Goal: Task Accomplishment & Management: Use online tool/utility

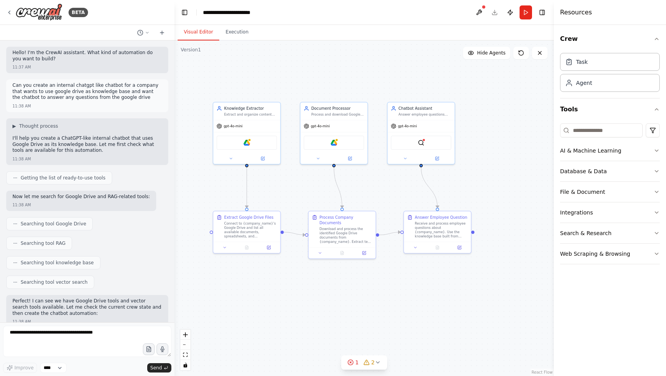
scroll to position [554, 0]
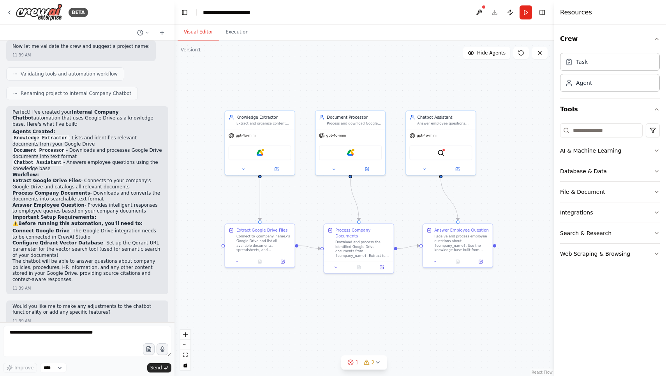
click at [285, 87] on div ".deletable-edge-delete-btn { width: 20px; height: 20px; border: 0px solid #ffff…" at bounding box center [364, 209] width 379 height 336
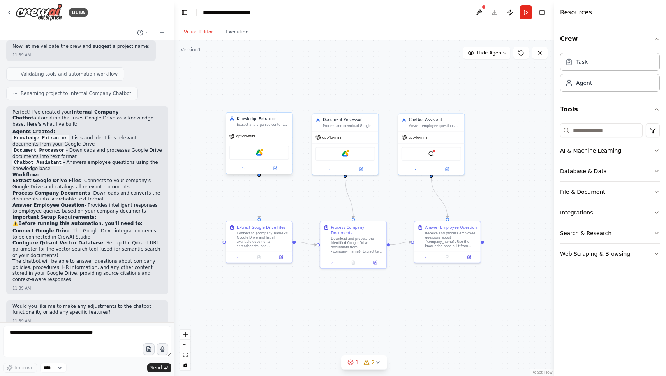
click at [268, 125] on div "Extract and organize content from Google Drive documents in {company_name} to b…" at bounding box center [263, 125] width 52 height 4
click at [275, 135] on div "gpt-4o-mini" at bounding box center [259, 136] width 66 height 12
click at [271, 123] on div "Extract and organize content from Google Drive documents in {company_name} to b…" at bounding box center [263, 125] width 52 height 4
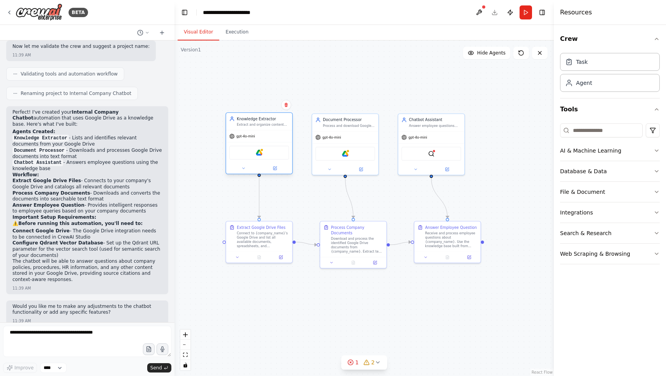
click at [271, 123] on div "Extract and organize content from Google Drive documents in {company_name} to b…" at bounding box center [263, 125] width 52 height 4
click at [268, 243] on div "Connect to {company_name}'s Google Drive and list all available documents, spre…" at bounding box center [263, 238] width 52 height 17
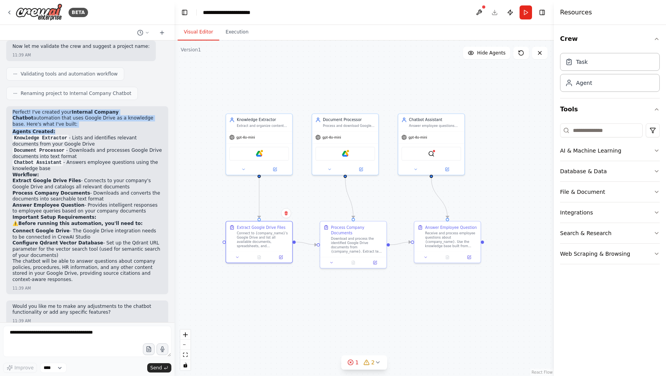
drag, startPoint x: 11, startPoint y: 108, endPoint x: 72, endPoint y: 127, distance: 64.2
click at [72, 127] on div "Perfect! I've created your Internal Company Chatbot automation that uses Google…" at bounding box center [87, 200] width 162 height 188
click at [86, 141] on li "Knowledge Extractor - Lists and identifies relevant documents from your Google …" at bounding box center [87, 141] width 150 height 12
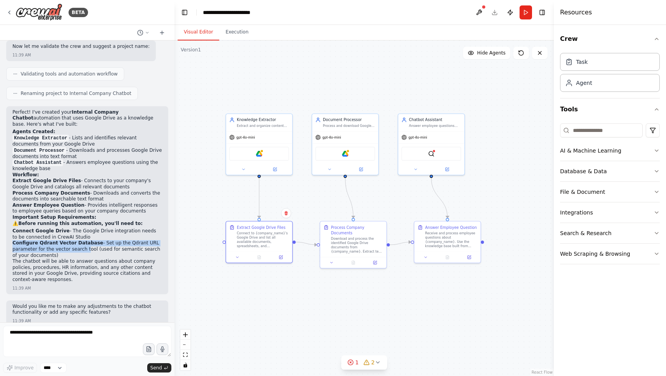
drag, startPoint x: 26, startPoint y: 234, endPoint x: 83, endPoint y: 241, distance: 57.6
click at [83, 241] on div "Perfect! I've created your Internal Company Chatbot automation that uses Google…" at bounding box center [87, 200] width 162 height 188
click at [83, 241] on li "Configure Qdrant Vector Database - Set up the Qdrant URL parameter for the vect…" at bounding box center [87, 249] width 150 height 18
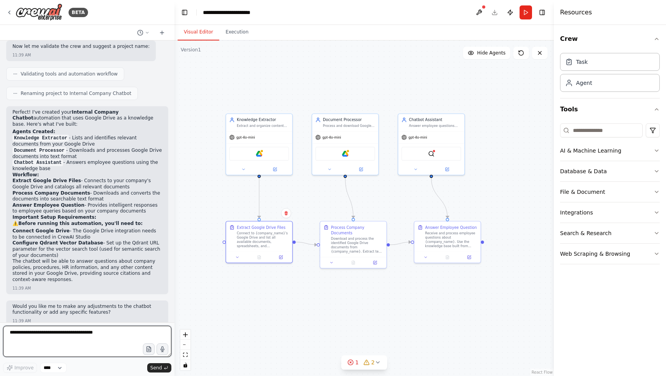
click at [68, 330] on textarea at bounding box center [87, 341] width 168 height 31
type textarea "**********"
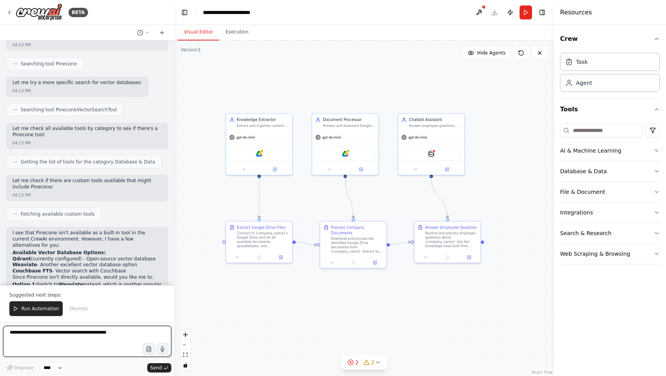
scroll to position [906, 0]
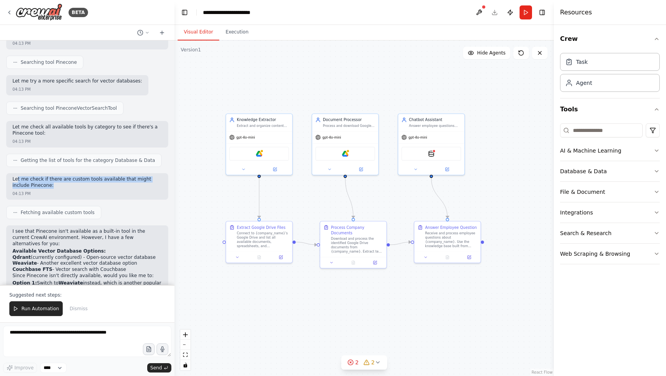
drag, startPoint x: 87, startPoint y: 172, endPoint x: 16, endPoint y: 169, distance: 70.9
click at [16, 176] on p "Let me check if there are custom tools available that might include Pinecone:" at bounding box center [87, 182] width 150 height 12
drag, startPoint x: 12, startPoint y: 169, endPoint x: 80, endPoint y: 175, distance: 68.5
click at [80, 175] on div "Let me check if there are custom tools available that might include Pinecone: 0…" at bounding box center [87, 186] width 162 height 26
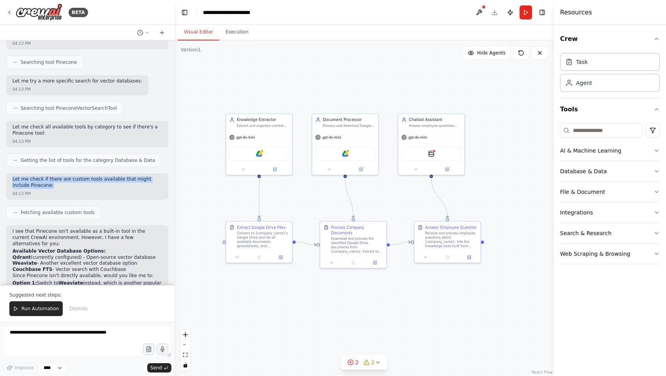
click at [80, 176] on p "Let me check if there are custom tools available that might include Pinecone:" at bounding box center [87, 182] width 150 height 12
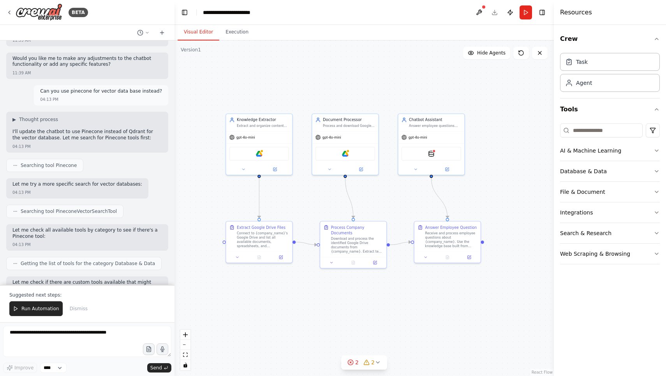
scroll to position [802, 0]
click at [61, 163] on span "Searching tool Pinecone" at bounding box center [49, 166] width 56 height 6
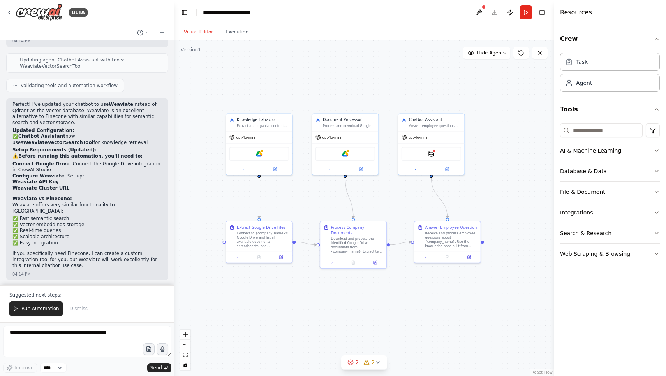
scroll to position [1276, 0]
click at [97, 341] on textarea "**********" at bounding box center [87, 341] width 168 height 31
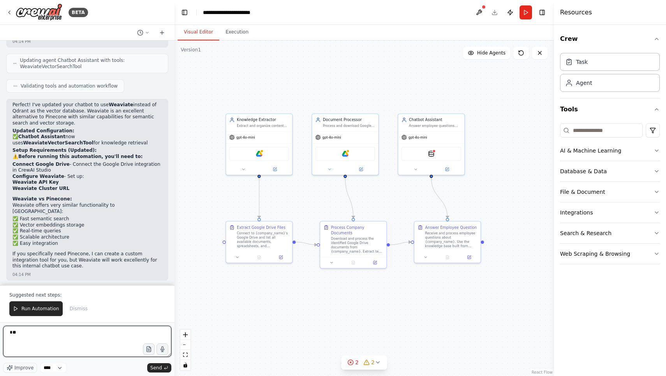
type textarea "*"
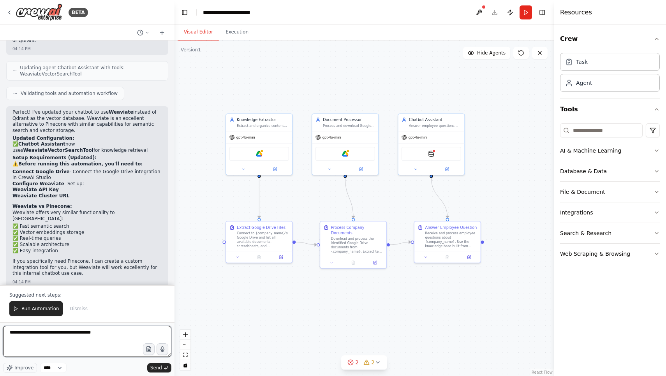
scroll to position [1269, 0]
drag, startPoint x: 119, startPoint y: 334, endPoint x: 0, endPoint y: 333, distance: 118.8
click at [0, 333] on div "BETA Hello! I'm the CrewAI assistant. What kind of automation do you want to bu…" at bounding box center [87, 188] width 175 height 376
type textarea "**********"
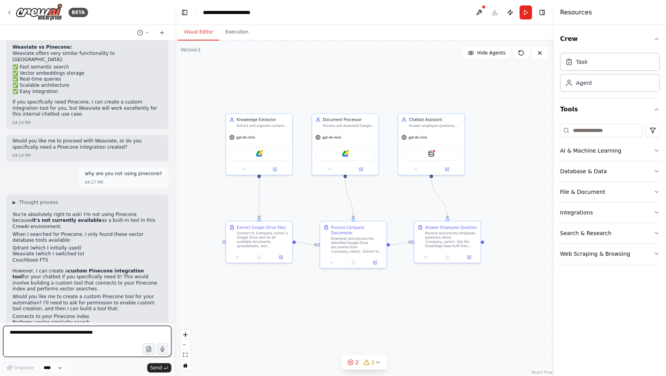
scroll to position [1430, 0]
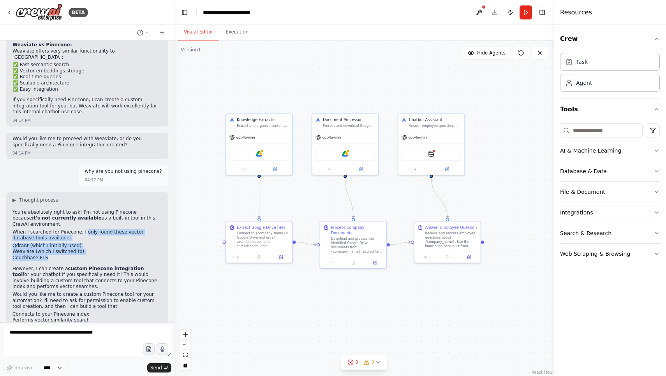
drag, startPoint x: 84, startPoint y: 197, endPoint x: 79, endPoint y: 220, distance: 24.4
click at [79, 220] on div "You're absolutely right to ask! I'm not using Pinecone because it's not current…" at bounding box center [87, 282] width 150 height 145
click at [79, 255] on li "Couchbase FTS" at bounding box center [87, 258] width 150 height 6
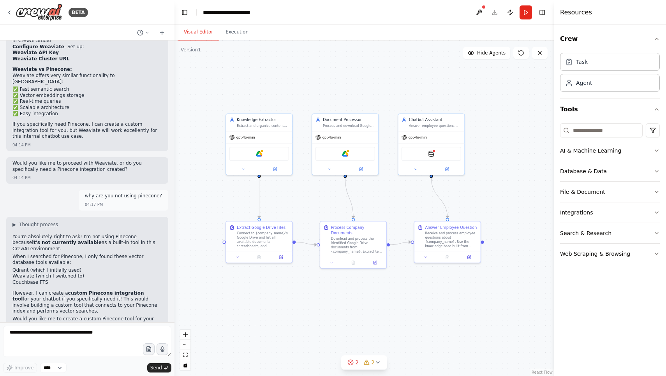
scroll to position [1438, 0]
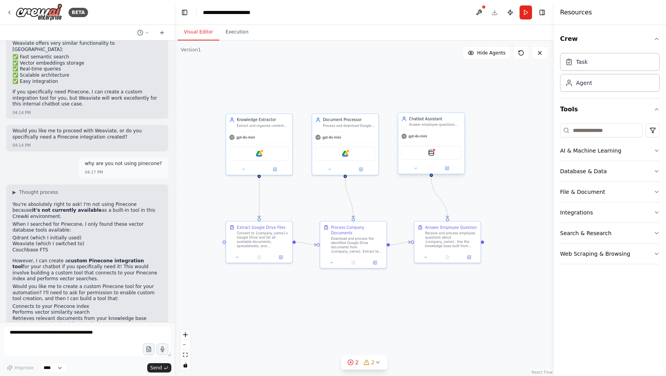
click at [438, 116] on div "Chatbot Assistant" at bounding box center [435, 118] width 52 height 5
click at [521, 11] on button "Run" at bounding box center [526, 12] width 12 height 14
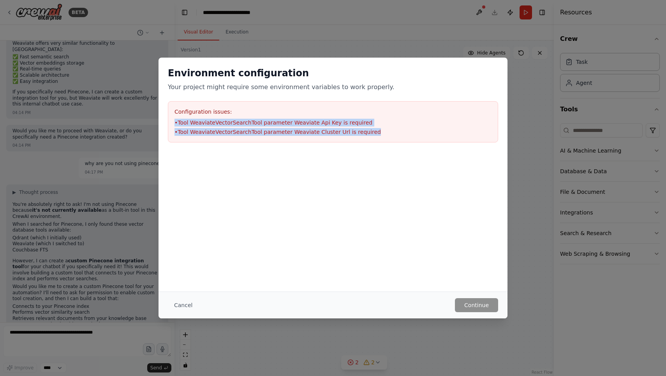
drag, startPoint x: 375, startPoint y: 129, endPoint x: 172, endPoint y: 115, distance: 203.8
click at [172, 115] on div "Configuration issues: • Tool WeaviateVectorSearchTool parameter Weaviate Api Ke…" at bounding box center [333, 121] width 330 height 41
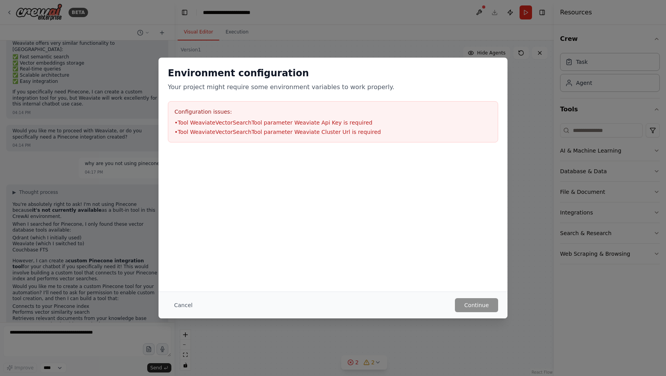
click at [453, 289] on div "Environment configuration Your project might require some environment variables…" at bounding box center [333, 175] width 349 height 234
click at [184, 297] on div "Cancel Continue" at bounding box center [333, 305] width 349 height 27
click at [172, 307] on button "Cancel" at bounding box center [183, 305] width 31 height 14
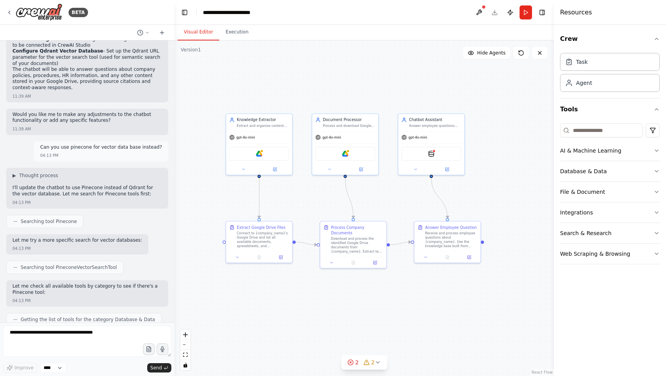
scroll to position [747, 0]
click at [130, 184] on p "I'll update the chatbot to use Pinecone instead of Qdrant for the vector databa…" at bounding box center [87, 190] width 150 height 12
copy p "Qdrant"
click at [90, 334] on textarea at bounding box center [87, 341] width 168 height 31
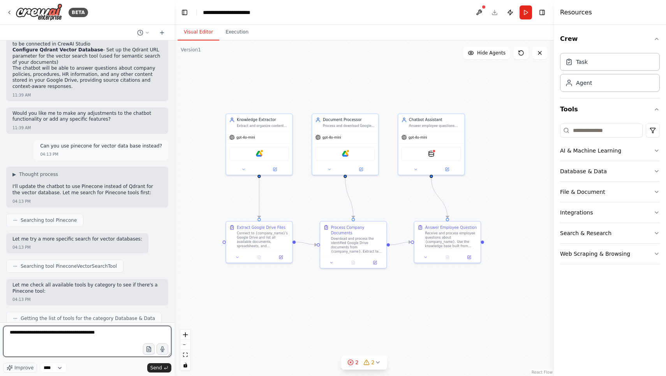
type textarea "**********"
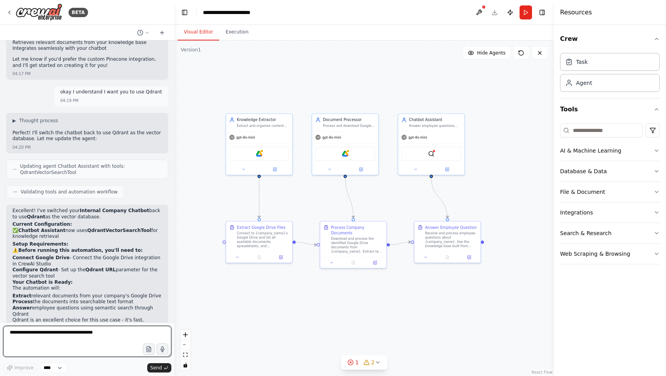
scroll to position [1712, 0]
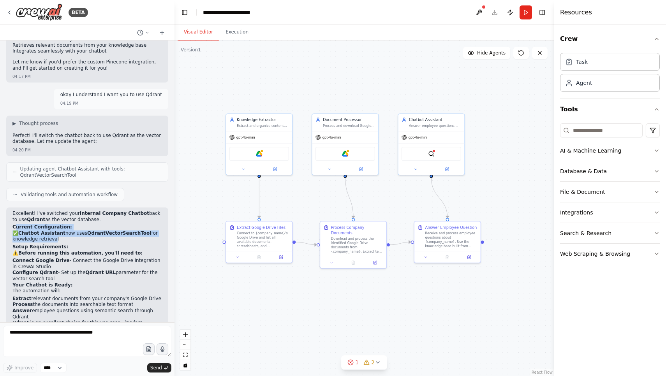
drag, startPoint x: 14, startPoint y: 184, endPoint x: 52, endPoint y: 200, distance: 41.0
click at [52, 211] on div "Excellent! I've switched your Internal Company Chatbot back to use Qdrant as th…" at bounding box center [87, 275] width 150 height 129
click at [52, 231] on p "✅ Chatbot Assistant now uses QdrantVectorSearchTool for knowledge retrieval" at bounding box center [87, 237] width 150 height 12
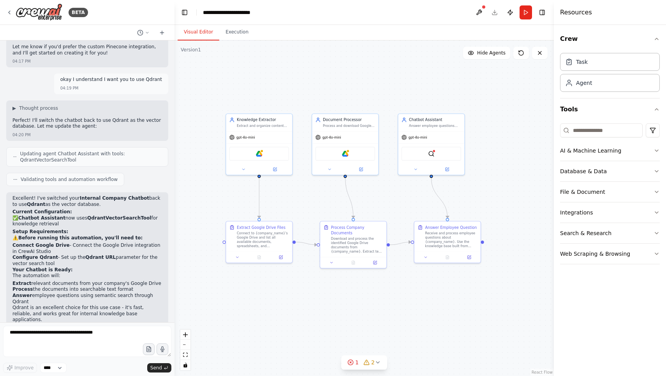
scroll to position [1726, 0]
drag, startPoint x: 14, startPoint y: 192, endPoint x: 50, endPoint y: 194, distance: 36.7
click at [50, 196] on div "Excellent! I've switched your Internal Company Chatbot back to use Qdrant as th…" at bounding box center [87, 260] width 150 height 129
click at [50, 236] on strong "Before running this automation, you'll need to:" at bounding box center [80, 238] width 124 height 5
drag, startPoint x: 32, startPoint y: 194, endPoint x: 39, endPoint y: 207, distance: 14.6
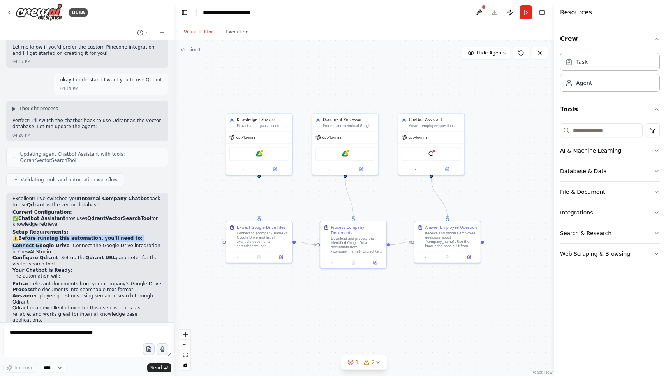
click at [39, 207] on div "Excellent! I've switched your Internal Company Chatbot back to use Qdrant as th…" at bounding box center [87, 260] width 150 height 129
click at [39, 243] on strong "Connect Google Drive" at bounding box center [40, 245] width 57 height 5
drag, startPoint x: 62, startPoint y: 210, endPoint x: 10, endPoint y: 207, distance: 51.5
click at [10, 207] on div "Excellent! I've switched your Internal Company Chatbot back to use Qdrant as th…" at bounding box center [87, 264] width 162 height 142
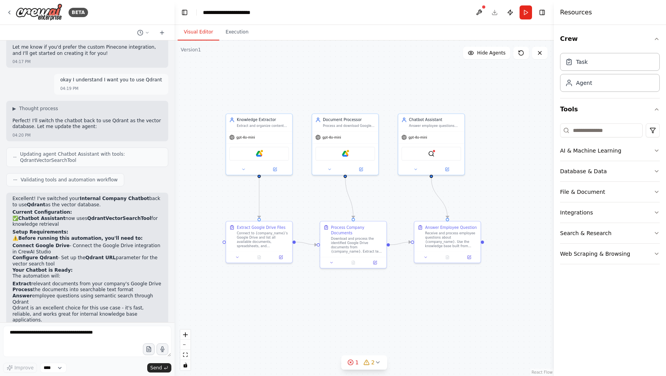
scroll to position [0, 0]
drag, startPoint x: 17, startPoint y: 297, endPoint x: 122, endPoint y: 310, distance: 105.2
click at [122, 341] on div "Ready to test your chatbot? Just make sure to configure the Qdrant URL and conn…" at bounding box center [87, 354] width 162 height 26
click at [122, 344] on p "Ready to test your chatbot? Just make sure to configure the Qdrant URL and conn…" at bounding box center [87, 350] width 150 height 12
drag, startPoint x: 123, startPoint y: 302, endPoint x: 21, endPoint y: 296, distance: 102.2
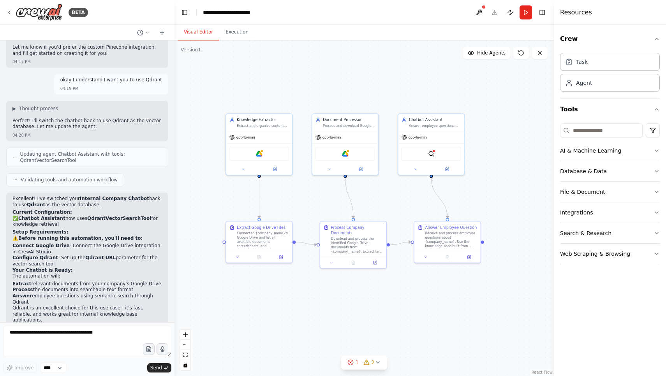
click at [21, 344] on p "Ready to test your chatbot? Just make sure to configure the Qdrant URL and conn…" at bounding box center [87, 350] width 150 height 12
click at [361, 168] on icon at bounding box center [361, 168] width 2 height 2
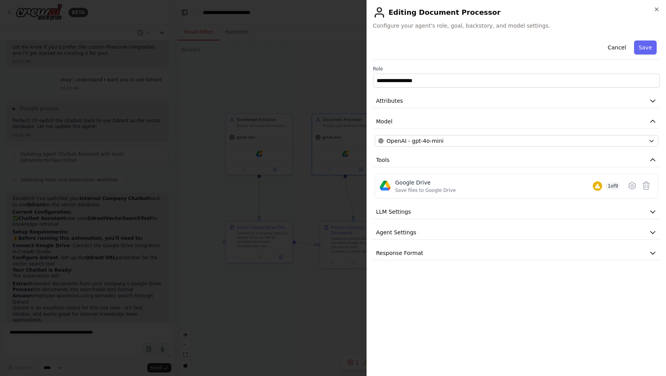
click at [425, 134] on div "**********" at bounding box center [516, 148] width 287 height 223
click at [423, 142] on span "OpenAI - gpt-4o-mini" at bounding box center [415, 141] width 57 height 8
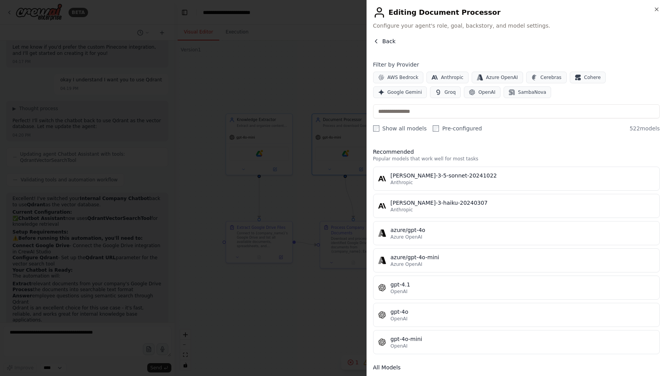
click at [382, 42] on button "Back" at bounding box center [384, 41] width 23 height 8
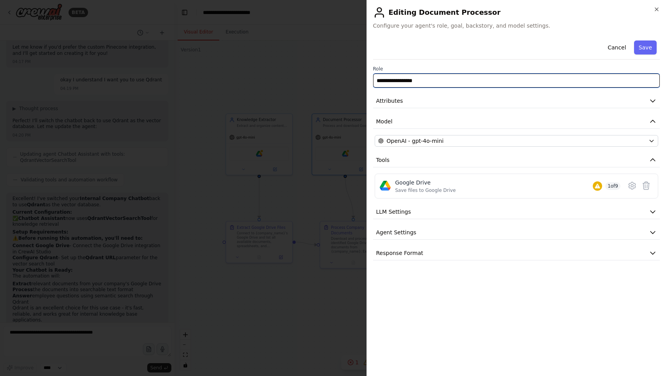
click at [397, 78] on input "**********" at bounding box center [516, 81] width 287 height 14
click at [451, 79] on input "**********" at bounding box center [516, 81] width 287 height 14
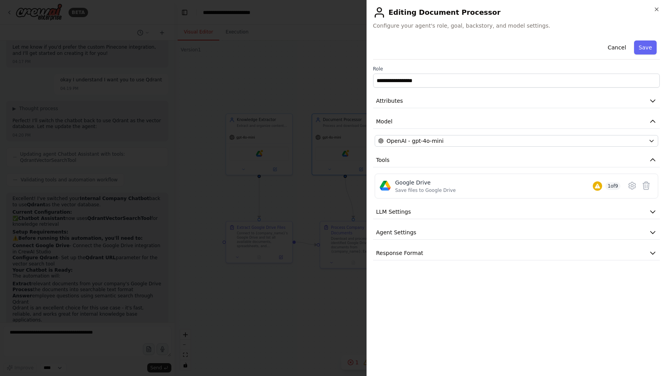
click at [457, 61] on div "**********" at bounding box center [516, 148] width 287 height 223
click at [509, 189] on div "Google Drive Save files to Google Drive 1 of 9" at bounding box center [508, 186] width 226 height 15
click at [405, 207] on button "LLM Settings" at bounding box center [516, 212] width 287 height 14
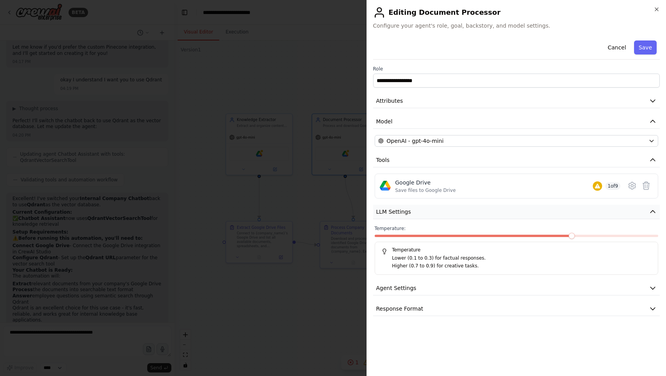
click at [405, 207] on button "LLM Settings" at bounding box center [516, 212] width 287 height 14
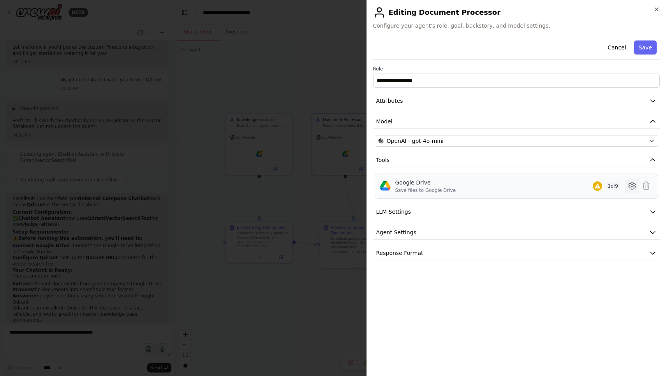
click at [629, 189] on icon at bounding box center [632, 185] width 9 height 9
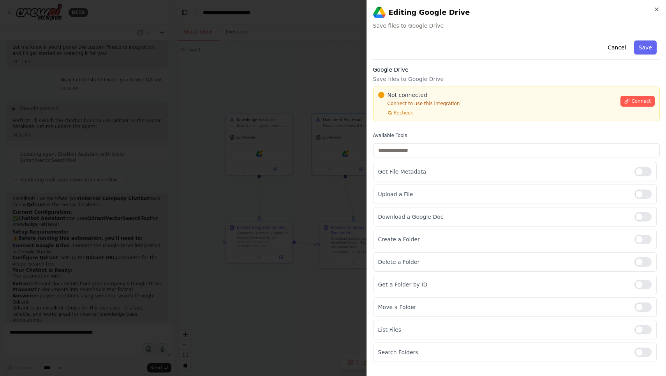
click at [627, 110] on div "Not connected Connect to use this integration Recheck Connect" at bounding box center [516, 103] width 277 height 25
click at [629, 104] on button "Connect" at bounding box center [638, 101] width 34 height 11
click at [658, 10] on icon "button" at bounding box center [657, 9] width 6 height 6
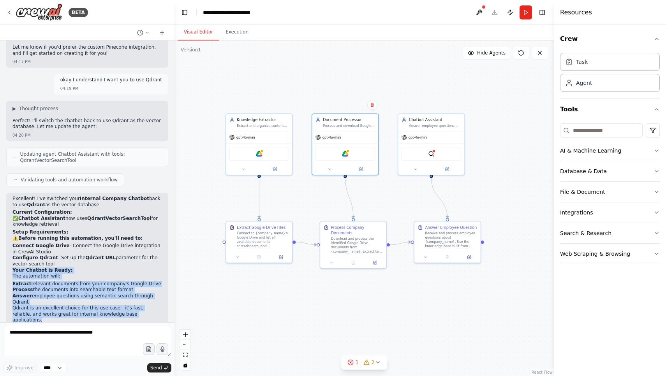
drag, startPoint x: 10, startPoint y: 228, endPoint x: 143, endPoint y: 273, distance: 141.0
click at [143, 273] on div "Excellent! I've switched your Internal Company Chatbot back to use Qdrant as th…" at bounding box center [87, 264] width 162 height 142
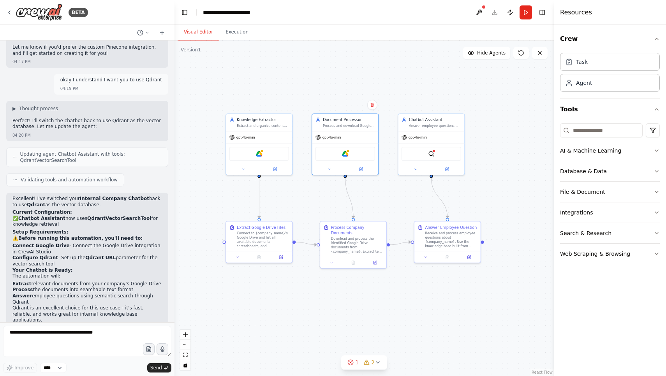
click at [138, 305] on p "Qdrant is an excellent choice for this use case - it's fast, reliable, and work…" at bounding box center [87, 314] width 150 height 18
click at [344, 131] on div "gpt-4o-mini" at bounding box center [345, 136] width 66 height 12
click at [333, 92] on div ".deletable-edge-delete-btn { width: 20px; height: 20px; border: 0px solid #ffff…" at bounding box center [364, 209] width 379 height 336
click at [330, 169] on icon at bounding box center [329, 168] width 4 height 4
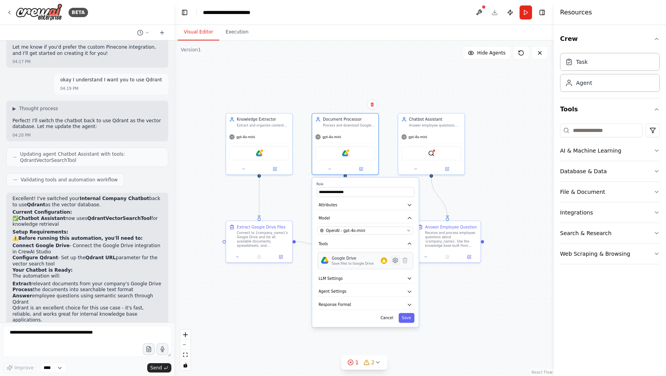
click at [398, 261] on icon at bounding box center [395, 260] width 7 height 7
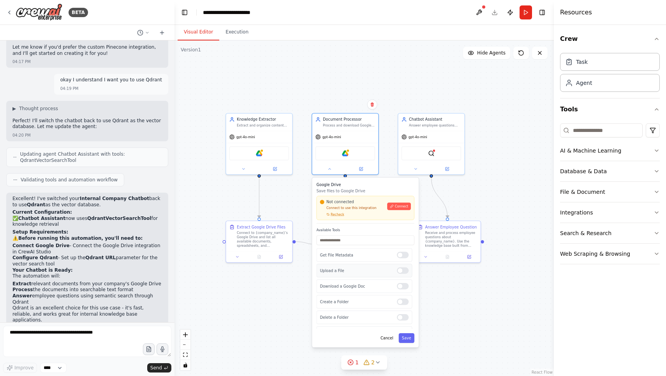
click at [398, 271] on div at bounding box center [403, 271] width 12 height 7
click at [400, 271] on div at bounding box center [403, 271] width 12 height 7
click at [411, 341] on button "Save" at bounding box center [407, 338] width 16 height 10
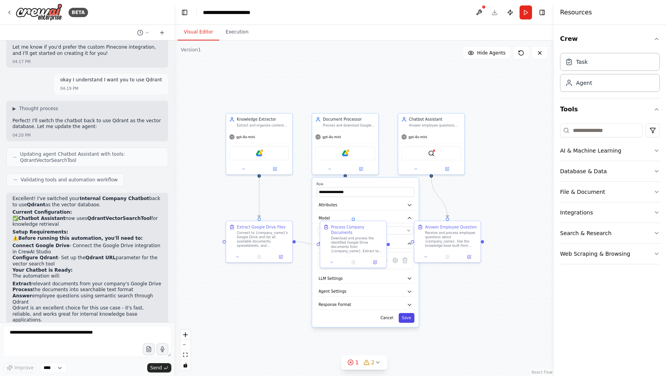
click at [408, 319] on button "Save" at bounding box center [407, 318] width 16 height 10
click at [350, 153] on div "Google Drive" at bounding box center [346, 152] width 60 height 14
click at [272, 150] on div "Google Drive" at bounding box center [259, 152] width 60 height 14
click at [524, 147] on div ".deletable-edge-delete-btn { width: 20px; height: 20px; border: 0px solid #ffff…" at bounding box center [364, 209] width 379 height 336
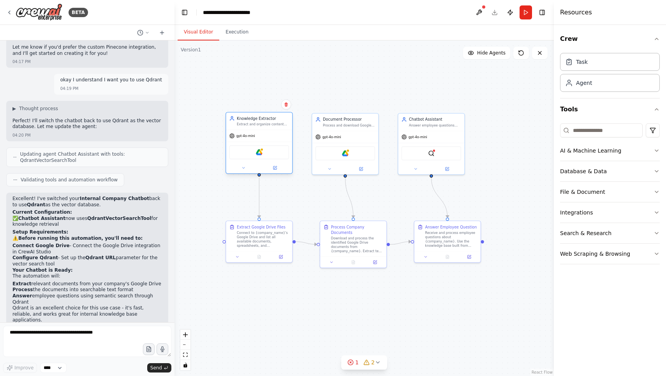
click at [267, 134] on div "gpt-4o-mini" at bounding box center [259, 136] width 66 height 12
click at [274, 169] on icon at bounding box center [274, 167] width 3 height 3
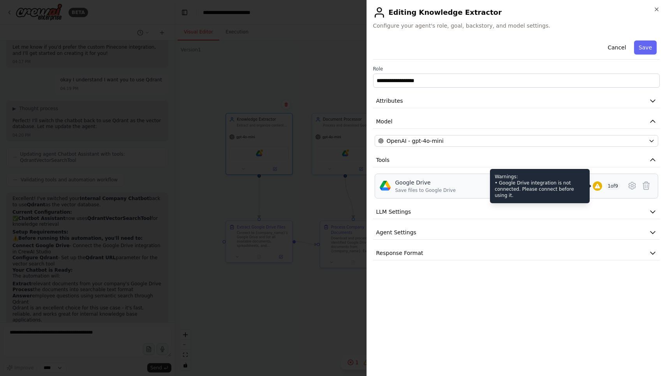
click at [550, 190] on div "Warnings: • Google Drive integration is not connected. Please connect before us…" at bounding box center [540, 186] width 100 height 34
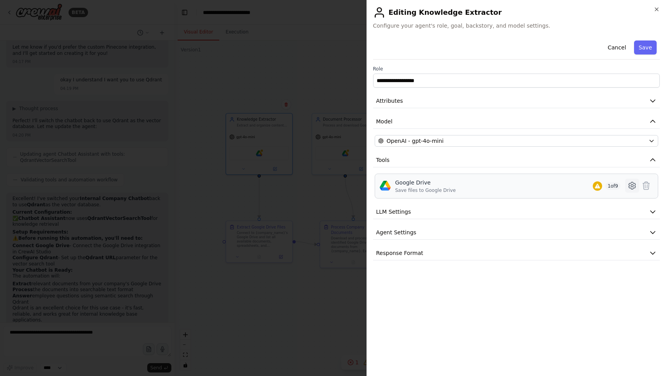
click at [630, 186] on icon at bounding box center [632, 185] width 9 height 9
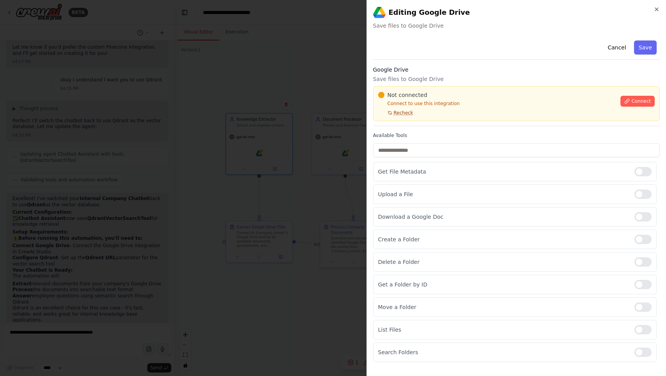
click at [404, 113] on span "Recheck" at bounding box center [403, 113] width 19 height 6
click at [649, 101] on span "Connect" at bounding box center [640, 101] width 19 height 6
click at [640, 104] on span "Connect" at bounding box center [640, 101] width 19 height 6
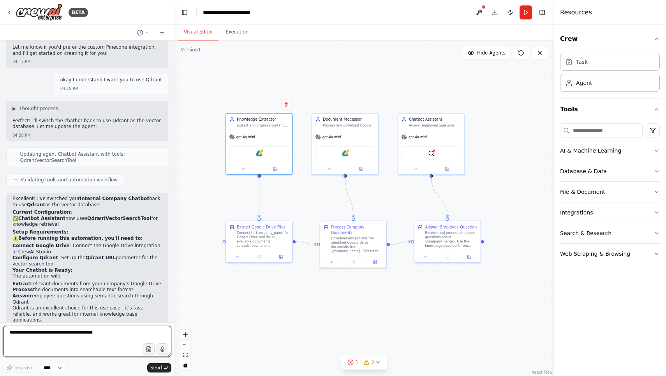
click at [92, 342] on textarea at bounding box center [87, 341] width 168 height 31
paste textarea "**********"
type textarea "**********"
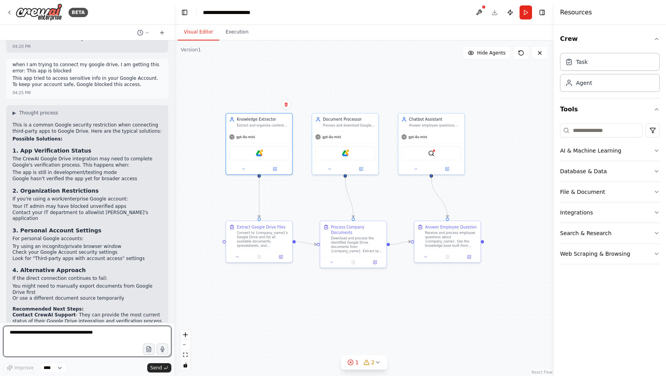
scroll to position [2039, 0]
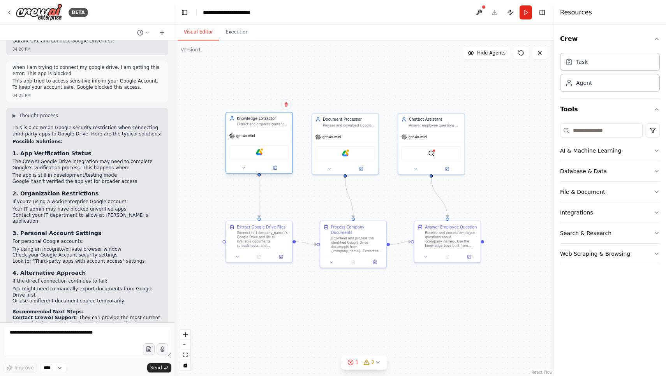
click at [287, 118] on div "Knowledge Extractor" at bounding box center [263, 118] width 52 height 5
click at [281, 126] on div "Extract and organize content from Google Drive documents in {company_name} to b…" at bounding box center [263, 124] width 52 height 4
click at [411, 136] on span "gpt-4o-mini" at bounding box center [418, 136] width 19 height 4
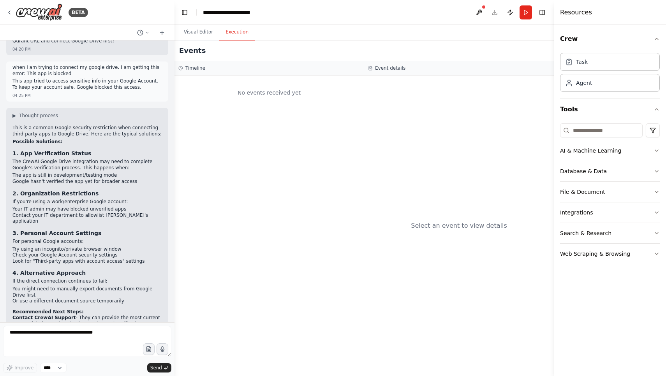
click at [241, 39] on button "Execution" at bounding box center [236, 32] width 35 height 16
click at [201, 42] on div "Events" at bounding box center [364, 51] width 379 height 21
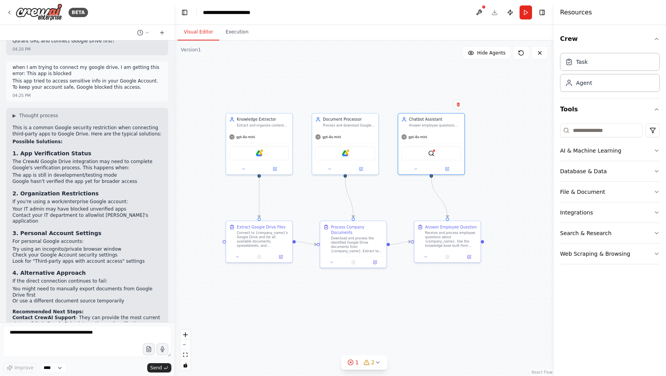
click at [201, 27] on button "Visual Editor" at bounding box center [199, 32] width 42 height 16
click at [511, 11] on button "Publish" at bounding box center [510, 12] width 12 height 14
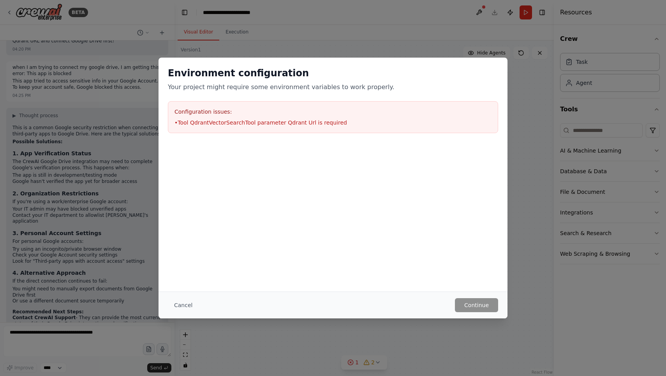
click at [458, 45] on div "Environment configuration Your project might require some environment variables…" at bounding box center [333, 188] width 666 height 376
click at [553, 208] on div "Environment configuration Your project might require some environment variables…" at bounding box center [333, 188] width 666 height 376
click at [376, 53] on div "Environment configuration Your project might require some environment variables…" at bounding box center [333, 188] width 666 height 376
click at [189, 303] on button "Cancel" at bounding box center [183, 305] width 31 height 14
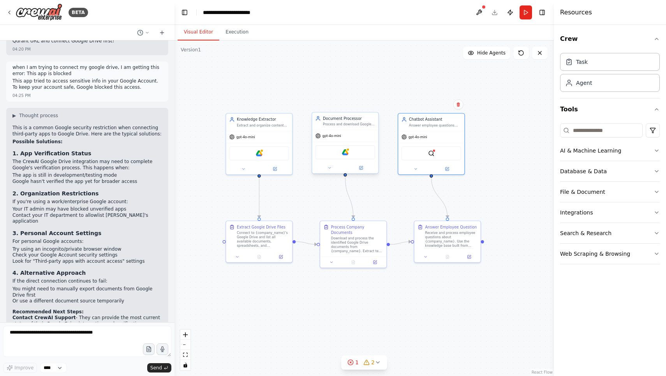
click at [345, 131] on div "gpt-4o-mini" at bounding box center [345, 136] width 66 height 12
click at [358, 171] on button at bounding box center [361, 168] width 30 height 7
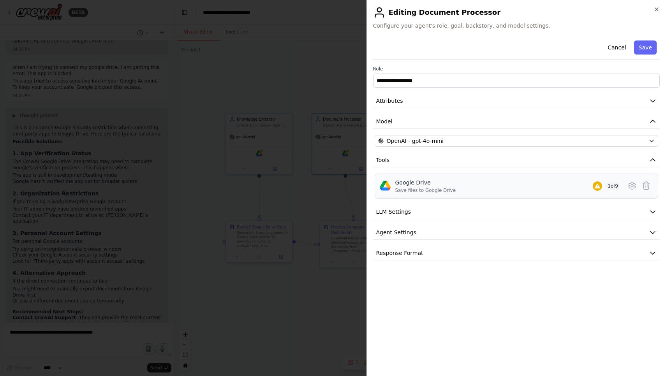
click at [617, 188] on span "1 of 9" at bounding box center [612, 186] width 15 height 8
click at [627, 188] on button at bounding box center [632, 186] width 14 height 14
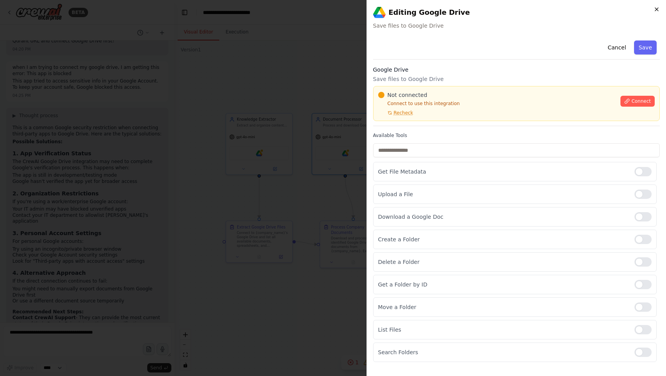
click at [657, 9] on icon "button" at bounding box center [657, 9] width 6 height 6
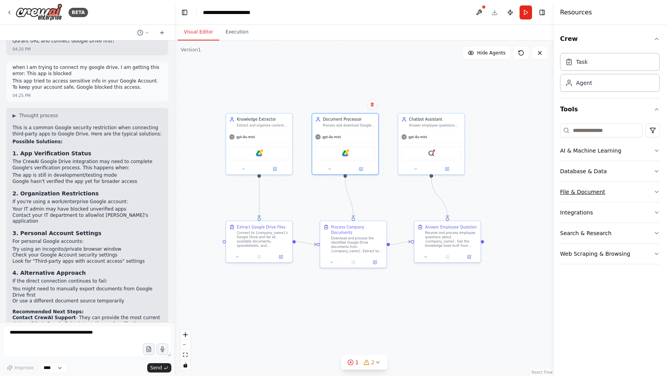
click at [651, 187] on button "File & Document" at bounding box center [610, 192] width 100 height 20
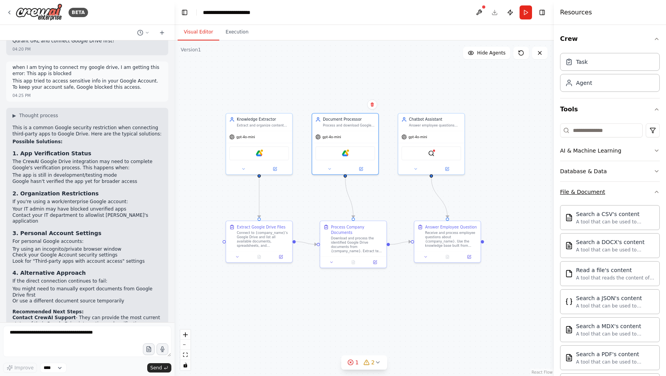
click at [651, 186] on button "File & Document" at bounding box center [610, 192] width 100 height 20
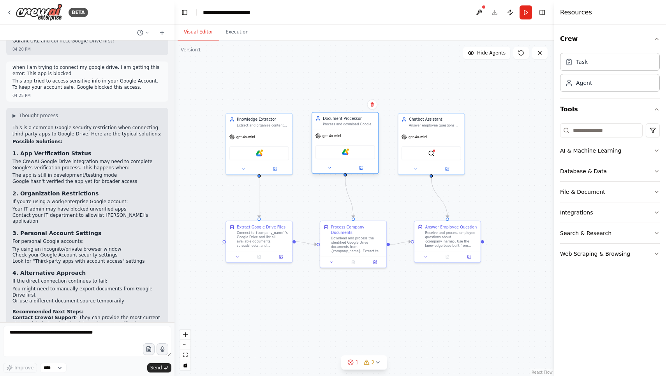
click at [333, 129] on div "Document Processor Process and download Google Drive documents for {company_nam…" at bounding box center [345, 121] width 66 height 17
click at [359, 168] on icon at bounding box center [361, 168] width 4 height 4
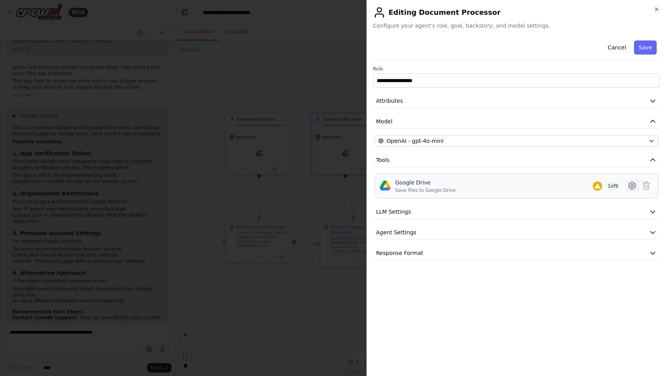
click at [633, 187] on icon at bounding box center [632, 185] width 9 height 9
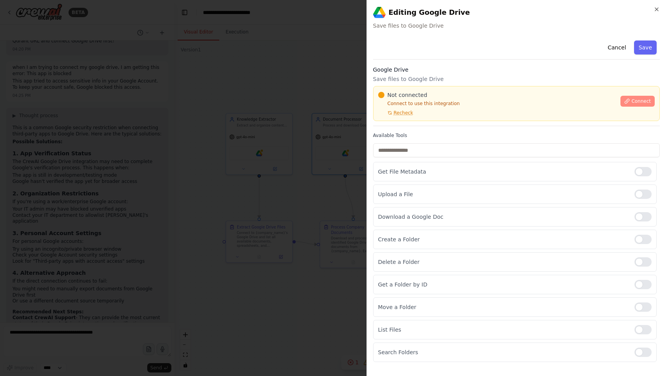
click at [632, 100] on span "Connect" at bounding box center [640, 101] width 19 height 6
click at [627, 104] on button "Connect" at bounding box center [638, 101] width 34 height 11
click at [444, 143] on div "Available Tools Get File Metadata Upload a File Download a Google Doc Create a …" at bounding box center [516, 247] width 287 height 230
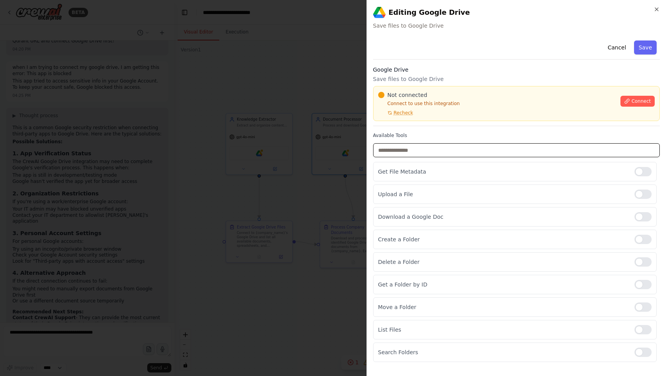
click at [442, 153] on input "text" at bounding box center [516, 150] width 287 height 14
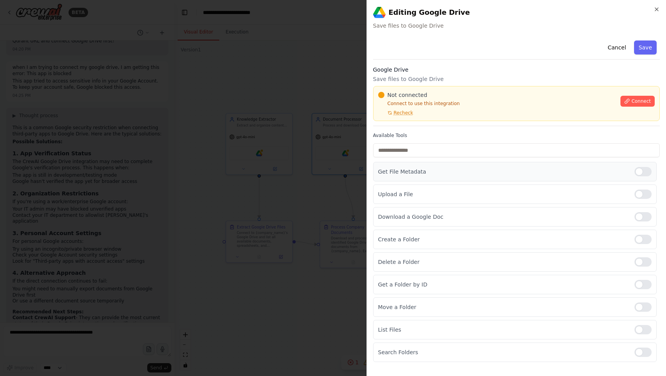
click at [440, 167] on div "Get File Metadata" at bounding box center [515, 171] width 284 height 19
click at [440, 170] on p "Get File Metadata" at bounding box center [503, 172] width 250 height 8
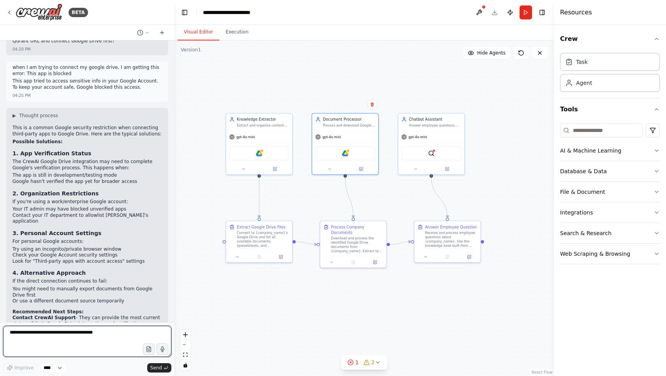
click at [67, 330] on textarea at bounding box center [87, 341] width 168 height 31
click at [526, 12] on button "Run" at bounding box center [526, 12] width 12 height 14
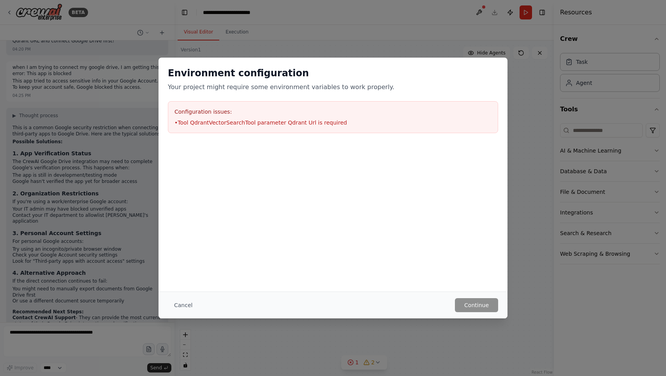
click at [475, 63] on div "Environment configuration Your project might require some environment variables…" at bounding box center [333, 100] width 349 height 85
click at [442, 41] on div "Environment configuration Your project might require some environment variables…" at bounding box center [333, 188] width 666 height 376
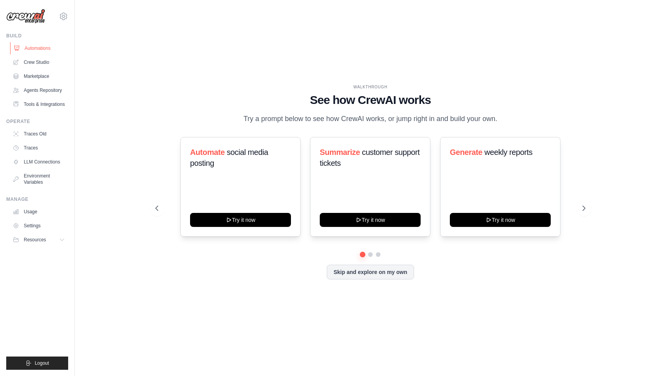
click at [41, 50] on link "Automations" at bounding box center [39, 48] width 59 height 12
click at [40, 162] on link "LLM Connections" at bounding box center [39, 162] width 59 height 12
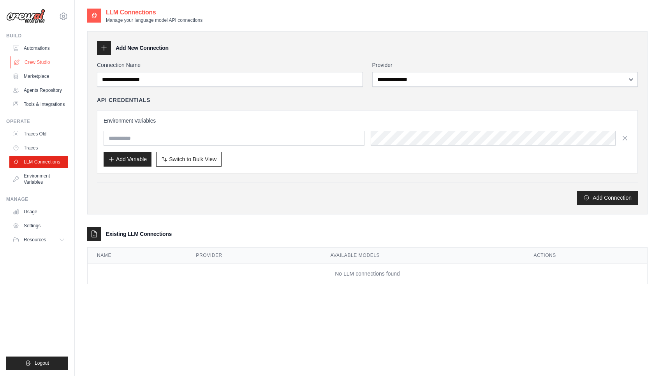
click at [42, 63] on link "Crew Studio" at bounding box center [39, 62] width 59 height 12
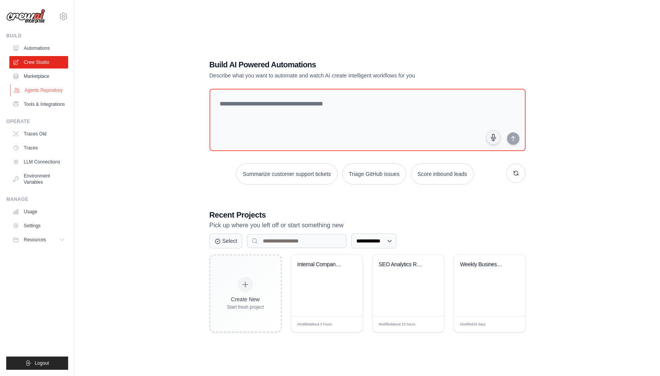
click at [39, 88] on link "Agents Repository" at bounding box center [39, 90] width 59 height 12
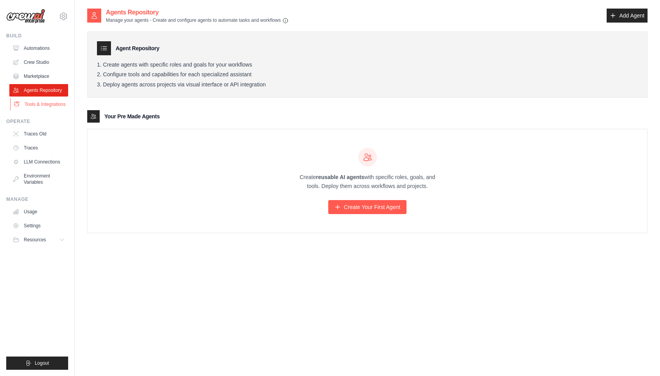
click at [38, 103] on link "Tools & Integrations" at bounding box center [39, 104] width 59 height 12
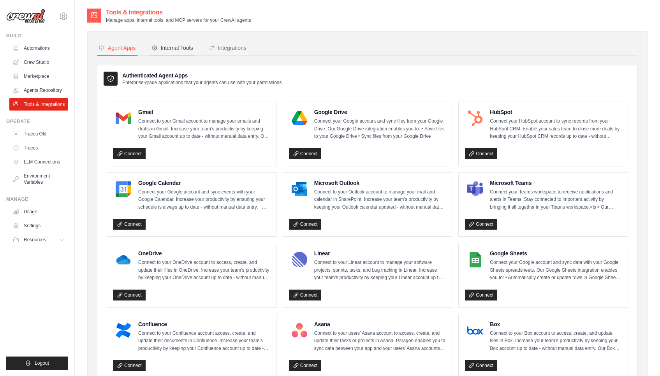
click at [169, 50] on div "Internal Tools" at bounding box center [173, 48] width 42 height 8
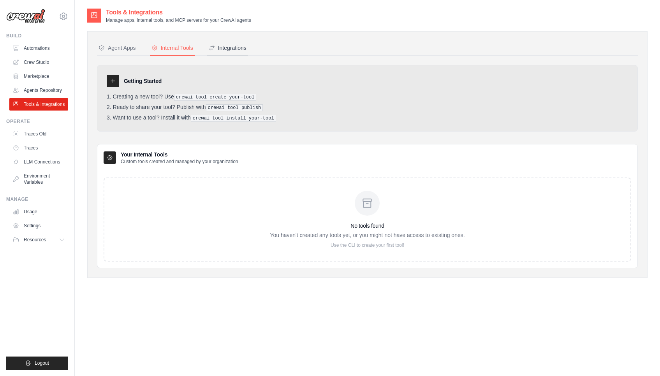
click at [244, 49] on div "Integrations" at bounding box center [228, 48] width 38 height 8
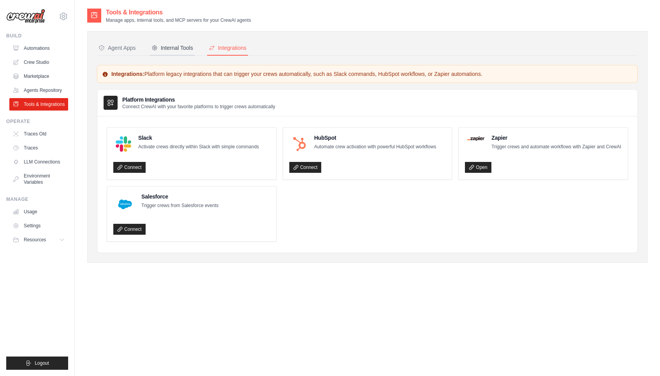
click at [155, 51] on div "Internal Tools" at bounding box center [173, 48] width 42 height 8
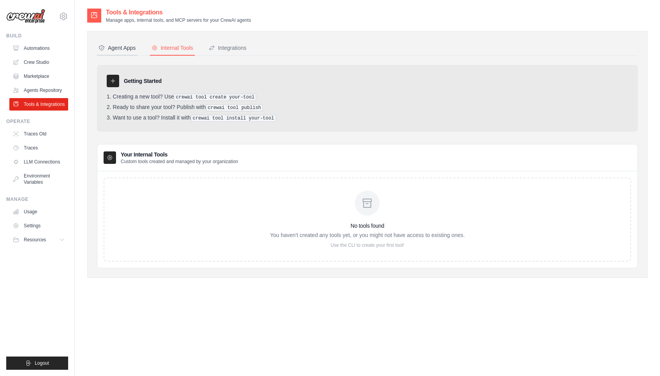
click at [125, 52] on button "Agent Apps" at bounding box center [117, 48] width 41 height 15
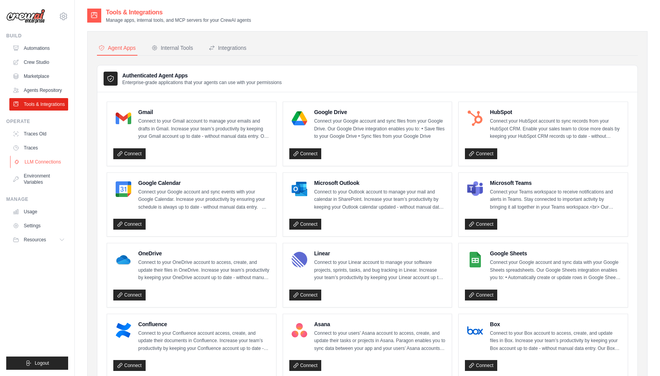
click at [54, 164] on link "LLM Connections" at bounding box center [39, 162] width 59 height 12
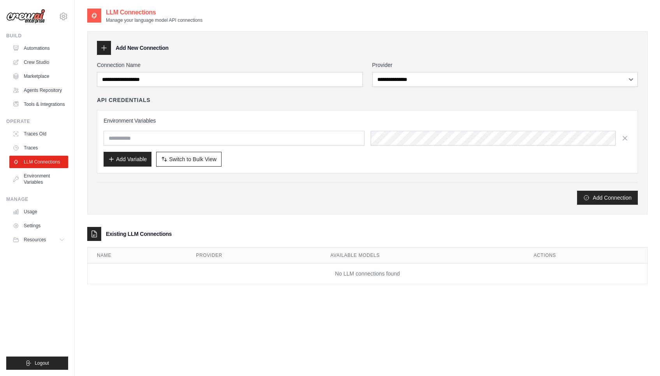
click at [48, 141] on ul "Traces Old Traces LLM Connections Environment Variables" at bounding box center [38, 158] width 59 height 61
click at [43, 146] on link "Traces" at bounding box center [39, 148] width 59 height 12
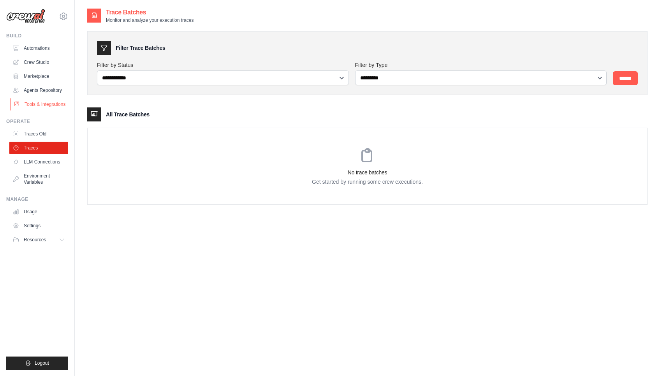
click at [46, 100] on link "Tools & Integrations" at bounding box center [39, 104] width 59 height 12
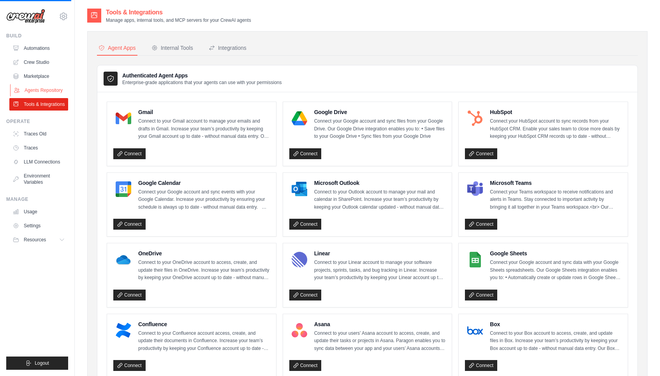
click at [46, 91] on link "Agents Repository" at bounding box center [39, 90] width 59 height 12
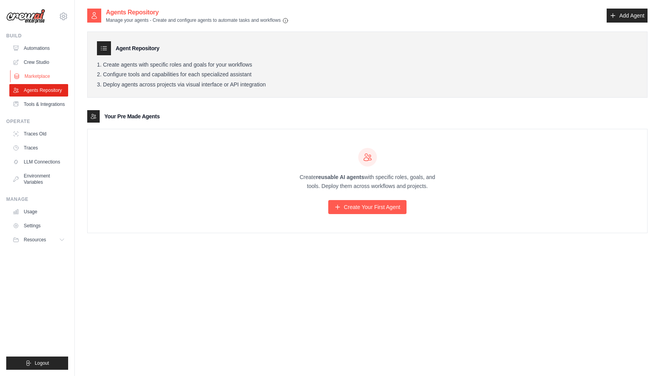
click at [49, 76] on link "Marketplace" at bounding box center [39, 76] width 59 height 12
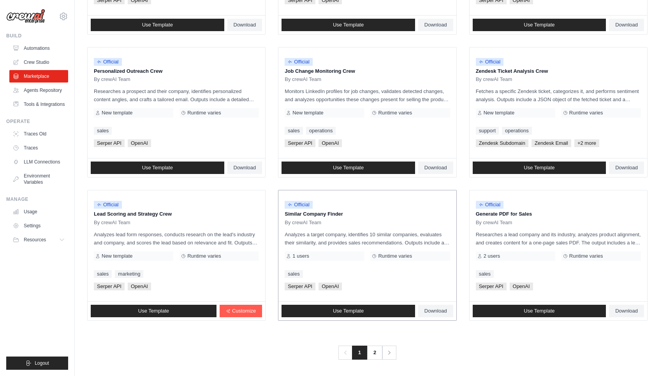
scroll to position [344, 0]
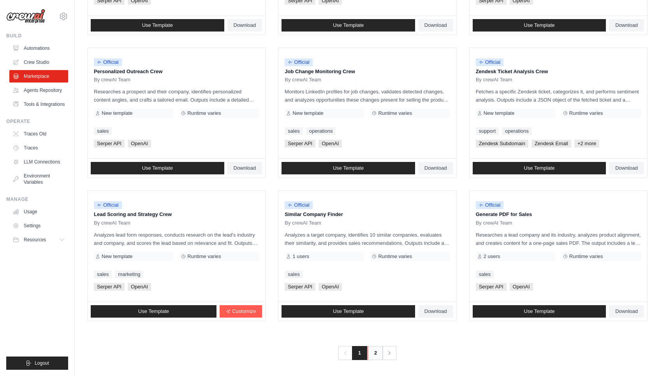
click at [375, 348] on link "2" at bounding box center [376, 353] width 16 height 14
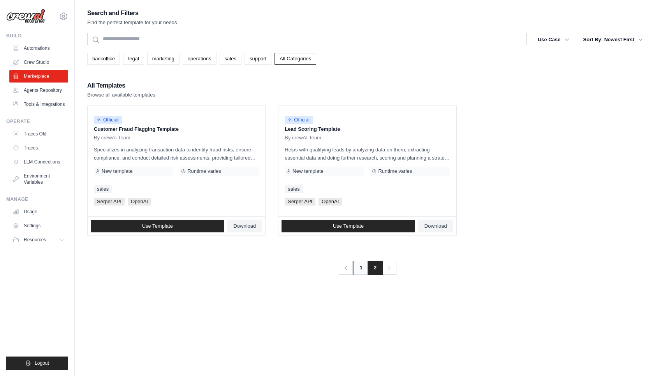
click at [361, 272] on link "1" at bounding box center [361, 268] width 16 height 14
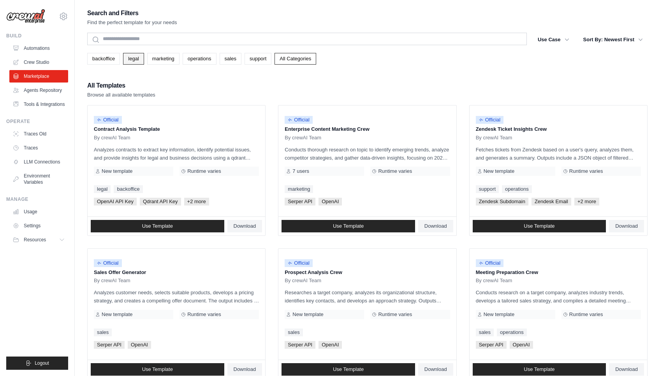
click at [130, 59] on link "legal" at bounding box center [133, 59] width 21 height 12
click at [158, 60] on link "marketing" at bounding box center [163, 59] width 32 height 12
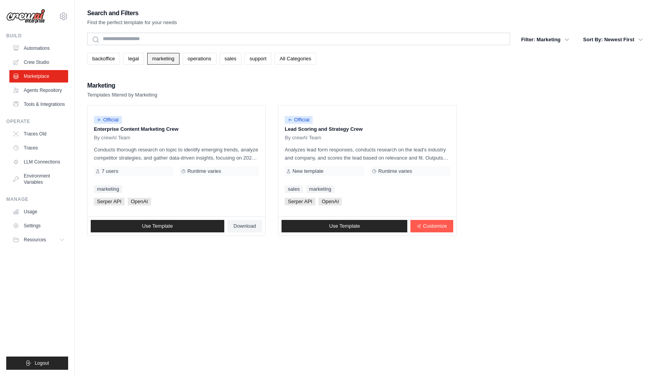
click at [158, 60] on link "marketing" at bounding box center [163, 59] width 32 height 12
click at [164, 64] on link "marketing" at bounding box center [163, 59] width 32 height 12
click at [164, 63] on link "marketing" at bounding box center [163, 59] width 32 height 12
click at [197, 63] on link "operations" at bounding box center [200, 59] width 34 height 12
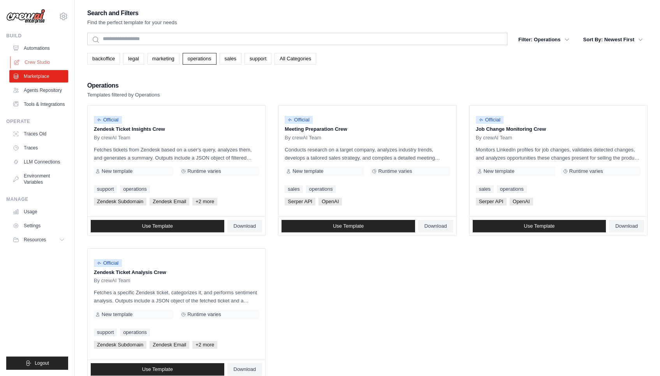
click at [44, 63] on link "Crew Studio" at bounding box center [39, 62] width 59 height 12
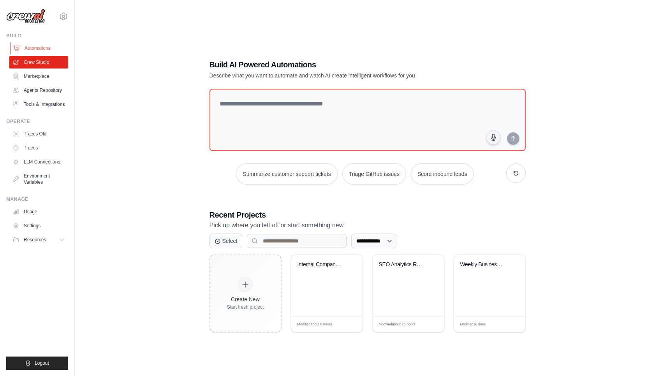
click at [35, 45] on link "Automations" at bounding box center [39, 48] width 59 height 12
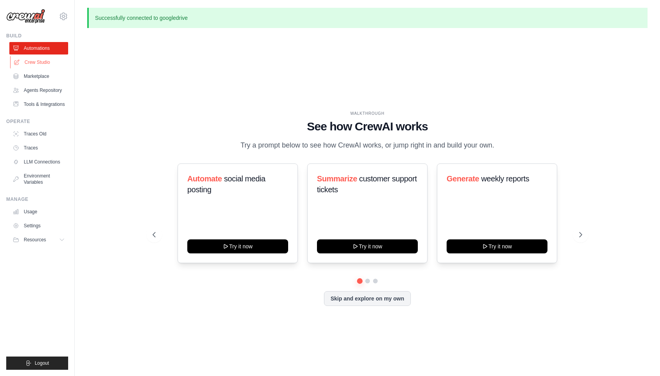
click at [49, 63] on link "Crew Studio" at bounding box center [39, 62] width 59 height 12
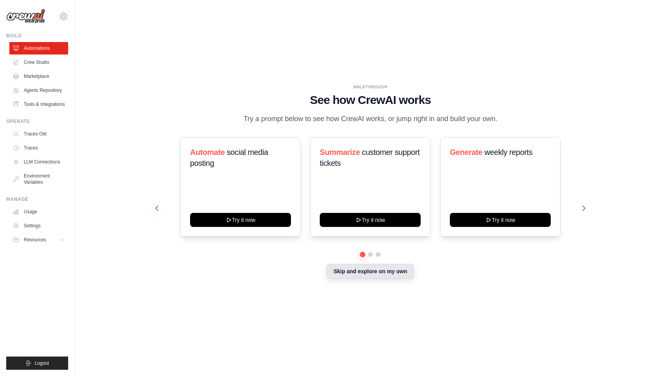
click at [367, 277] on button "Skip and explore on my own" at bounding box center [370, 271] width 87 height 15
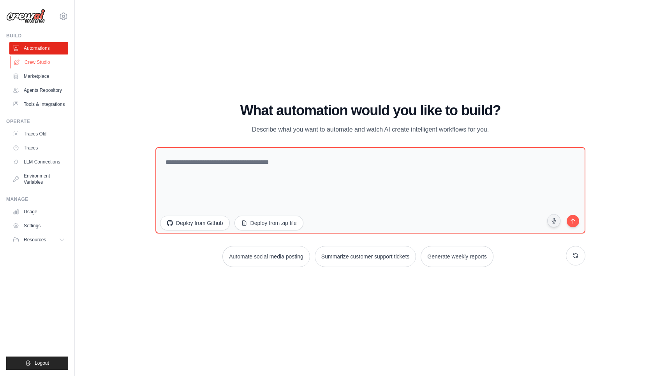
click at [41, 60] on link "Crew Studio" at bounding box center [39, 62] width 59 height 12
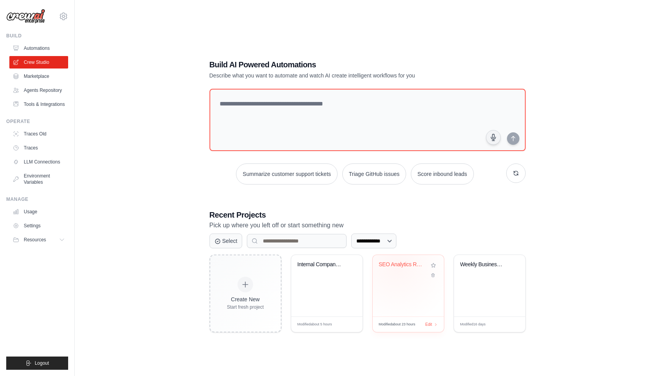
click at [397, 266] on div "SEO Analytics Reporter" at bounding box center [402, 264] width 47 height 7
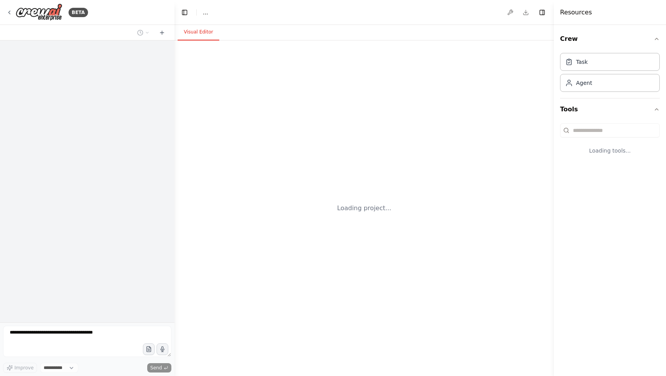
select select "****"
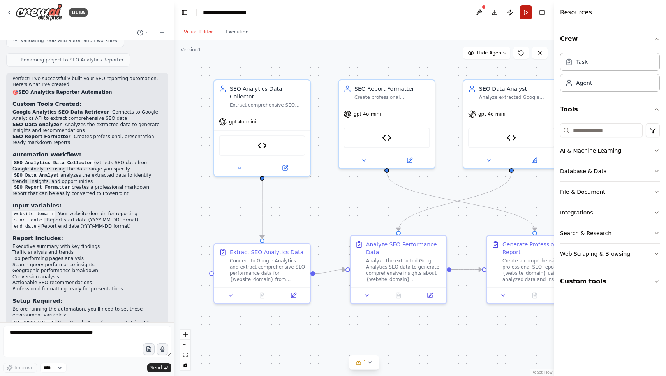
click at [524, 13] on button "Run" at bounding box center [526, 12] width 12 height 14
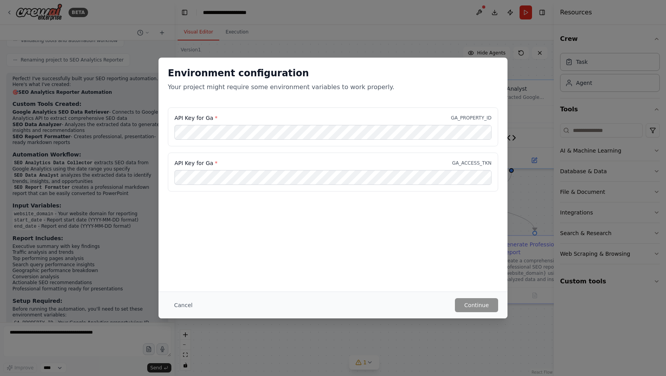
click at [284, 113] on div "API Key for Ga * GA_PROPERTY_ID" at bounding box center [333, 127] width 330 height 39
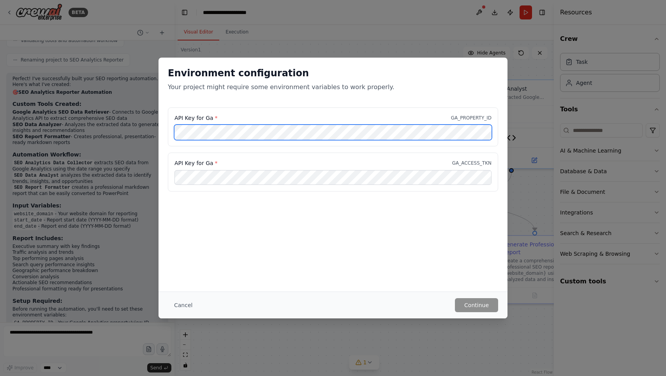
scroll to position [2716, 0]
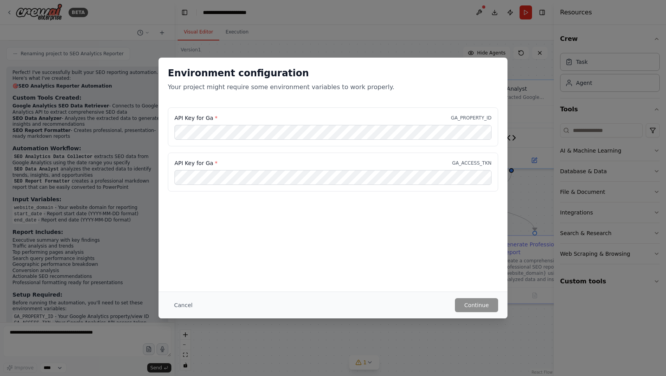
click at [377, 104] on div "Environment configuration Your project might require some environment variables…" at bounding box center [333, 83] width 349 height 50
click at [327, 227] on div "Environment configuration Your project might require some environment variables…" at bounding box center [333, 175] width 349 height 234
click at [342, 205] on div "Environment configuration Your project might require some environment variables…" at bounding box center [333, 175] width 349 height 234
drag, startPoint x: 445, startPoint y: 167, endPoint x: 481, endPoint y: 167, distance: 35.8
click at [481, 167] on div "API Key for Ga * GA_ACCESS_TKN" at bounding box center [333, 172] width 330 height 39
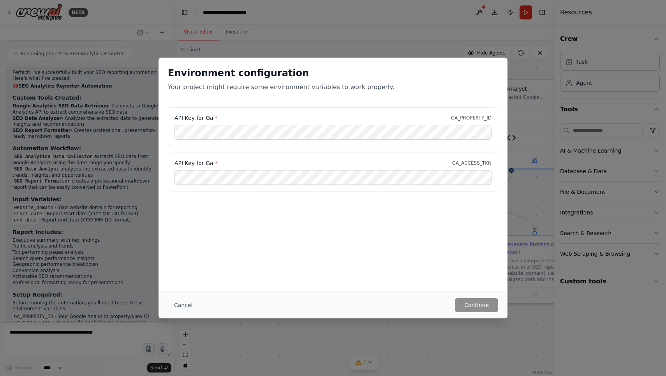
click at [348, 212] on div "Environment configuration Your project might require some environment variables…" at bounding box center [333, 175] width 349 height 234
click at [341, 169] on div "API Key for Ga * GA_ACCESS_TKN" at bounding box center [333, 172] width 330 height 39
click at [487, 303] on button "Continue" at bounding box center [476, 305] width 43 height 14
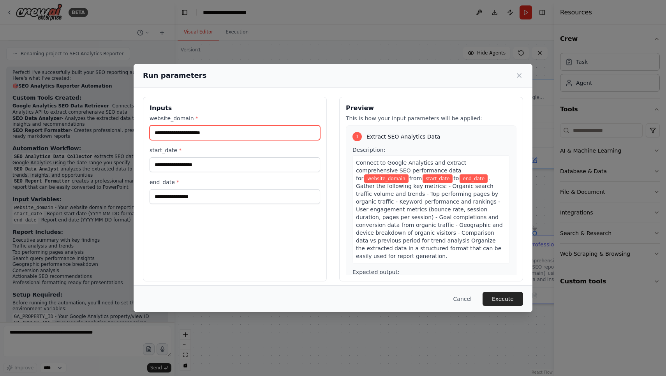
click at [282, 134] on input "website_domain *" at bounding box center [235, 132] width 171 height 15
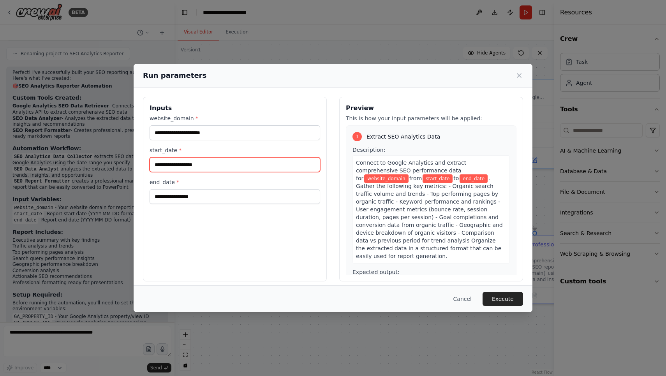
click at [187, 165] on input "start_date *" at bounding box center [235, 164] width 171 height 15
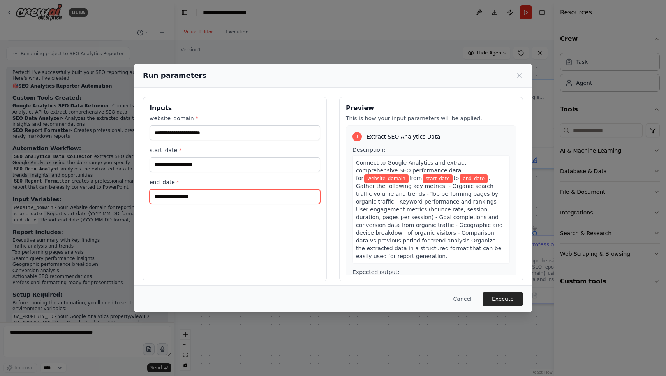
click at [207, 198] on input "end_date *" at bounding box center [235, 196] width 171 height 15
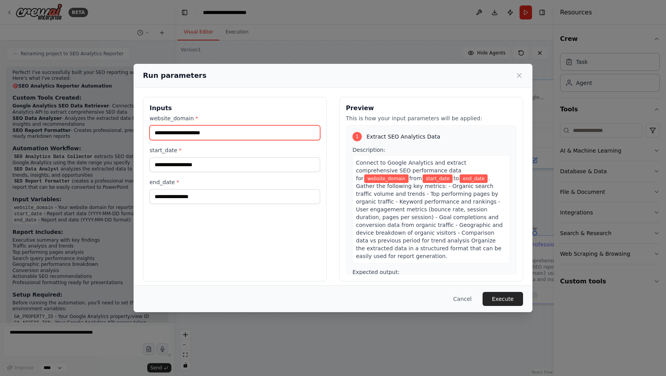
click at [226, 130] on input "website_domain *" at bounding box center [235, 132] width 171 height 15
paste input "**********"
type input "**********"
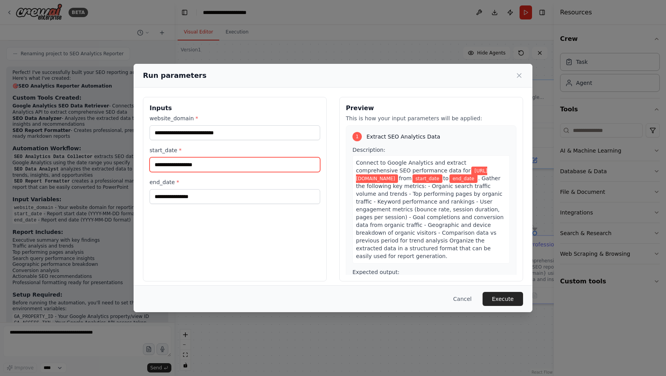
click at [209, 169] on input "start_date *" at bounding box center [235, 164] width 171 height 15
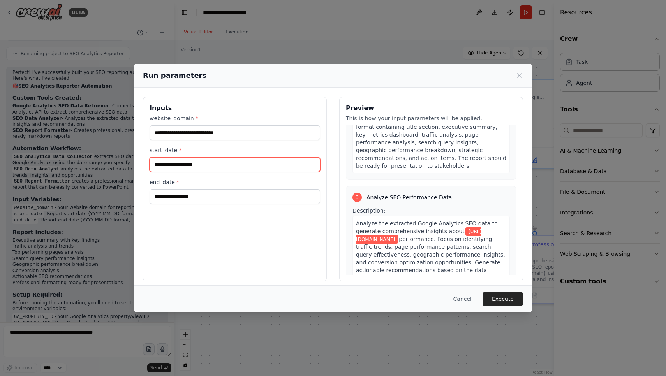
scroll to position [361, 0]
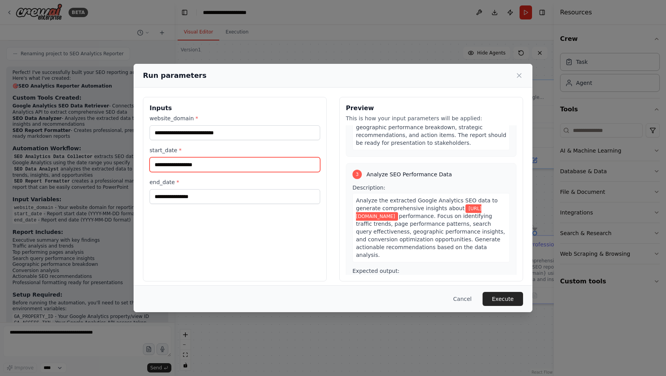
click at [226, 164] on input "start_date *" at bounding box center [235, 164] width 171 height 15
click at [222, 180] on label "end_date *" at bounding box center [235, 182] width 171 height 8
click at [222, 189] on input "end_date *" at bounding box center [235, 196] width 171 height 15
click at [222, 161] on input "start_date *" at bounding box center [235, 164] width 171 height 15
type input "******"
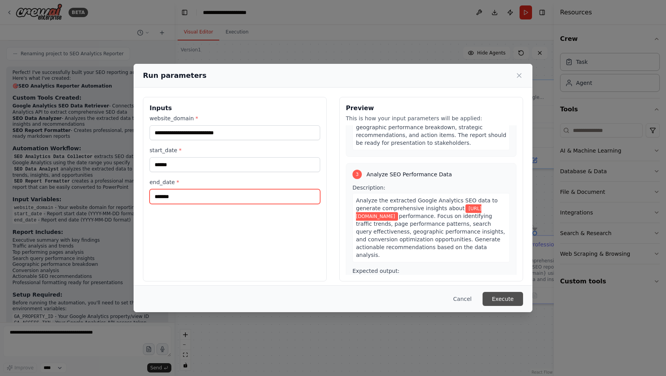
type input "*******"
click at [515, 303] on button "Execute" at bounding box center [503, 299] width 41 height 14
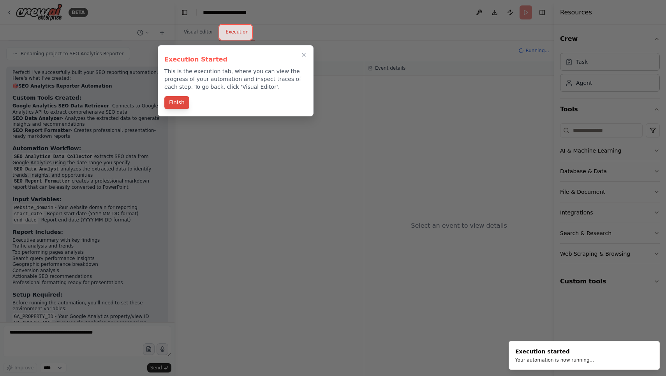
click at [176, 101] on button "Finish" at bounding box center [176, 102] width 25 height 13
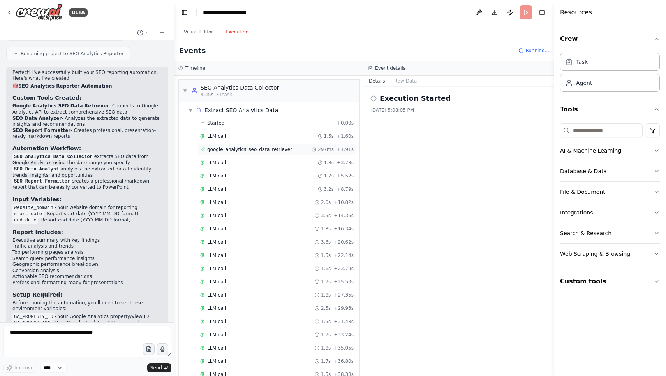
scroll to position [0, 0]
click at [219, 239] on span "LLM call" at bounding box center [216, 242] width 19 height 6
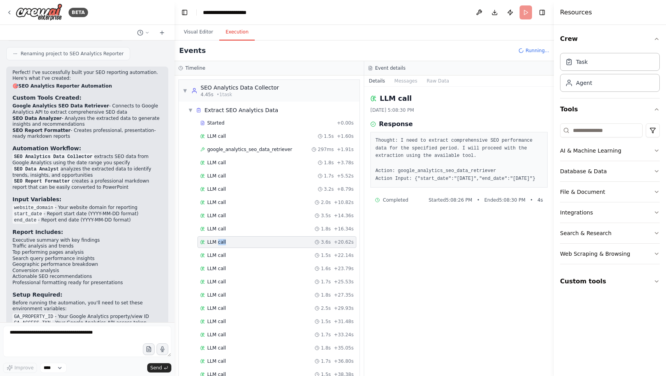
scroll to position [96, 0]
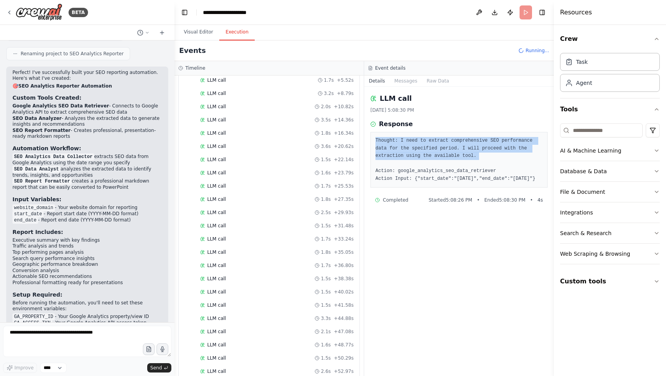
drag, startPoint x: 379, startPoint y: 139, endPoint x: 468, endPoint y: 165, distance: 93.2
click at [468, 165] on pre "Thought: I need to extract comprehensive SEO performance data for the specified…" at bounding box center [459, 160] width 167 height 46
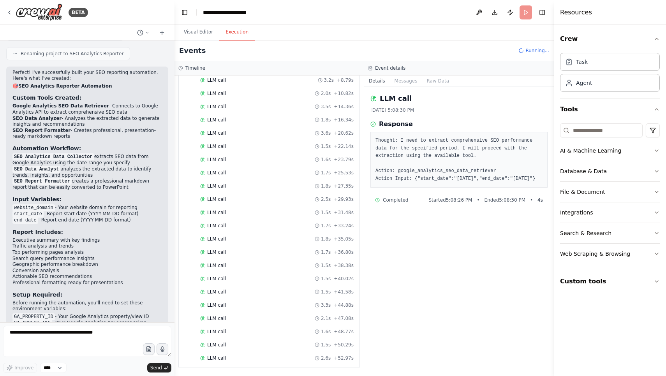
scroll to position [109, 0]
click at [659, 41] on icon "button" at bounding box center [657, 39] width 6 height 6
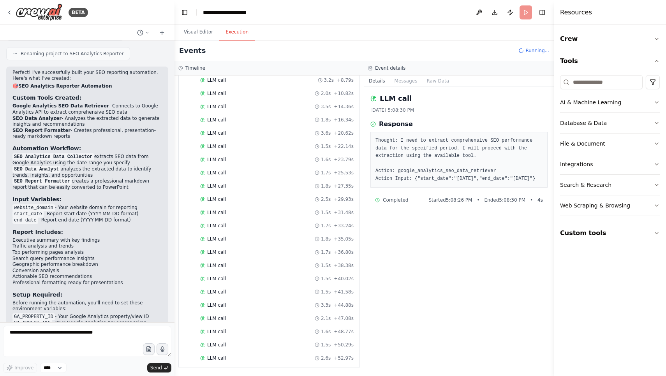
click at [512, 72] on div "Event details" at bounding box center [459, 68] width 190 height 14
click at [545, 15] on button "Toggle Right Sidebar" at bounding box center [542, 12] width 11 height 11
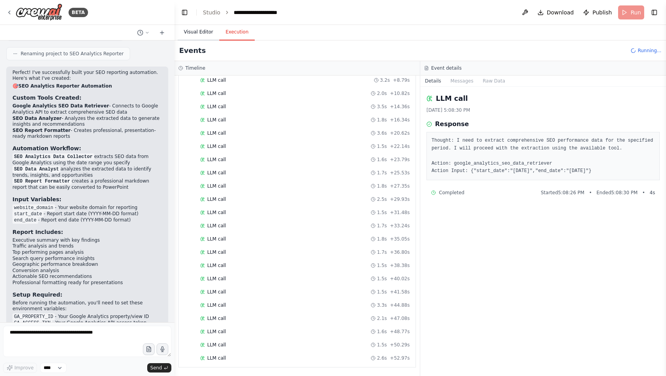
click at [200, 29] on button "Visual Editor" at bounding box center [199, 32] width 42 height 16
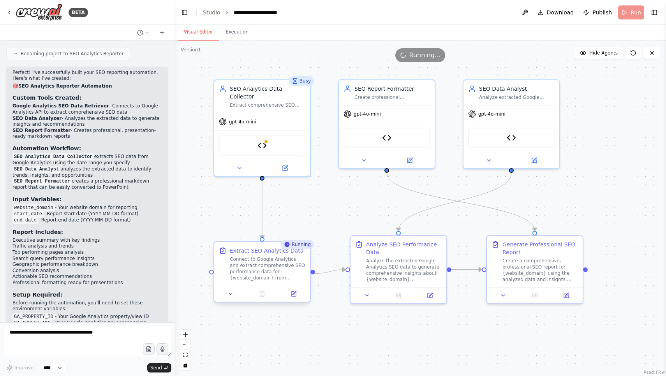
click at [263, 279] on div "Connect to Google Analytics and extract comprehensive SEO performance data for …" at bounding box center [268, 268] width 76 height 25
click at [237, 39] on button "Execution" at bounding box center [236, 32] width 35 height 16
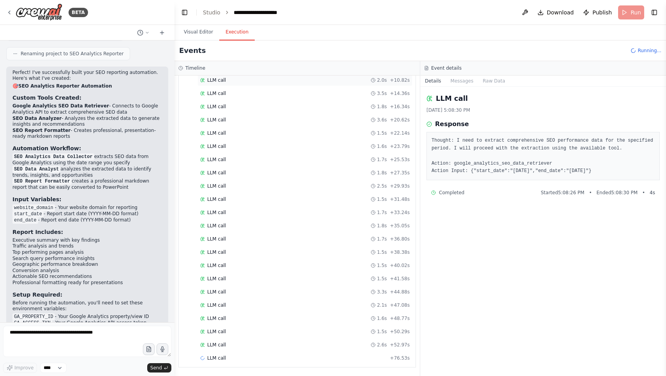
scroll to position [122, 0]
click at [104, 330] on textarea at bounding box center [87, 341] width 168 height 31
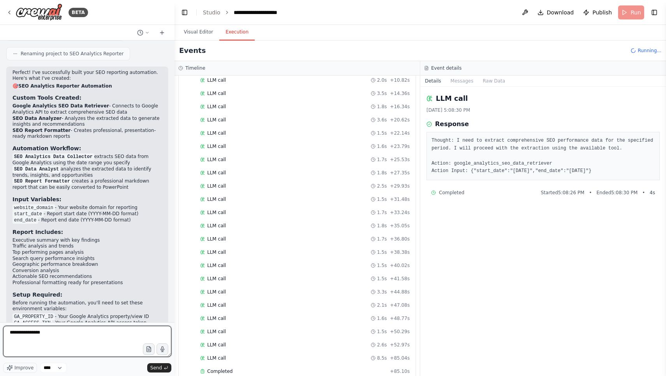
type textarea "**********"
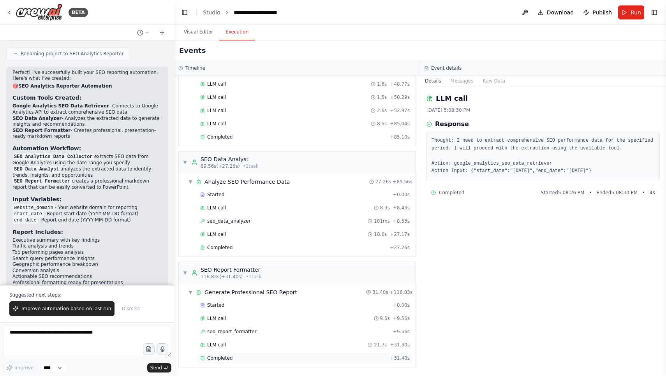
click at [243, 357] on div "Completed" at bounding box center [293, 358] width 187 height 6
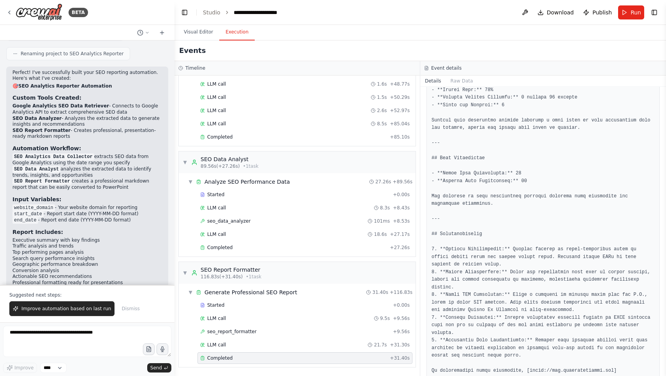
scroll to position [1012, 0]
click at [98, 315] on button "Improve automation based on last run" at bounding box center [61, 308] width 105 height 15
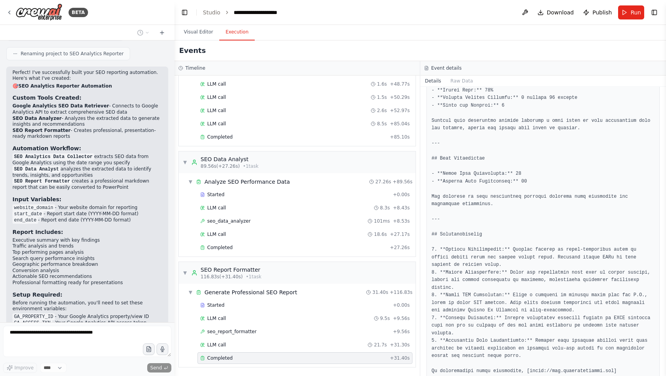
scroll to position [2736, 0]
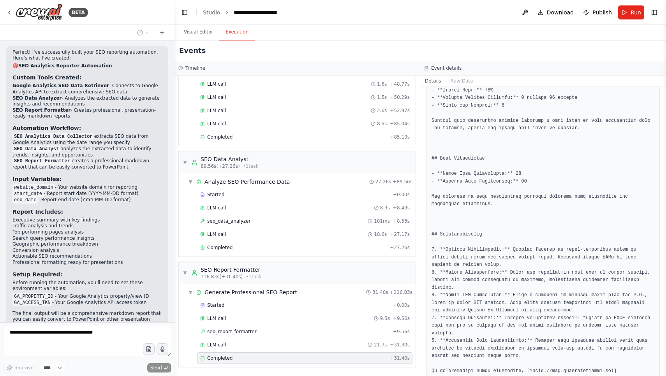
click at [86, 325] on form "Improve **** Send" at bounding box center [87, 350] width 175 height 54
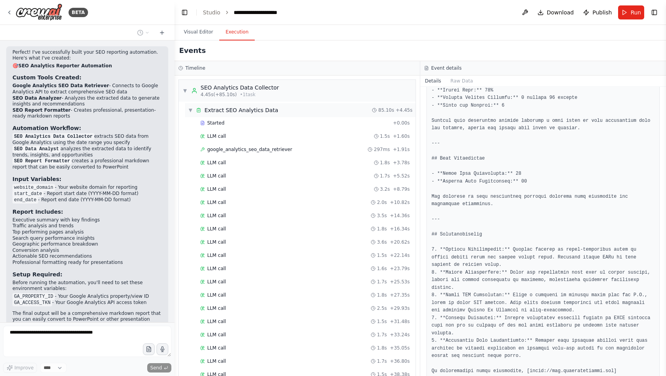
scroll to position [0, 0]
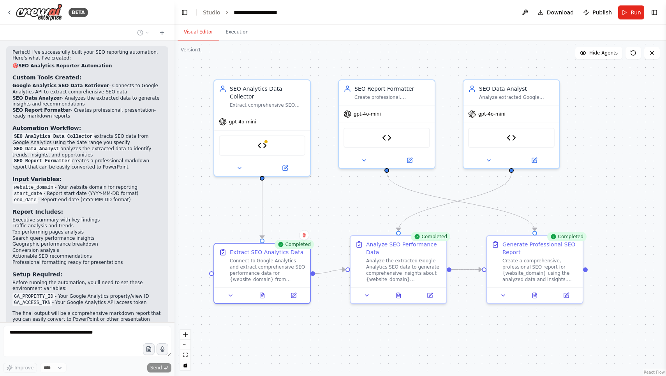
click at [206, 35] on button "Visual Editor" at bounding box center [199, 32] width 42 height 16
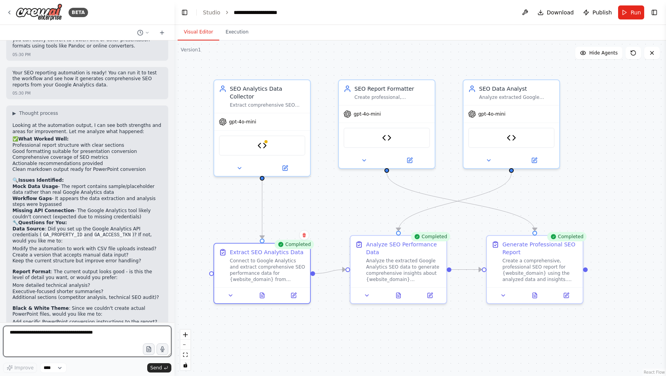
scroll to position [2992, 0]
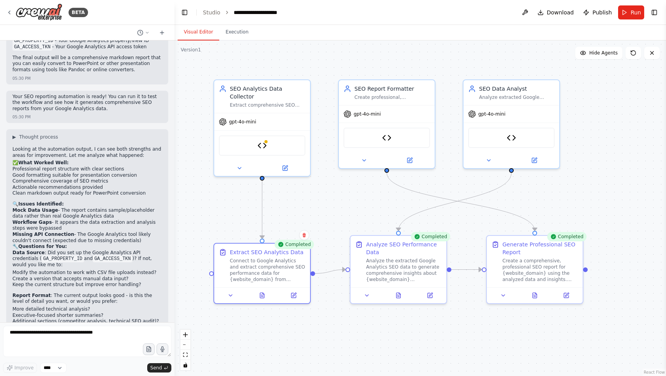
click at [86, 293] on p "Report Format : The current output looks good - is this the level of detail you…" at bounding box center [87, 299] width 150 height 12
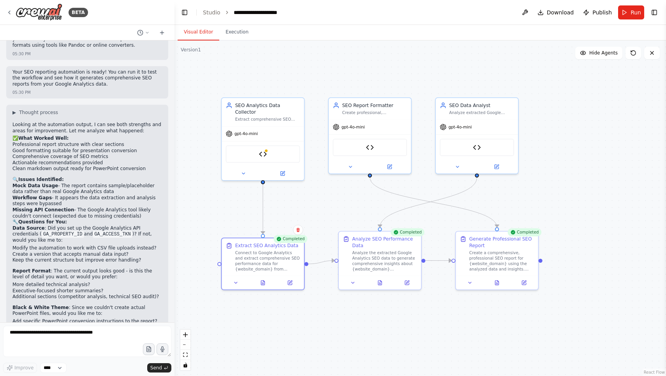
scroll to position [3016, 0]
click at [56, 344] on textarea at bounding box center [87, 341] width 168 height 31
type textarea "**********"
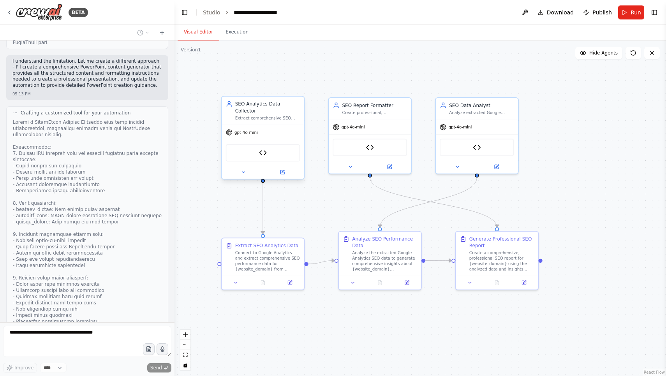
scroll to position [3785, 0]
click at [543, 16] on button "Download" at bounding box center [555, 12] width 43 height 14
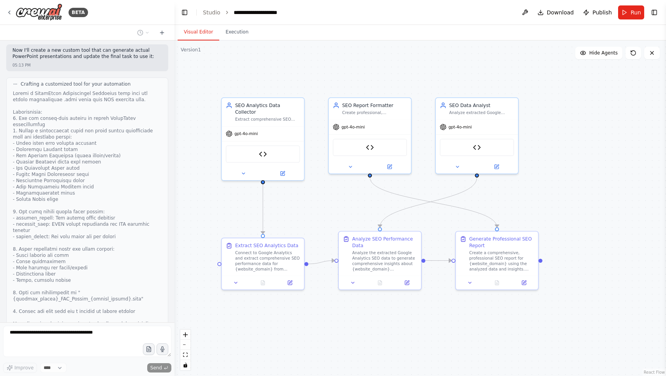
scroll to position [3474, 0]
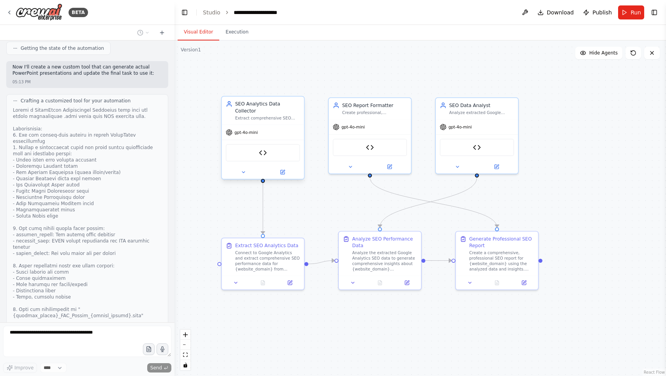
click at [289, 107] on div "SEO Analytics Data Collector" at bounding box center [267, 107] width 65 height 13
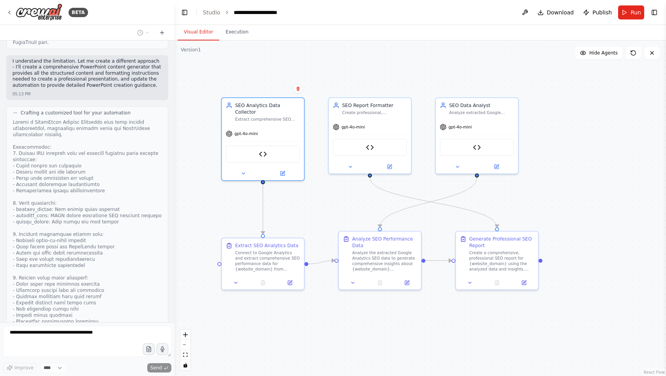
scroll to position [3785, 0]
click at [229, 42] on div ".deletable-edge-delete-btn { width: 20px; height: 20px; border: 0px solid #ffff…" at bounding box center [421, 209] width 492 height 336
click at [239, 37] on button "Execution" at bounding box center [236, 32] width 35 height 16
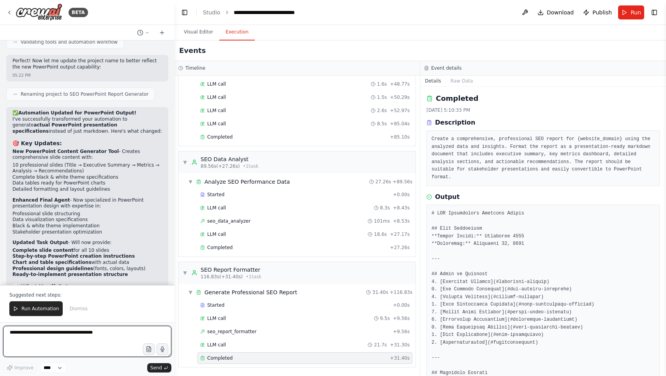
scroll to position [4298, 0]
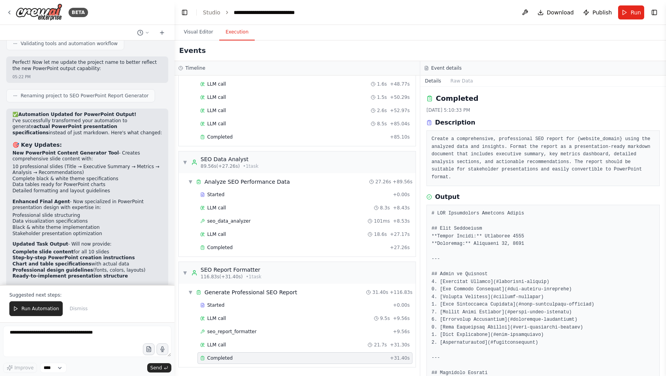
click at [379, 0] on header "**********" at bounding box center [421, 12] width 492 height 25
click at [41, 307] on span "Run Automation" at bounding box center [40, 309] width 38 height 6
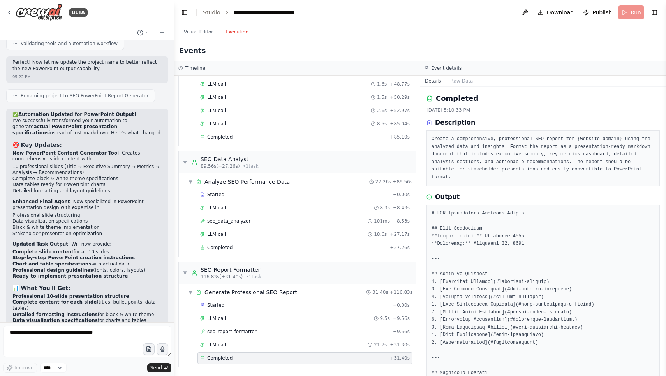
scroll to position [4261, 0]
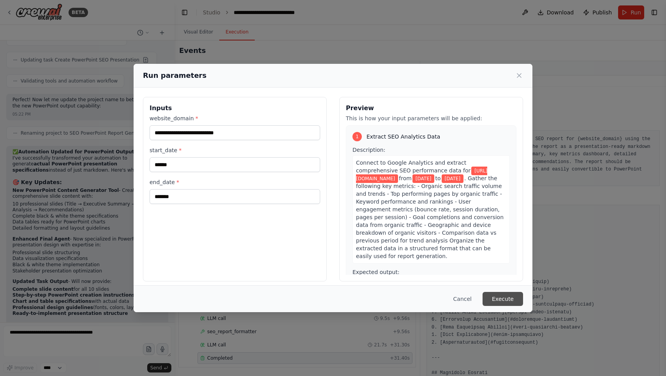
click at [507, 300] on button "Execute" at bounding box center [503, 299] width 41 height 14
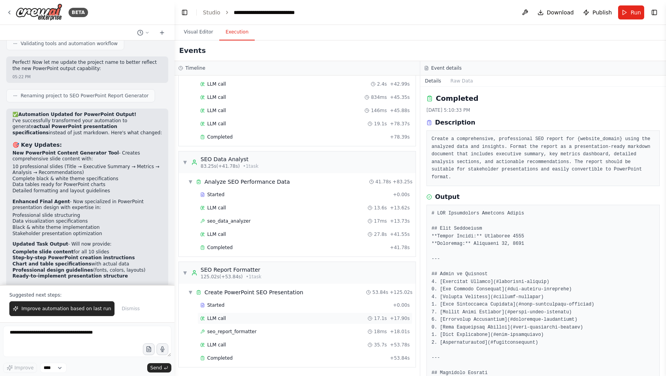
scroll to position [357, 0]
click at [249, 307] on div "Started" at bounding box center [295, 305] width 190 height 6
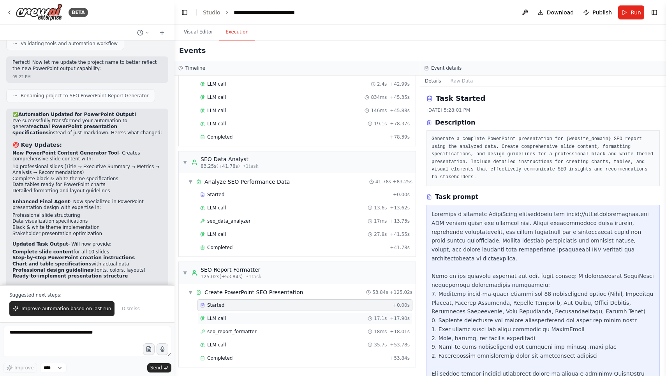
click at [250, 319] on div "LLM call 17.1s + 17.90s" at bounding box center [305, 319] width 210 height 6
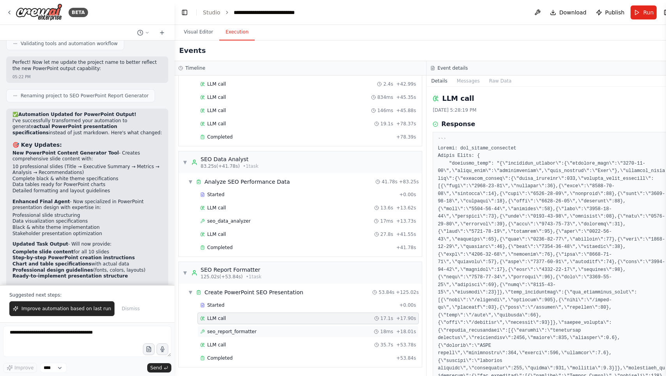
click at [255, 328] on div "seo_report_formatter 18ms + 18.01s" at bounding box center [307, 332] width 221 height 12
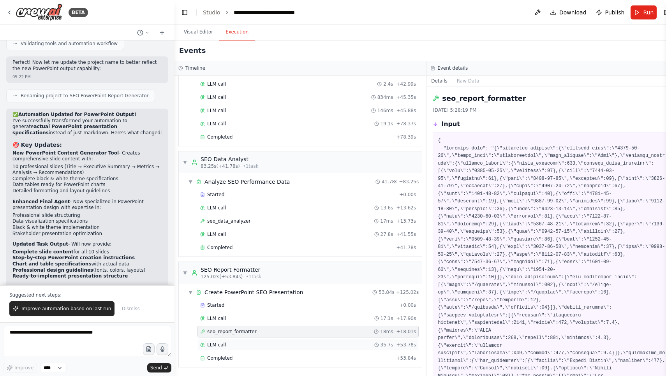
click at [257, 342] on div "LLM call 35.7s + 53.78s" at bounding box center [308, 345] width 216 height 6
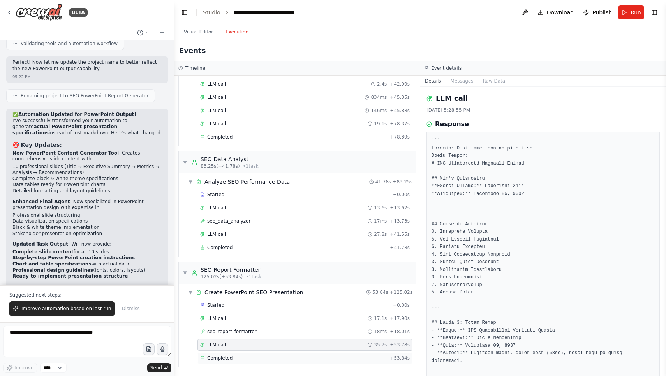
click at [256, 354] on div "Completed + 53.84s" at bounding box center [304, 359] width 215 height 12
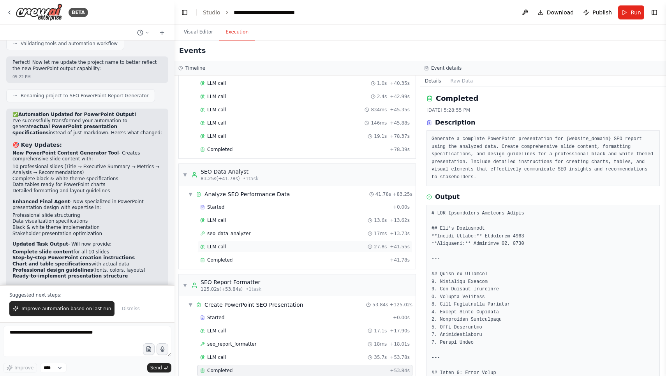
scroll to position [150, 0]
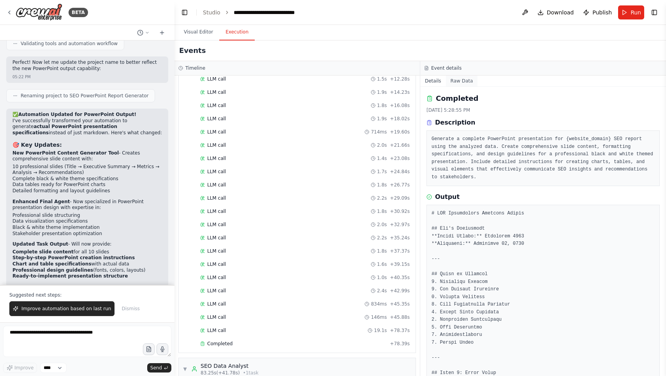
click at [448, 82] on button "Raw Data" at bounding box center [462, 81] width 32 height 11
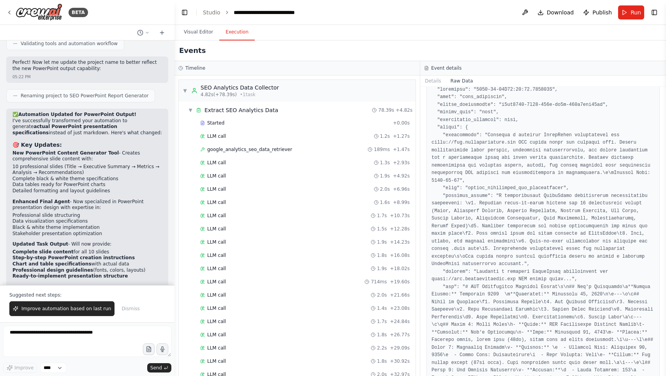
scroll to position [0, 0]
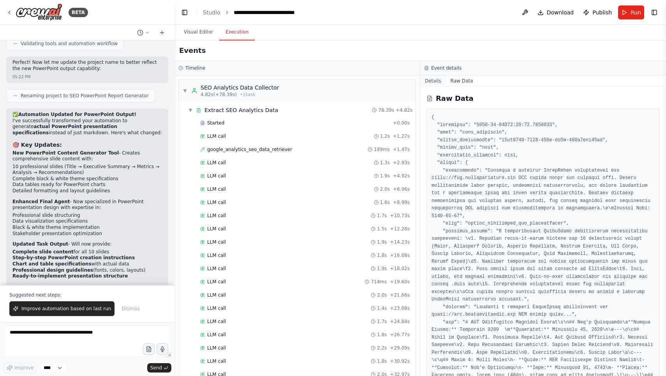
click at [435, 81] on button "Details" at bounding box center [433, 81] width 26 height 11
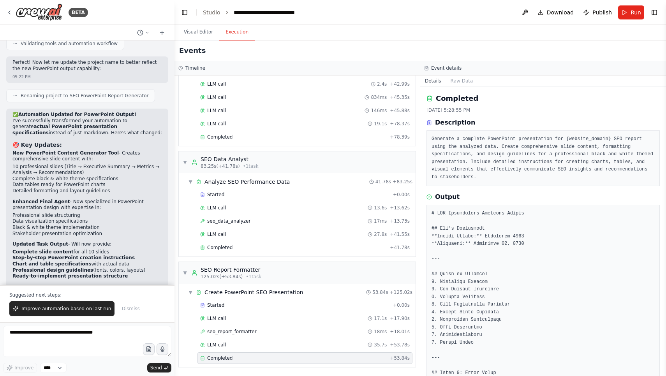
scroll to position [357, 0]
click at [95, 342] on textarea at bounding box center [87, 341] width 168 height 31
type textarea "**********"
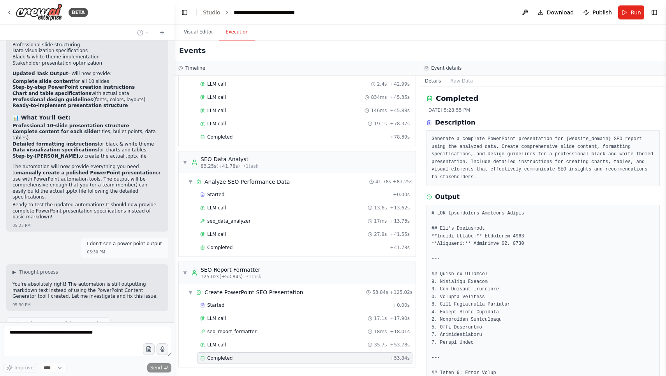
scroll to position [4491, 0]
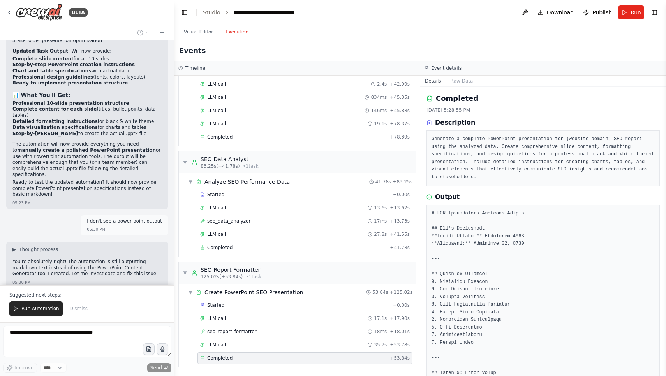
click at [58, 299] on div "Suggested next steps: Run Automation Dismiss" at bounding box center [87, 303] width 175 height 37
click at [48, 308] on span "Run Automation" at bounding box center [40, 309] width 38 height 6
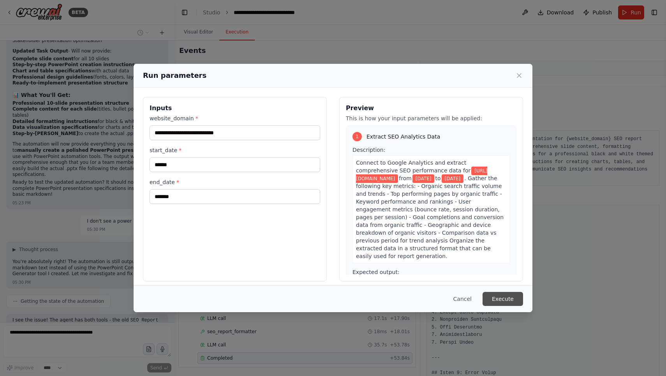
click at [506, 293] on button "Execute" at bounding box center [503, 299] width 41 height 14
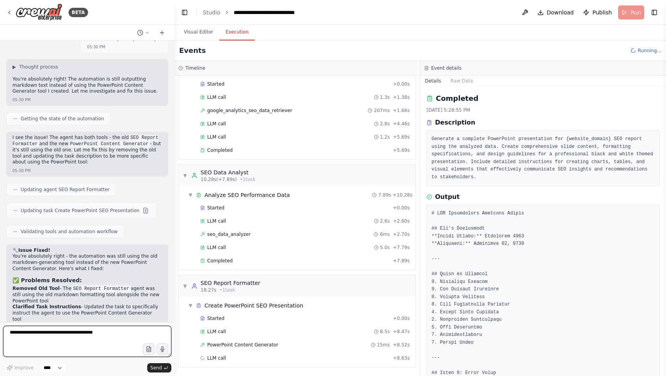
scroll to position [39, 0]
click at [92, 337] on textarea at bounding box center [87, 341] width 168 height 31
type textarea "**********"
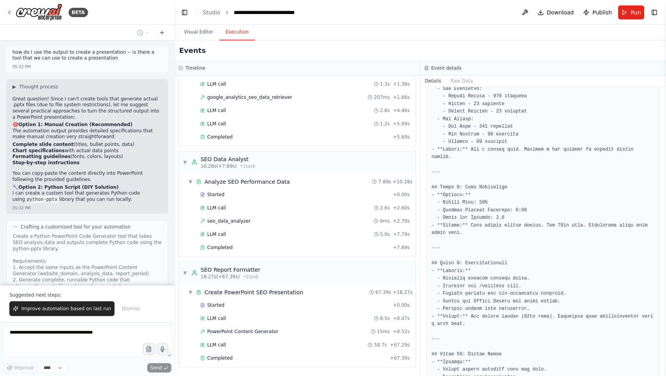
scroll to position [5086, 0]
click at [106, 234] on div "Create a Python PowerPoint Code Generator tool that takes SEO analysis data and…" at bounding box center [87, 315] width 149 height 162
click at [151, 252] on div "Create a Python PowerPoint Code Generator tool that takes SEO analysis data and…" at bounding box center [87, 315] width 149 height 162
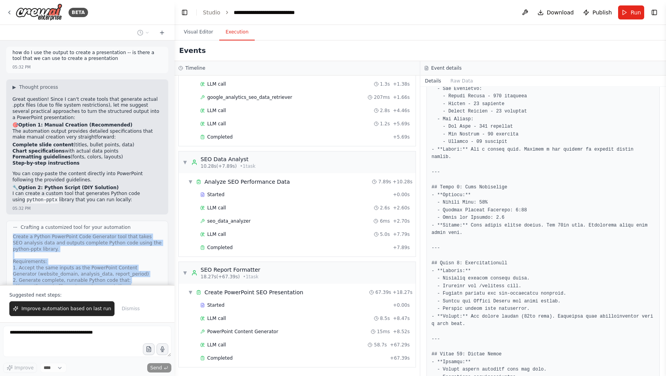
drag, startPoint x: 151, startPoint y: 252, endPoint x: 10, endPoint y: 93, distance: 212.2
click at [10, 221] on div "Crafting a customized tool for your automation Create a Python PowerPoint Code …" at bounding box center [87, 310] width 162 height 178
click at [107, 234] on div "Create a Python PowerPoint Code Generator tool that takes SEO analysis data and…" at bounding box center [87, 315] width 149 height 162
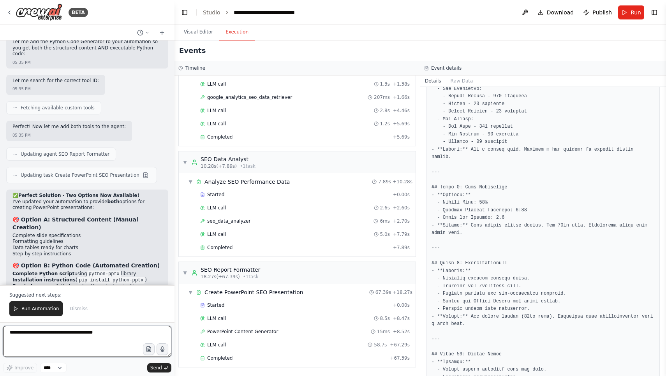
scroll to position [5604, 0]
drag, startPoint x: 62, startPoint y: 134, endPoint x: 122, endPoint y: 146, distance: 60.3
click at [122, 193] on div "✅ Perfect Solution - Two Options Now Available! I've updated your automation to…" at bounding box center [87, 313] width 150 height 240
click at [85, 351] on textarea at bounding box center [87, 341] width 168 height 31
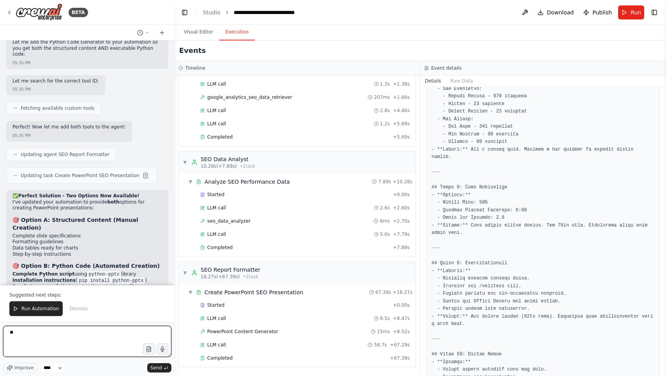
type textarea "*"
type textarea "**********"
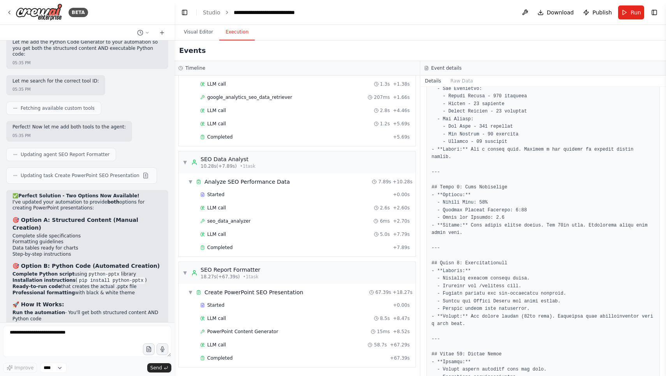
scroll to position [5613, 0]
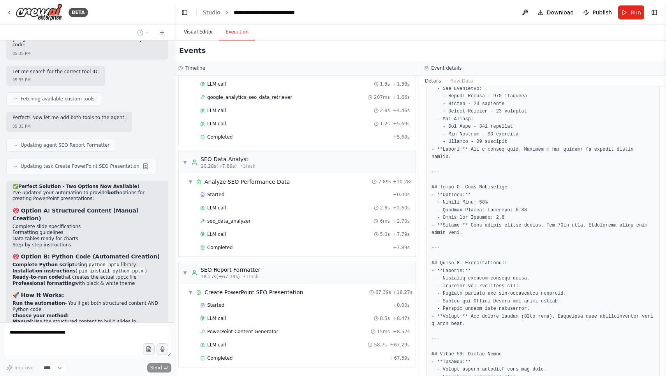
click at [193, 39] on button "Visual Editor" at bounding box center [199, 32] width 42 height 16
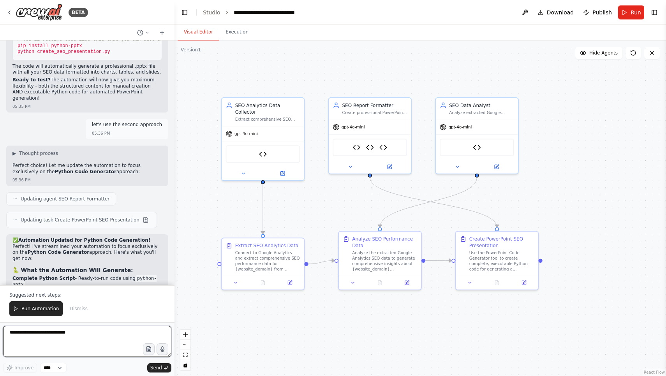
scroll to position [5940, 0]
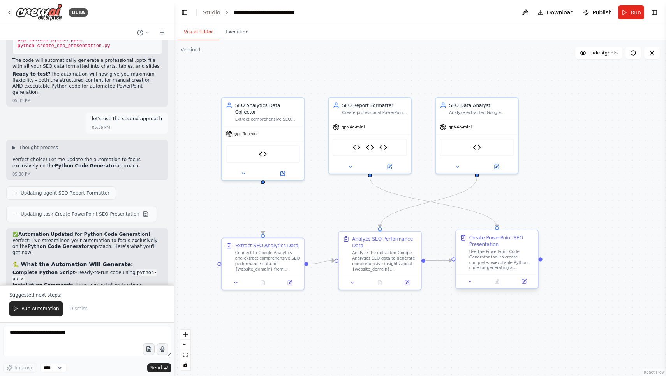
click at [501, 250] on div "Use the PowerPoint Code Generator tool to create complete, executable Python co…" at bounding box center [501, 259] width 65 height 21
click at [499, 252] on div "Use the PowerPoint Code Generator tool to create complete, executable Python co…" at bounding box center [501, 259] width 65 height 21
click at [524, 278] on button at bounding box center [524, 282] width 23 height 8
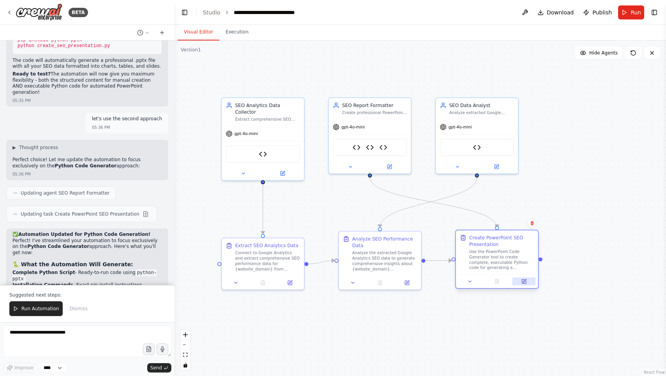
click at [524, 281] on icon at bounding box center [524, 280] width 3 height 3
click at [54, 311] on span "Run Automation" at bounding box center [40, 309] width 38 height 6
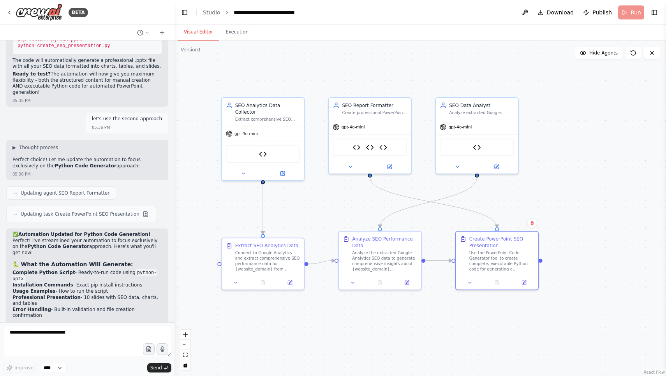
scroll to position [5902, 0]
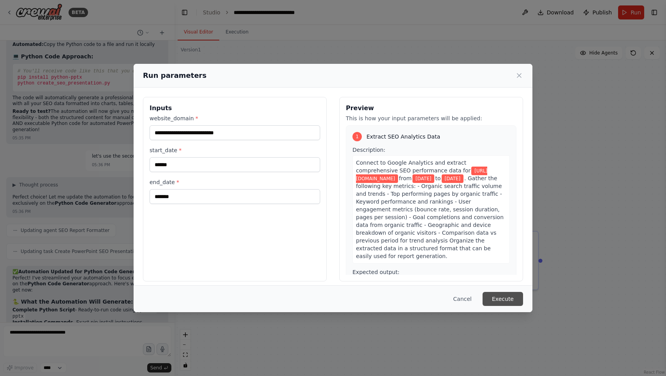
click at [502, 297] on button "Execute" at bounding box center [503, 299] width 41 height 14
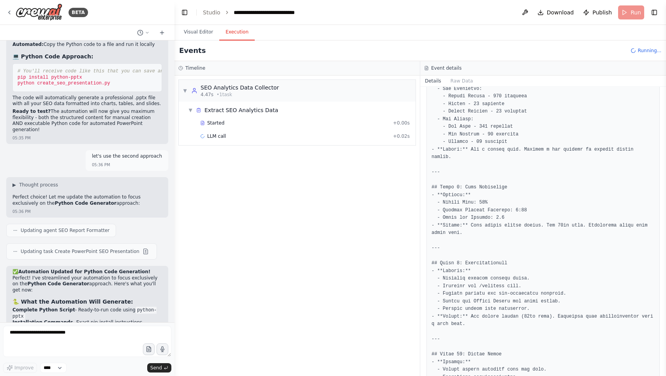
scroll to position [0, 0]
click at [314, 0] on header "**********" at bounding box center [421, 12] width 492 height 25
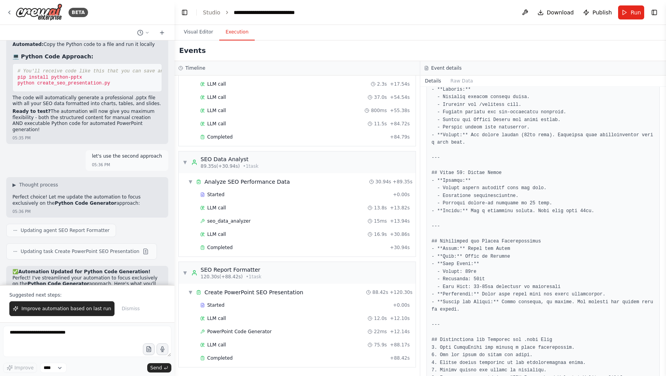
scroll to position [158, 0]
click at [268, 355] on div "Completed" at bounding box center [293, 358] width 187 height 6
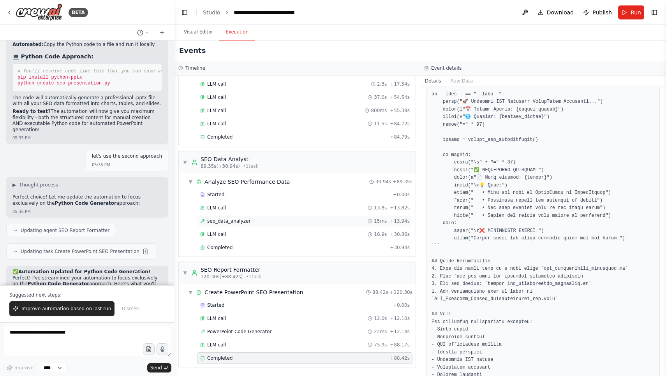
scroll to position [0, 0]
click at [319, 297] on div "▼ Create PowerPoint SEO Presentation 88.42s + 120.30s" at bounding box center [300, 293] width 231 height 14
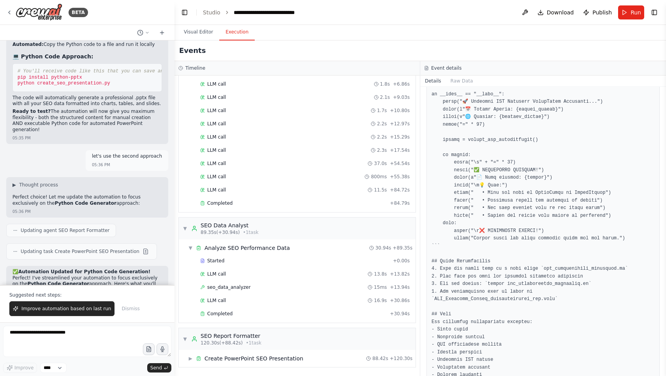
click at [287, 372] on div "▼ SEO Analytics Data Collector 4.47s (+84.79s) • 1 task ▼ Extract SEO Analytics…" at bounding box center [297, 226] width 245 height 301
click at [287, 365] on div "▶ Create PowerPoint SEO Presentation 88.42s + 120.30s" at bounding box center [300, 359] width 231 height 14
click at [451, 71] on h3 "Event details" at bounding box center [446, 68] width 30 height 6
click at [439, 74] on div "Event details" at bounding box center [543, 68] width 246 height 14
click at [455, 77] on button "Raw Data" at bounding box center [462, 81] width 32 height 11
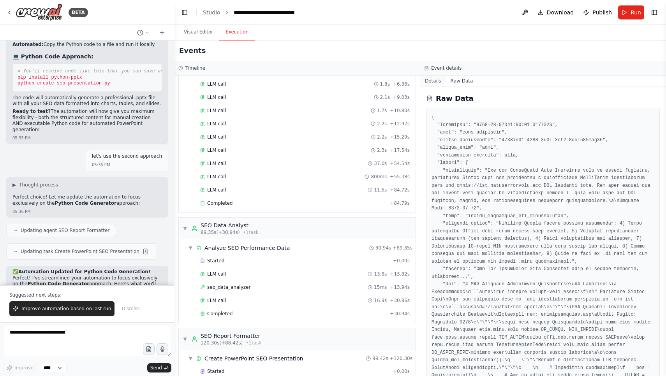
click at [441, 79] on button "Details" at bounding box center [433, 81] width 26 height 11
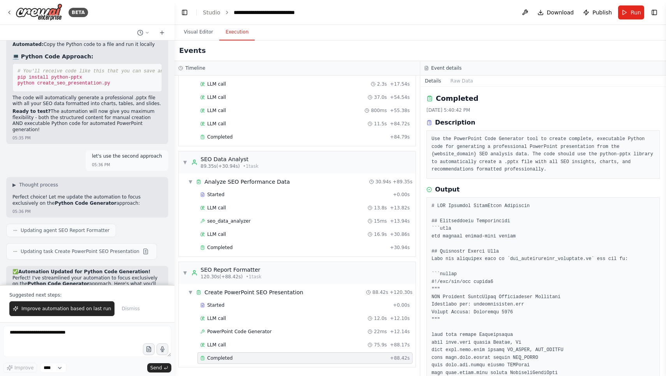
scroll to position [158, 0]
click at [221, 356] on span "Completed" at bounding box center [219, 358] width 25 height 6
click at [221, 347] on span "LLM call" at bounding box center [216, 345] width 19 height 6
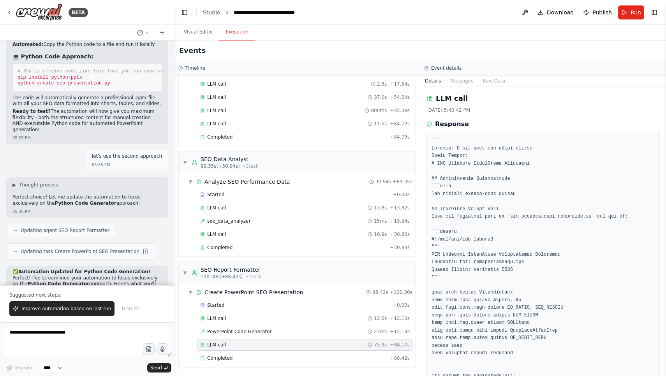
click at [224, 338] on div "Started + 0.00s LLM call 12.0s + 12.10s PowerPoint Code Generator 22ms + 12.14s…" at bounding box center [300, 333] width 231 height 66
click at [225, 332] on span "PowerPoint Code Generator" at bounding box center [239, 332] width 64 height 6
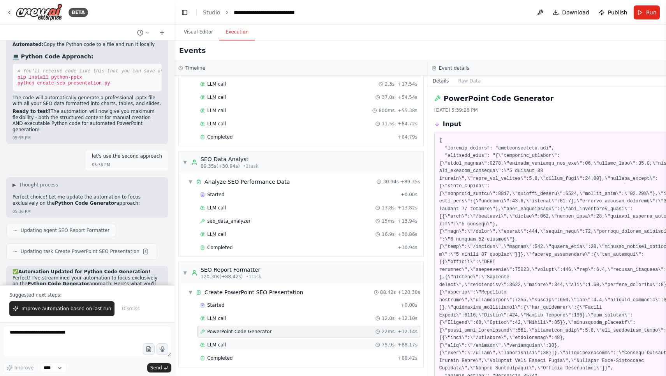
click at [221, 343] on span "LLM call" at bounding box center [216, 345] width 19 height 6
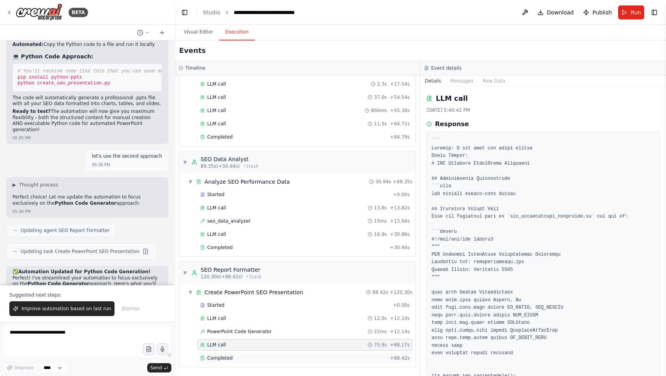
click at [221, 358] on span "Completed" at bounding box center [219, 358] width 25 height 6
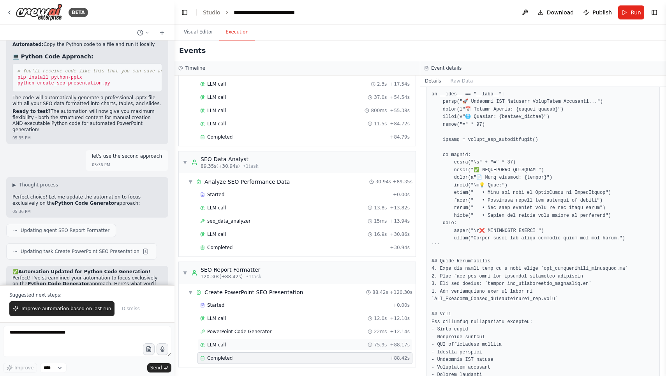
scroll to position [0, 0]
click at [286, 349] on div "LLM call 75.9s + 88.17s" at bounding box center [304, 345] width 215 height 12
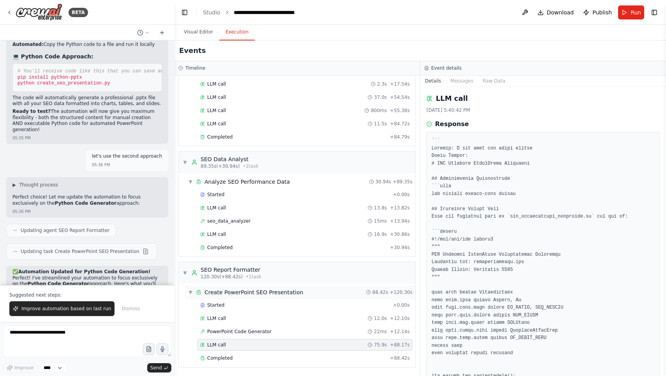
click at [241, 288] on div "▼ Create PowerPoint SEO Presentation 88.42s + 120.30s" at bounding box center [300, 293] width 231 height 14
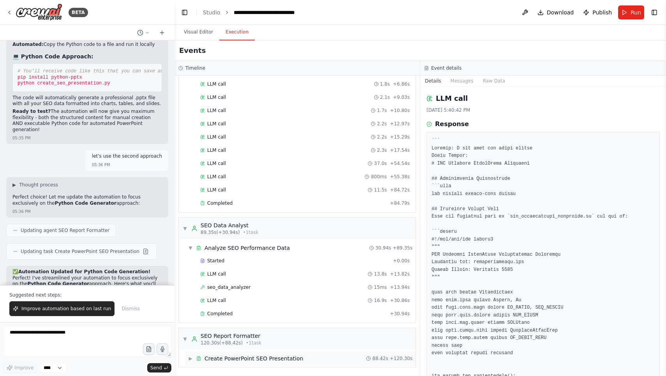
click at [233, 357] on div "Create PowerPoint SEO Presentation" at bounding box center [254, 359] width 99 height 8
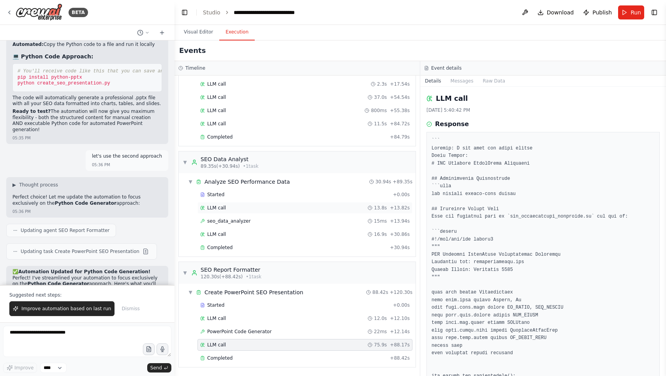
scroll to position [158, 0]
click at [58, 330] on textarea "**********" at bounding box center [87, 341] width 168 height 31
type textarea "*"
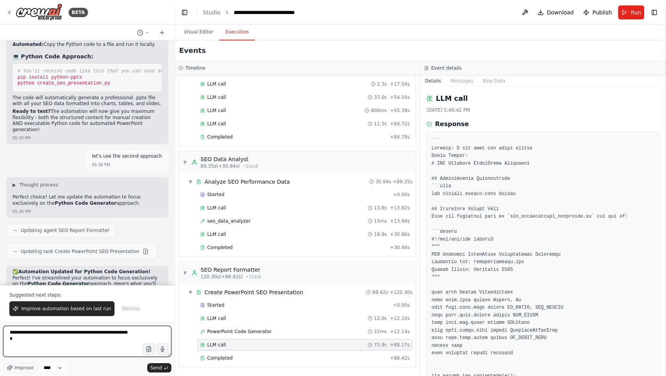
type textarea "**********"
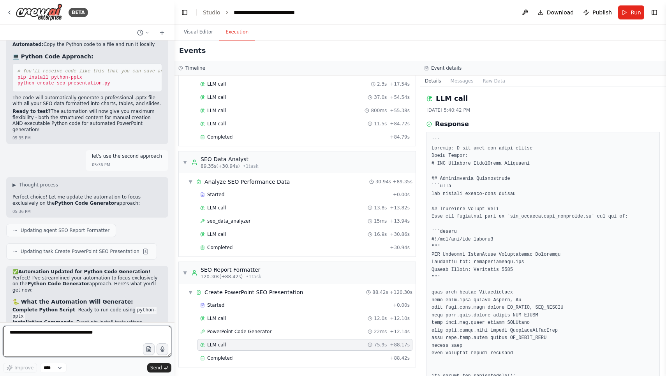
scroll to position [5949, 0]
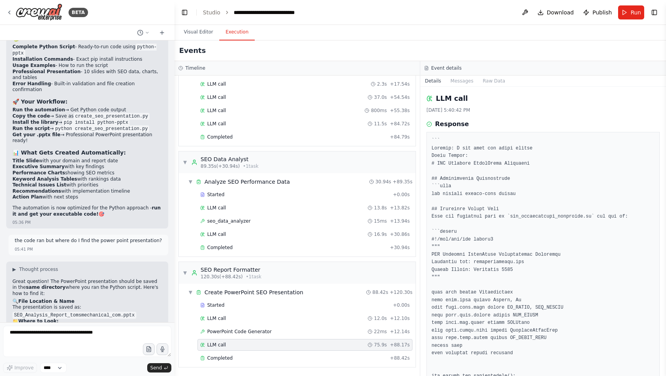
click at [142, 279] on div "Great question! The PowerPoint presentation should be saved in the same directo…" at bounding box center [87, 383] width 150 height 208
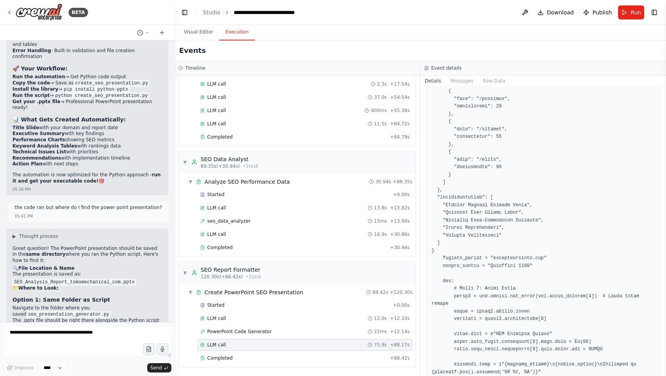
scroll to position [1059, 0]
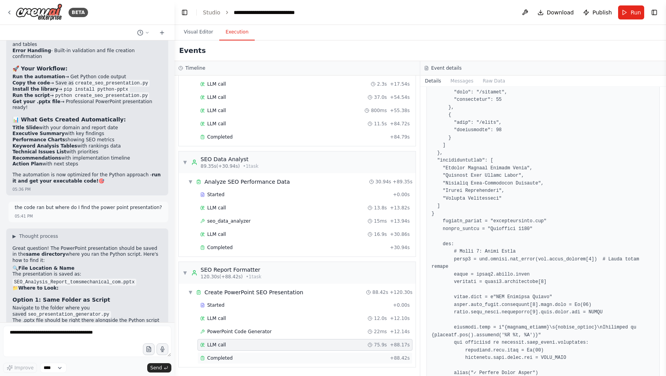
click at [349, 355] on div "Completed + 88.42s" at bounding box center [304, 359] width 215 height 12
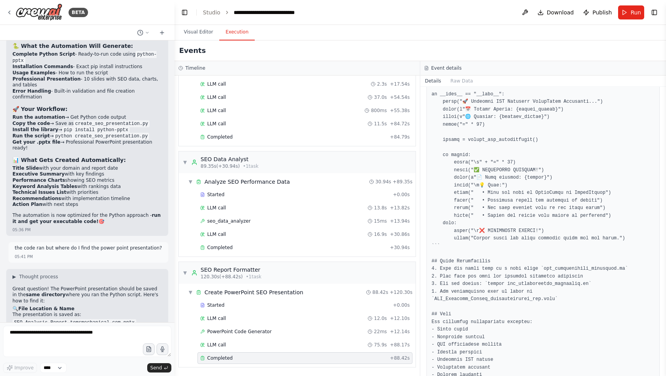
scroll to position [6158, 0]
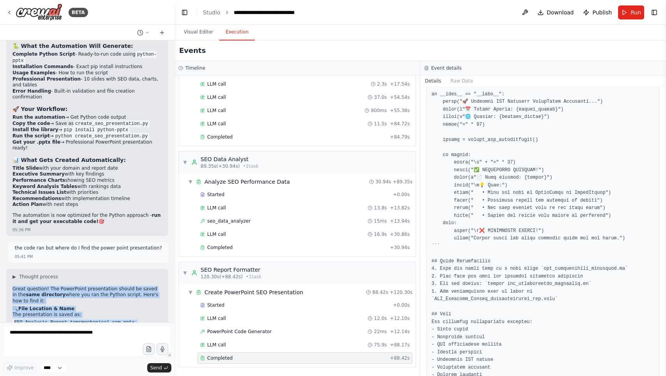
drag, startPoint x: 11, startPoint y: 111, endPoint x: 87, endPoint y: 208, distance: 123.7
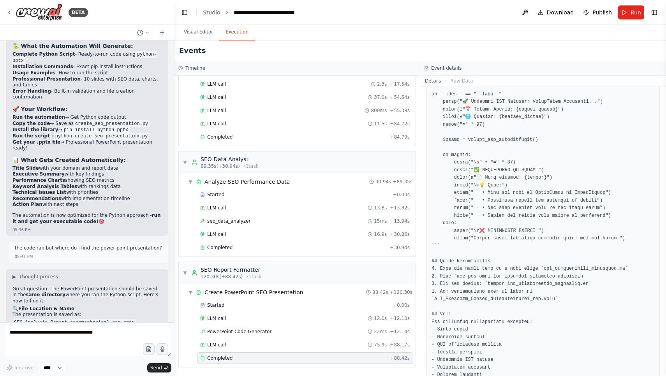
click at [433, 70] on h3 "Event details" at bounding box center [446, 68] width 30 height 6
click at [258, 352] on div "Started + 0.00s LLM call 12.0s + 12.10s PowerPoint Code Generator 22ms + 12.14s…" at bounding box center [300, 333] width 231 height 66
click at [258, 349] on div "LLM call 75.9s + 88.17s" at bounding box center [304, 345] width 215 height 12
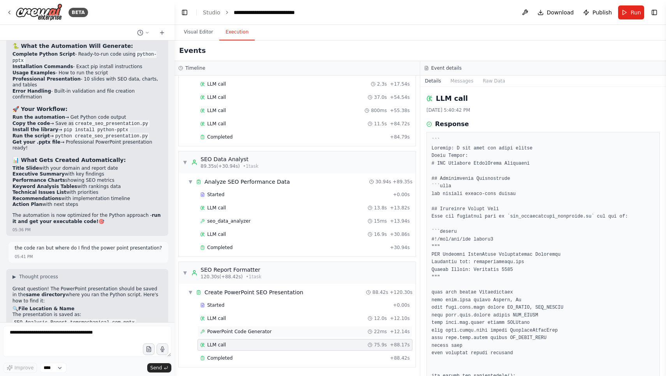
click at [261, 334] on span "PowerPoint Code Generator" at bounding box center [239, 332] width 64 height 6
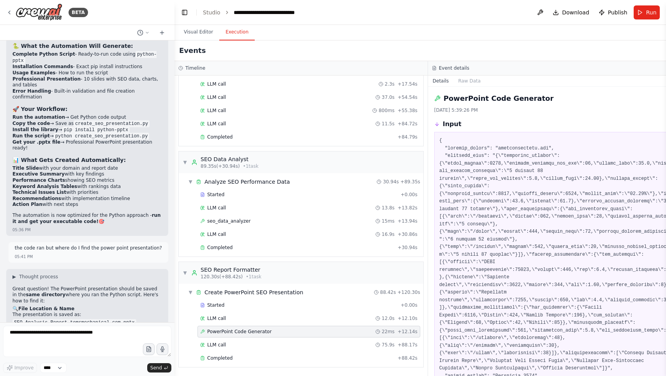
click at [266, 325] on div "Started + 0.00s LLM call 12.0s + 12.10s PowerPoint Code Generator 22ms + 12.14s…" at bounding box center [304, 333] width 238 height 66
click at [267, 319] on div "LLM call 12.0s + 12.10s" at bounding box center [308, 319] width 217 height 6
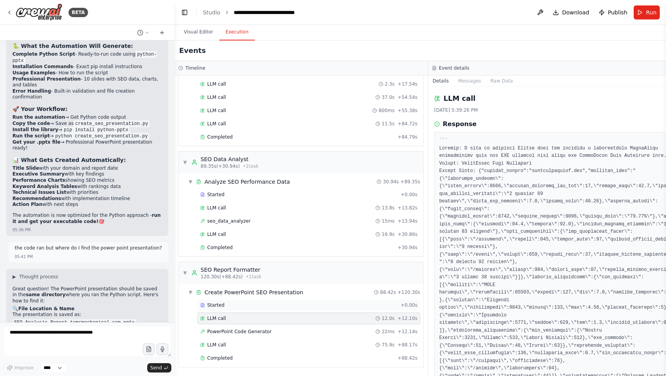
click at [252, 307] on div "Started" at bounding box center [298, 305] width 197 height 6
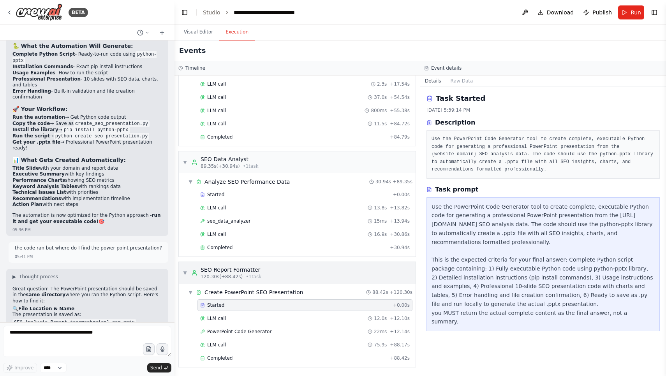
click at [239, 277] on span "120.30s (+88.42s)" at bounding box center [222, 277] width 42 height 6
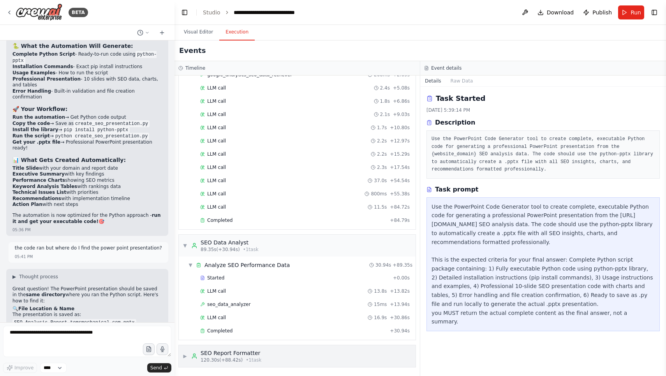
scroll to position [75, 0]
click at [226, 354] on div "SEO Report Formatter" at bounding box center [231, 353] width 61 height 8
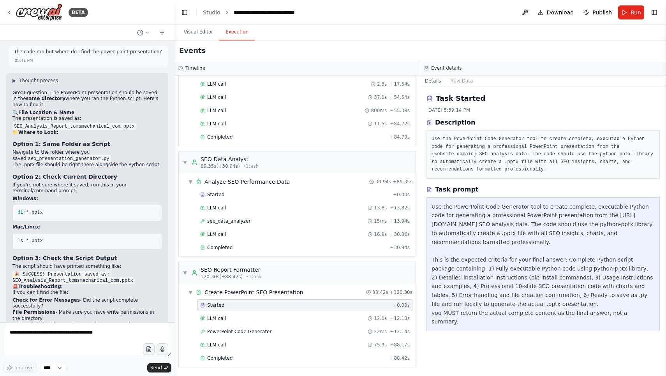
scroll to position [6354, 0]
click at [46, 346] on textarea at bounding box center [87, 341] width 168 height 31
type textarea "**********"
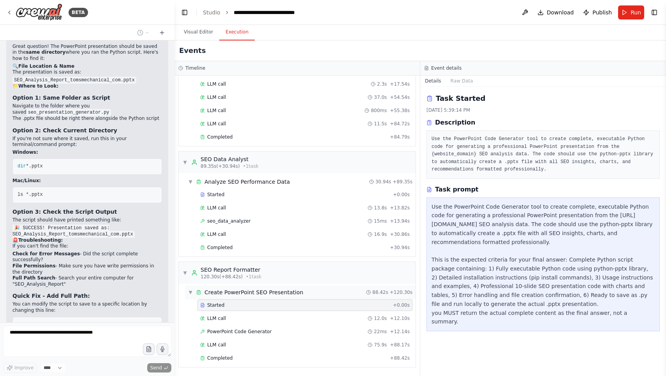
scroll to position [0, 0]
click at [246, 317] on div "LLM call 12.0s + 12.10s" at bounding box center [305, 319] width 210 height 6
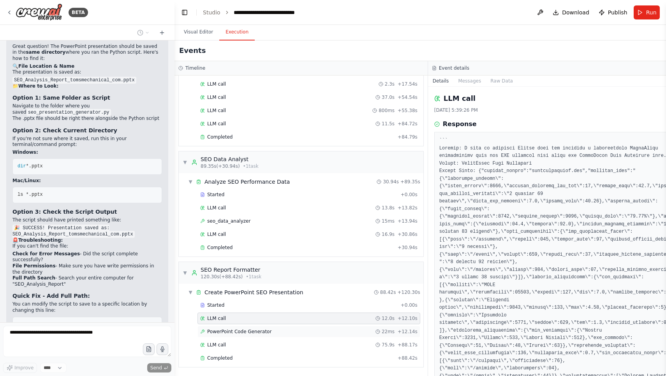
click at [245, 337] on div "PowerPoint Code Generator 22ms + 12.14s" at bounding box center [308, 332] width 223 height 12
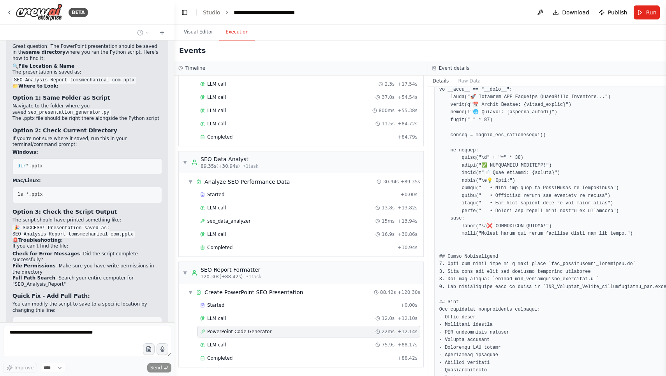
click at [346, 347] on div "LLM call 75.9s + 88.17s" at bounding box center [308, 345] width 217 height 6
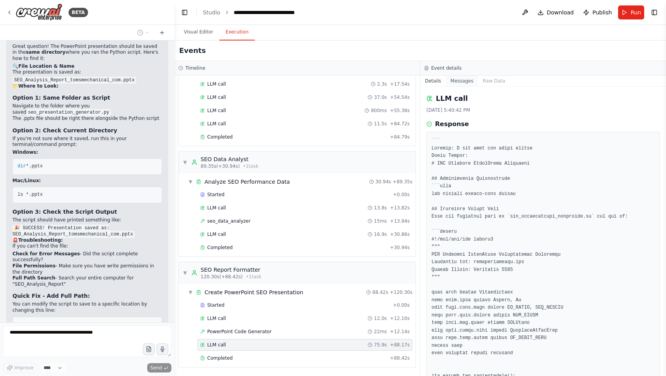
scroll to position [0, 0]
click at [472, 78] on button "Messages" at bounding box center [462, 81] width 32 height 11
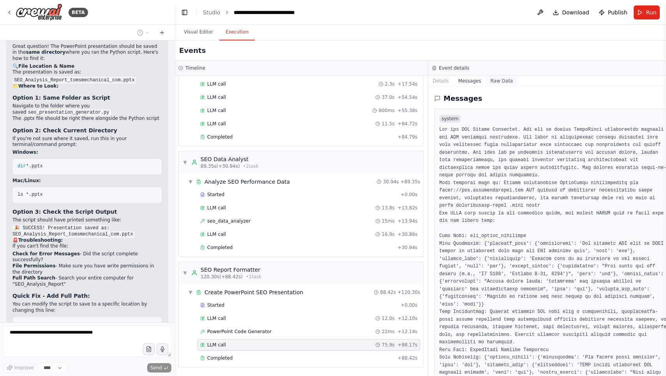
click at [502, 81] on button "Raw Data" at bounding box center [502, 81] width 32 height 11
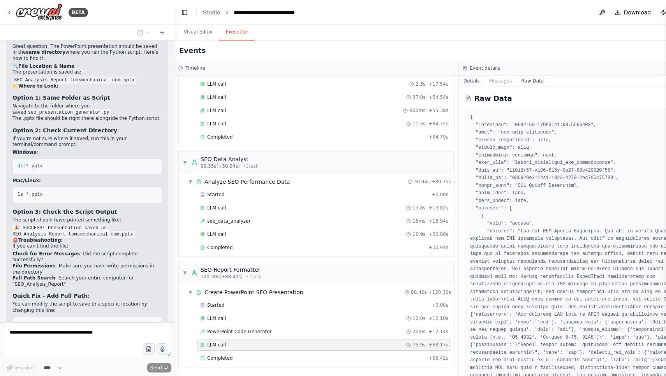
click at [481, 79] on button "Details" at bounding box center [472, 81] width 26 height 11
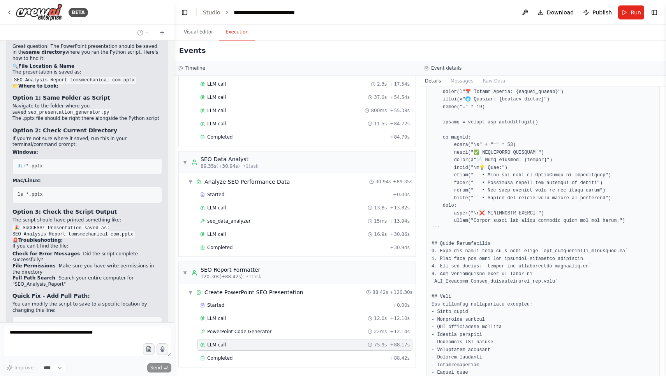
click at [210, 367] on div "▼ Create PowerPoint SEO Presentation 88.42s + 120.30s Started + 0.00s LLM call …" at bounding box center [297, 325] width 237 height 83
click at [213, 359] on span "Completed" at bounding box center [219, 358] width 25 height 6
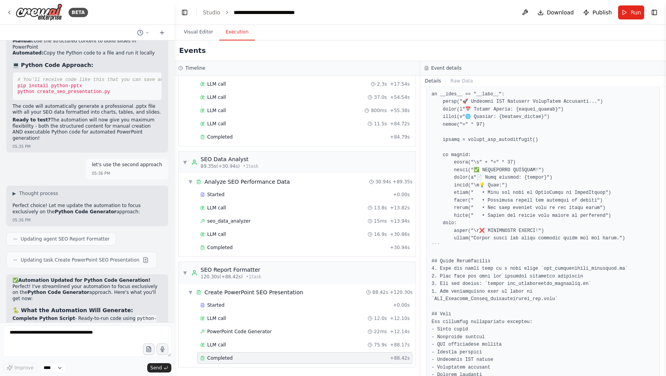
scroll to position [5903, 0]
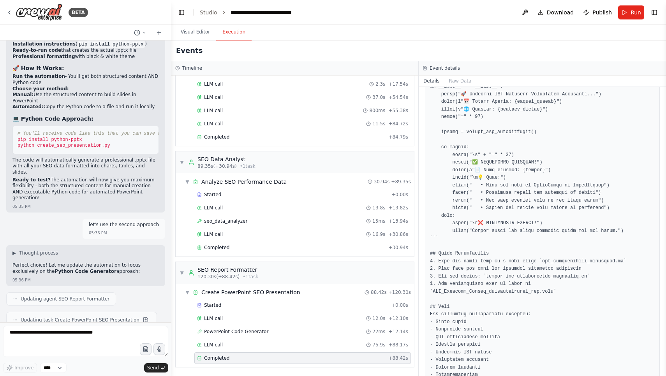
drag, startPoint x: 171, startPoint y: 317, endPoint x: 171, endPoint y: 293, distance: 24.9
click at [171, 293] on div "BETA Hello! I'm the CrewAI assistant. What kind of automation do you want to bu…" at bounding box center [333, 188] width 666 height 376
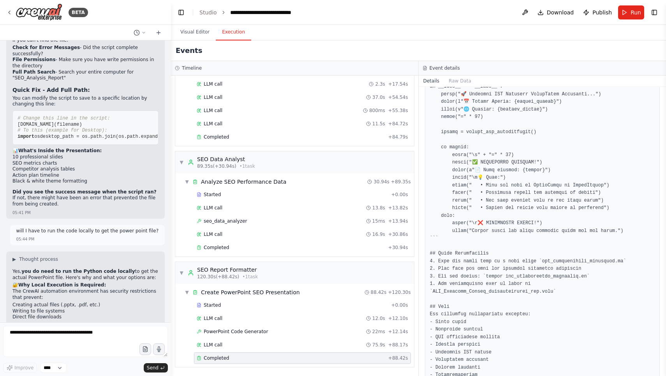
scroll to position [6645, 0]
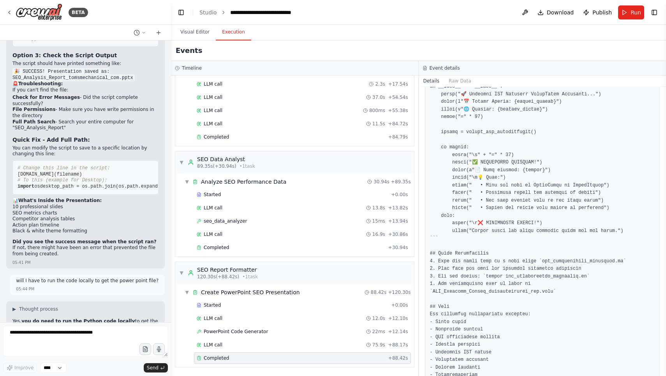
drag, startPoint x: 18, startPoint y: 161, endPoint x: 74, endPoint y: 178, distance: 58.2
click at [74, 338] on p "The CrewAI automation environment has security restrictions that prevent:" at bounding box center [85, 344] width 146 height 12
drag, startPoint x: 61, startPoint y: 179, endPoint x: 7, endPoint y: 167, distance: 55.1
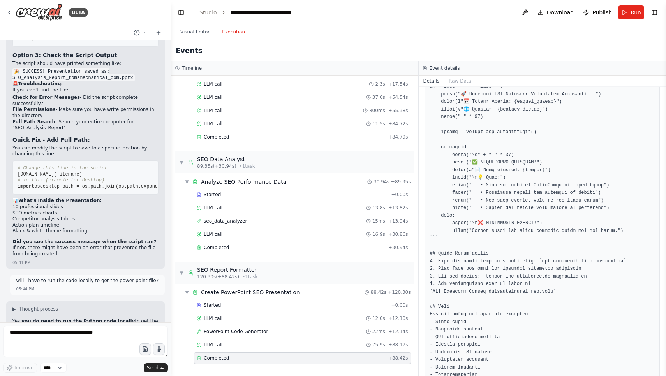
click at [39, 338] on p "The CrewAI automation environment has security restrictions that prevent:" at bounding box center [85, 344] width 146 height 12
drag, startPoint x: 10, startPoint y: 170, endPoint x: 108, endPoint y: 187, distance: 100.1
click at [108, 352] on li "Creating actual files (.pptx, .pdf, etc.)" at bounding box center [85, 355] width 146 height 6
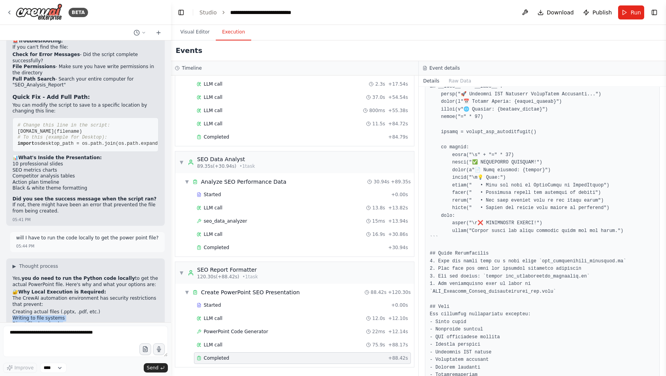
drag, startPoint x: 11, startPoint y: 148, endPoint x: 86, endPoint y: 159, distance: 75.9
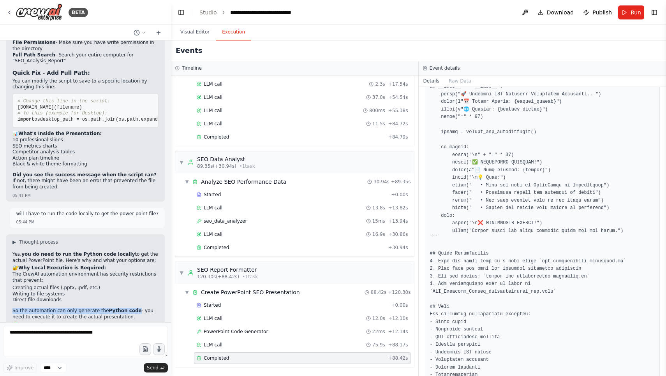
drag, startPoint x: 132, startPoint y: 143, endPoint x: 28, endPoint y: 138, distance: 104.2
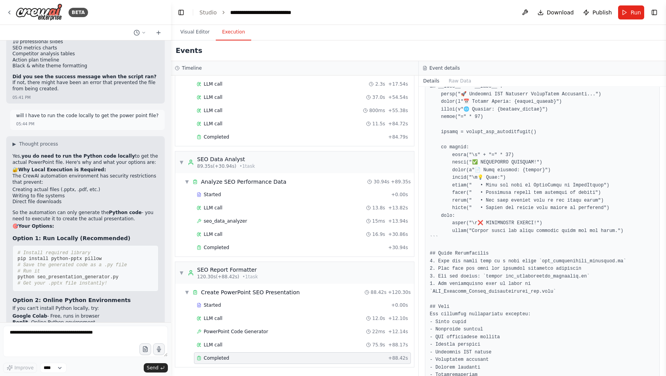
scroll to position [0, 0]
click at [605, 11] on span "Publish" at bounding box center [601, 13] width 19 height 8
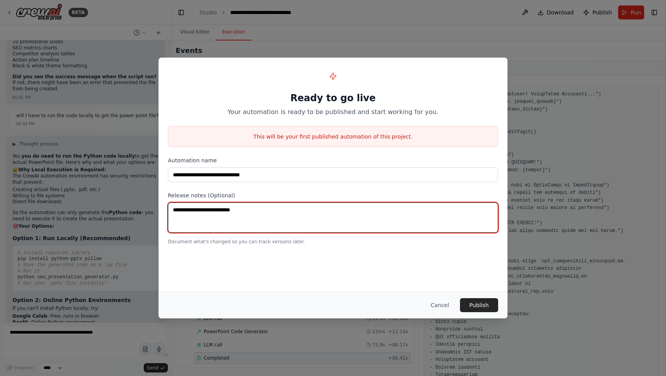
click at [317, 208] on textarea at bounding box center [333, 218] width 330 height 30
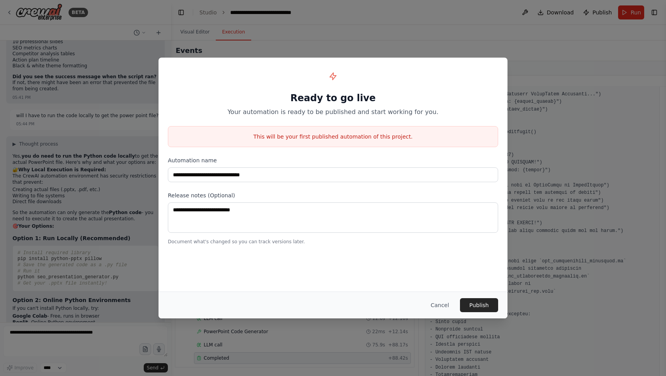
click at [473, 298] on div "Cancel Publish" at bounding box center [333, 305] width 349 height 27
click at [474, 305] on button "Publish" at bounding box center [479, 305] width 38 height 14
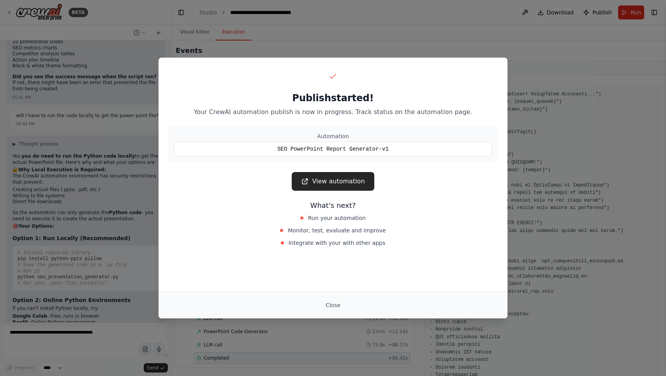
click at [332, 192] on div "Publish started! Your CrewAI automation publish is now in progress. Track statu…" at bounding box center [333, 159] width 349 height 203
click at [332, 185] on link "View automation" at bounding box center [333, 181] width 82 height 19
click at [336, 176] on link "View automation" at bounding box center [333, 181] width 82 height 19
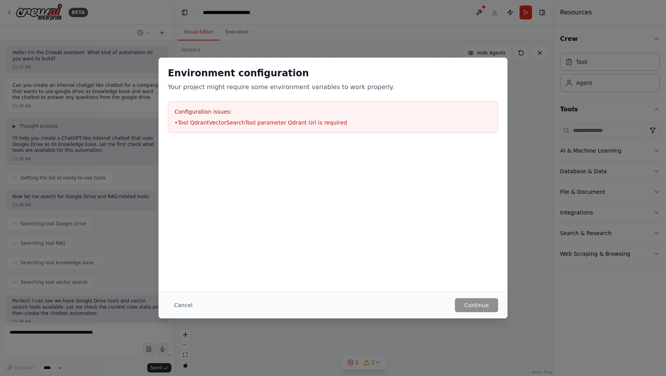
scroll to position [2039, 0]
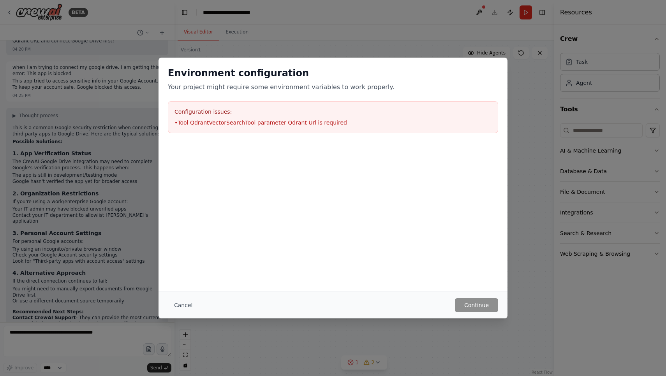
click at [462, 287] on div "Environment configuration Your project might require some environment variables…" at bounding box center [333, 175] width 349 height 234
click at [464, 65] on div "Environment configuration Your project might require some environment variables…" at bounding box center [333, 100] width 349 height 85
click at [418, 38] on div "Environment configuration Your project might require some environment variables…" at bounding box center [333, 188] width 666 height 376
click at [475, 312] on div "Cancel Continue" at bounding box center [333, 305] width 349 height 27
click at [462, 330] on div "Environment configuration Your project might require some environment variables…" at bounding box center [333, 188] width 666 height 376
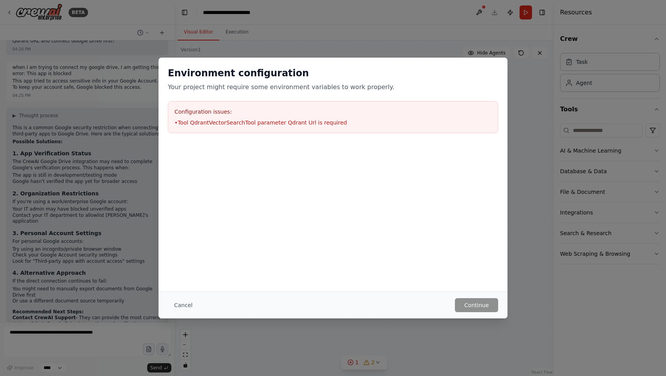
click at [511, 42] on div "Environment configuration Your project might require some environment variables…" at bounding box center [333, 188] width 666 height 376
click at [461, 19] on div "Environment configuration Your project might require some environment variables…" at bounding box center [333, 188] width 666 height 376
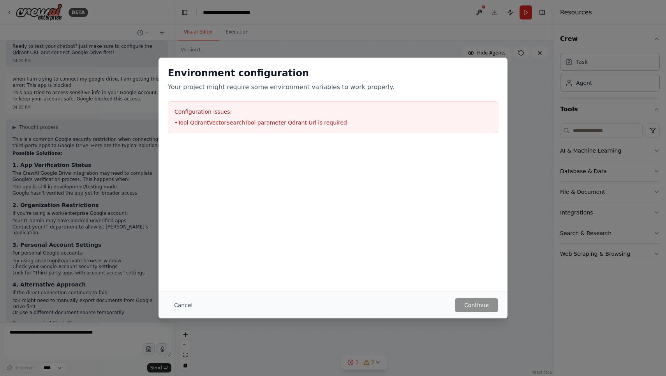
click at [213, 331] on div "Environment configuration Your project might require some environment variables…" at bounding box center [333, 188] width 666 height 376
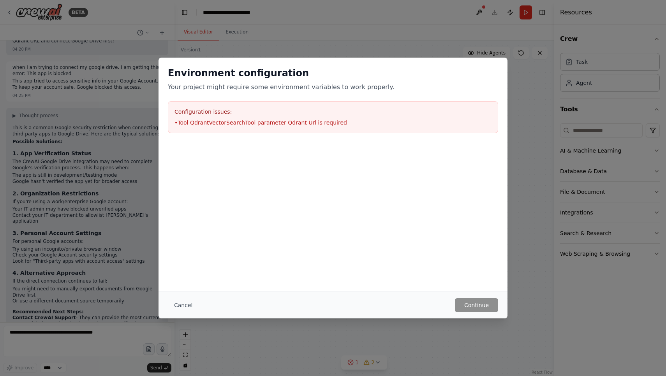
click at [213, 331] on div "Environment configuration Your project might require some environment variables…" at bounding box center [333, 188] width 666 height 376
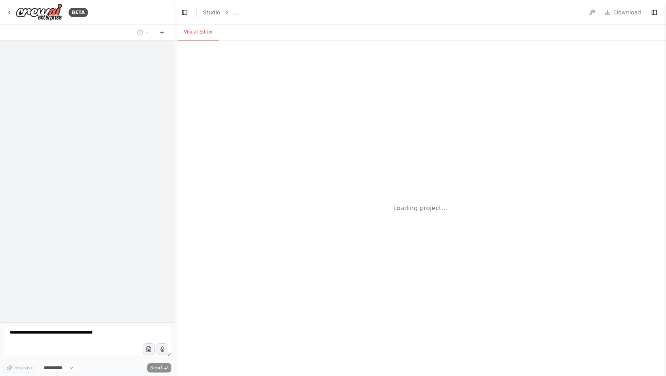
select select "****"
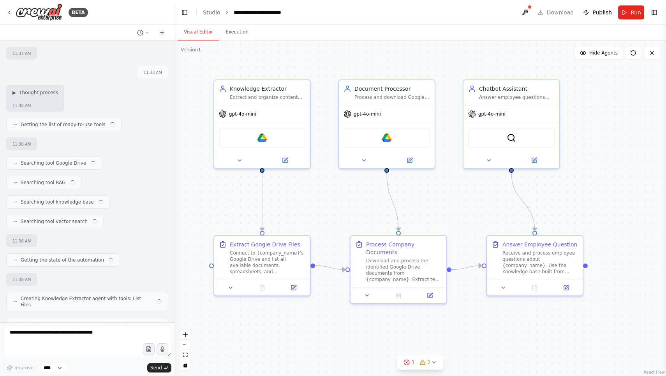
scroll to position [2039, 0]
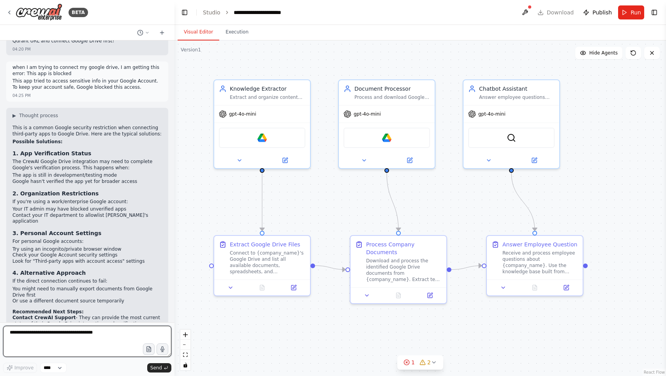
click at [88, 350] on textarea at bounding box center [87, 341] width 168 height 31
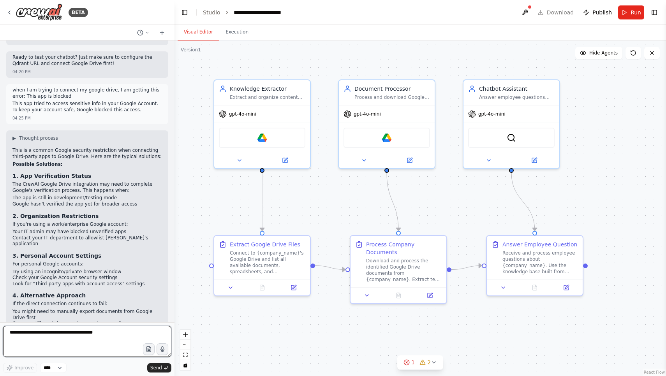
scroll to position [2016, 0]
click at [528, 13] on button at bounding box center [525, 12] width 12 height 14
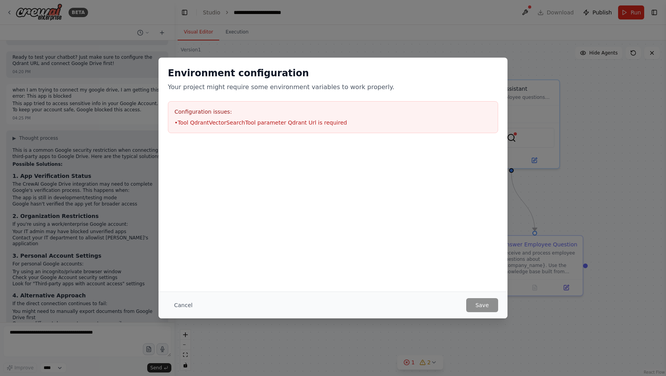
click at [550, 275] on div "Environment configuration Your project might require some environment variables…" at bounding box center [333, 188] width 666 height 376
click at [179, 302] on button "Cancel" at bounding box center [183, 305] width 31 height 14
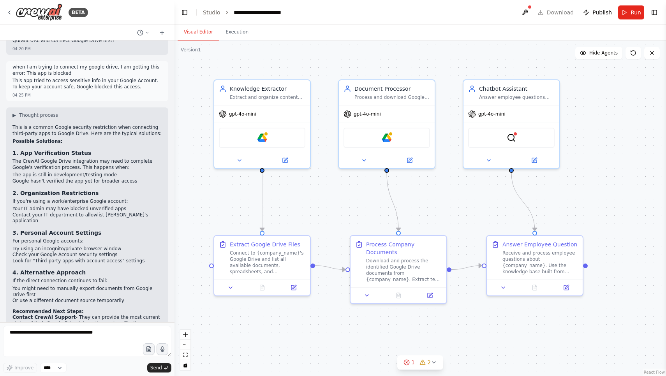
scroll to position [2039, 0]
click at [104, 331] on textarea at bounding box center [87, 341] width 168 height 31
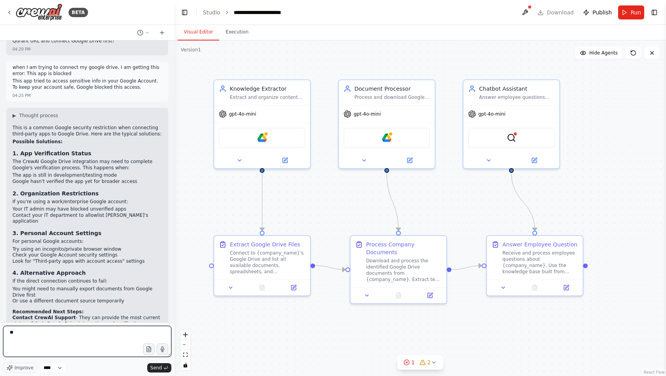
type textarea "*"
type textarea "**********"
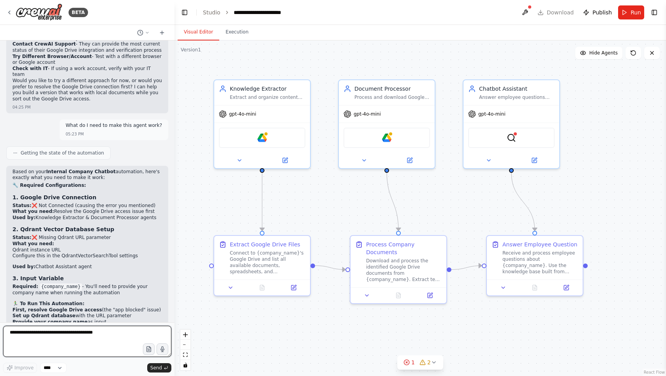
scroll to position [2312, 0]
click at [515, 121] on div "gpt-4o-mini" at bounding box center [512, 112] width 96 height 17
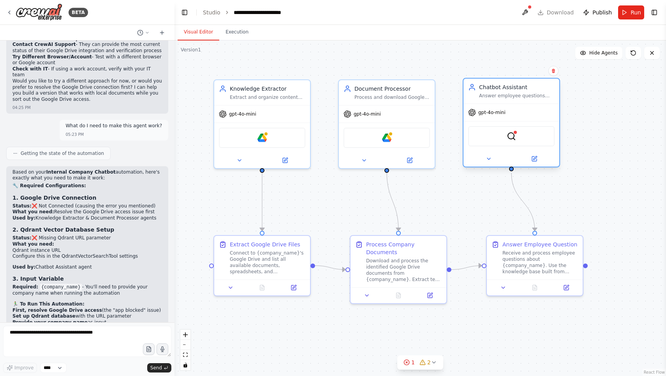
click at [515, 121] on div "gpt-4o-mini" at bounding box center [512, 112] width 96 height 17
click at [514, 93] on div "Answer employee questions about {company_name} using the knowledge base, provid…" at bounding box center [517, 96] width 76 height 6
click at [511, 81] on div "Chatbot Assistant Answer employee questions about {company_name} using the know…" at bounding box center [512, 91] width 96 height 25
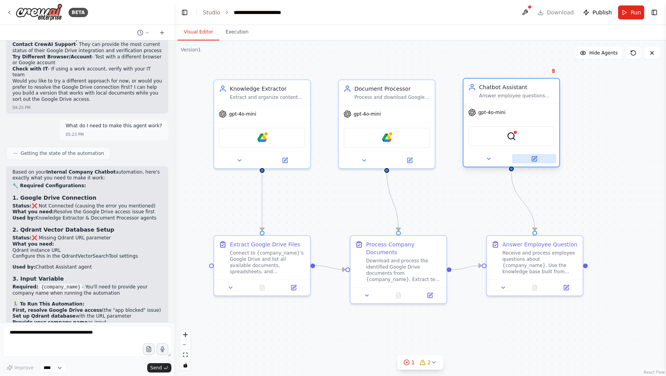
click at [531, 159] on icon at bounding box center [534, 159] width 6 height 6
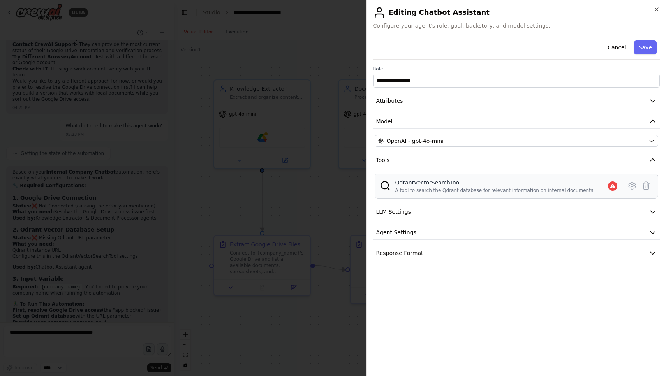
click at [459, 184] on div "QdrantVectorSearchTool" at bounding box center [495, 183] width 200 height 8
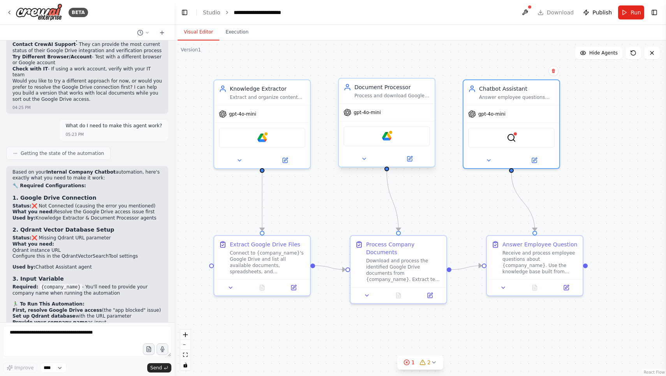
click at [370, 133] on div "Google Drive" at bounding box center [387, 136] width 86 height 20
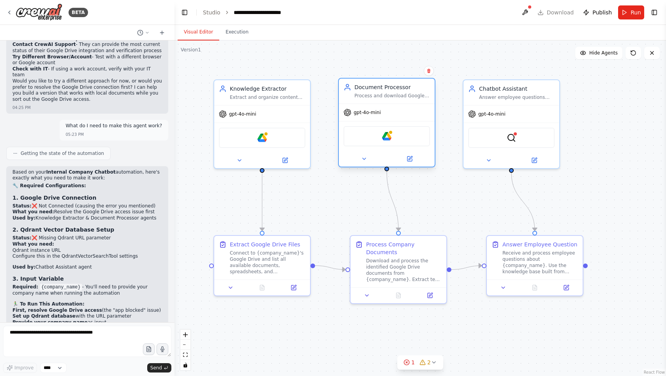
click at [386, 122] on div "Google Drive" at bounding box center [387, 136] width 96 height 30
click at [409, 159] on icon at bounding box center [409, 159] width 5 height 5
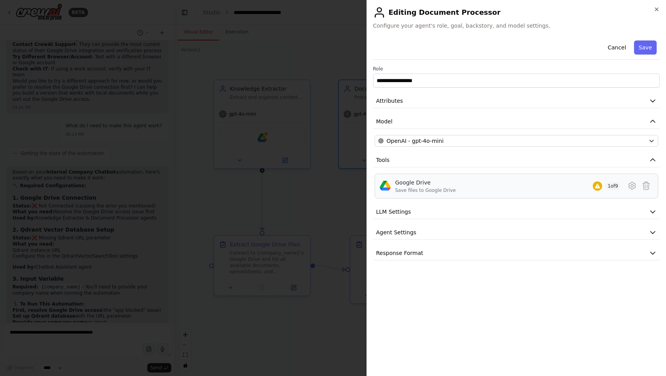
click at [445, 183] on div "Google Drive" at bounding box center [425, 183] width 61 height 8
click at [635, 187] on icon at bounding box center [632, 185] width 9 height 9
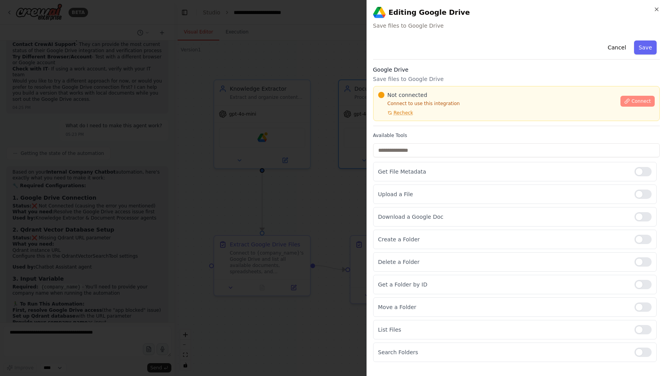
click at [638, 96] on button "Connect" at bounding box center [638, 101] width 34 height 11
click at [635, 100] on span "Connect" at bounding box center [640, 101] width 19 height 6
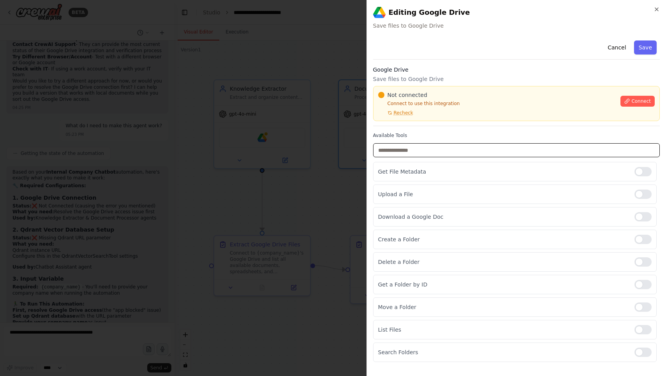
click at [498, 147] on input "text" at bounding box center [516, 150] width 287 height 14
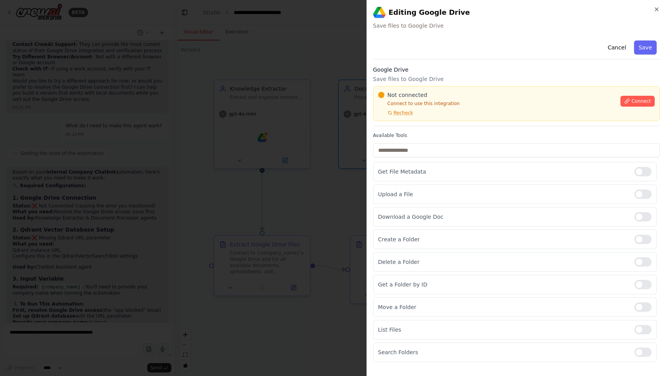
click at [657, 12] on h2 "Editing Google Drive" at bounding box center [516, 12] width 287 height 12
click at [656, 11] on icon "button" at bounding box center [657, 9] width 6 height 6
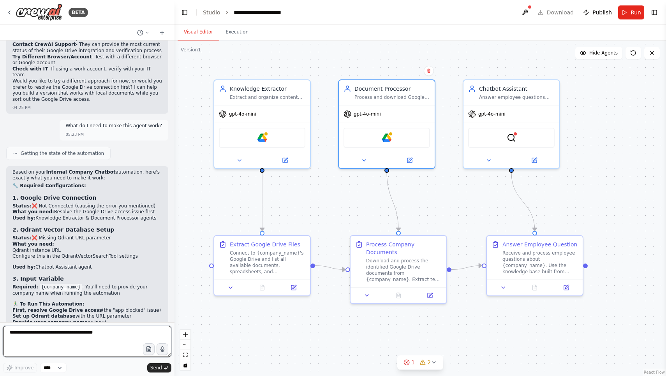
click at [84, 335] on textarea at bounding box center [87, 341] width 168 height 31
type textarea "**********"
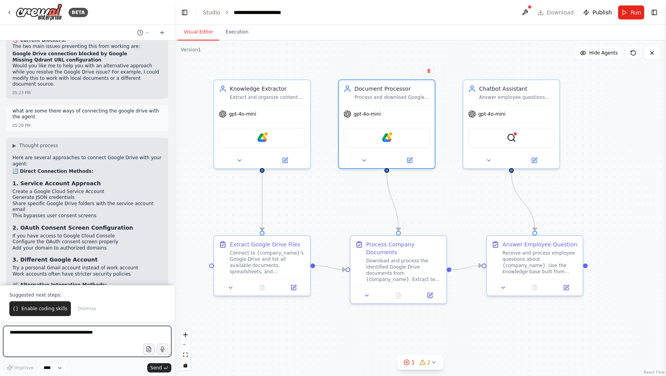
scroll to position [2608, 0]
drag, startPoint x: 15, startPoint y: 79, endPoint x: 19, endPoint y: 80, distance: 4.0
click at [19, 154] on p "Here are several approaches to connect Google Drive with your agent:" at bounding box center [87, 160] width 150 height 12
click at [14, 154] on p "Here are several approaches to connect Google Drive with your agent:" at bounding box center [87, 160] width 150 height 12
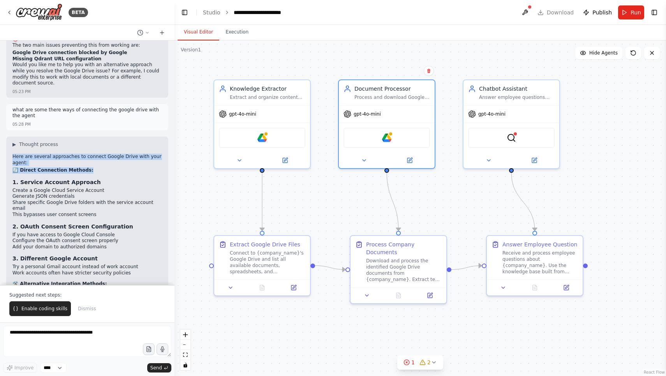
drag, startPoint x: 14, startPoint y: 80, endPoint x: 103, endPoint y: 93, distance: 89.7
click at [103, 154] on div "Here are several approaches to connect Google Drive with your agent: 🔄 Direct C…" at bounding box center [87, 250] width 150 height 193
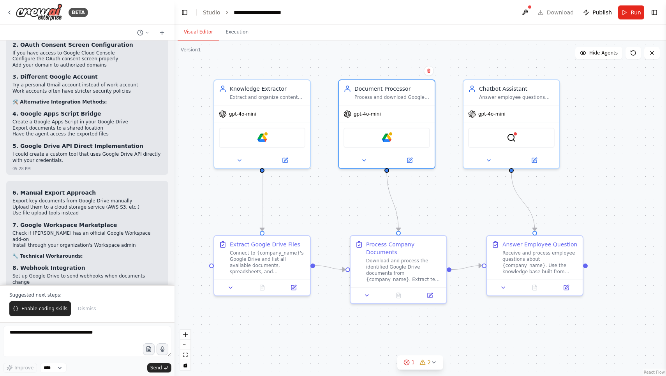
scroll to position [2789, 0]
click at [63, 341] on textarea at bounding box center [87, 341] width 168 height 31
type textarea "**********"
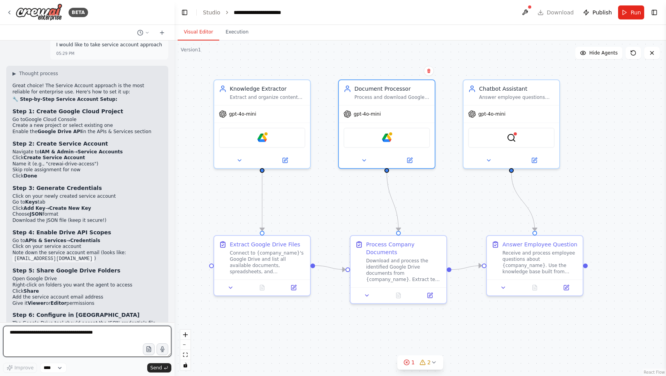
scroll to position [3133, 0]
click at [598, 11] on span "Publish" at bounding box center [601, 13] width 19 height 8
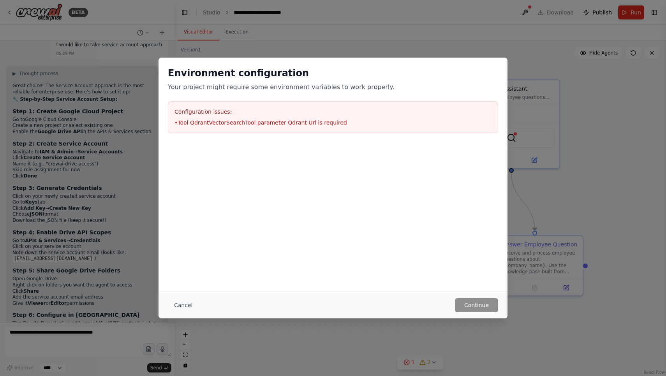
click at [146, 25] on div "Environment configuration Your project might require some environment variables…" at bounding box center [333, 188] width 666 height 376
click at [191, 305] on button "Cancel" at bounding box center [183, 305] width 31 height 14
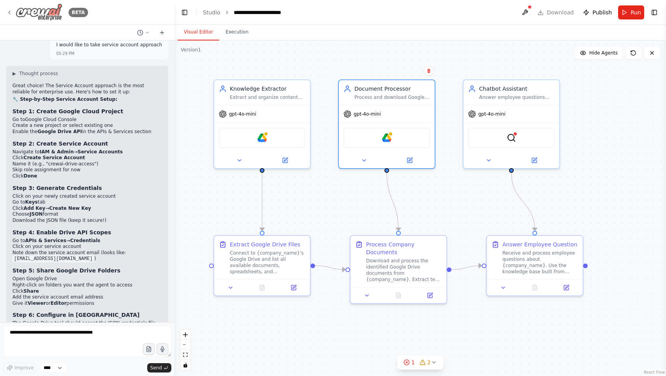
click at [38, 11] on img at bounding box center [39, 13] width 47 height 18
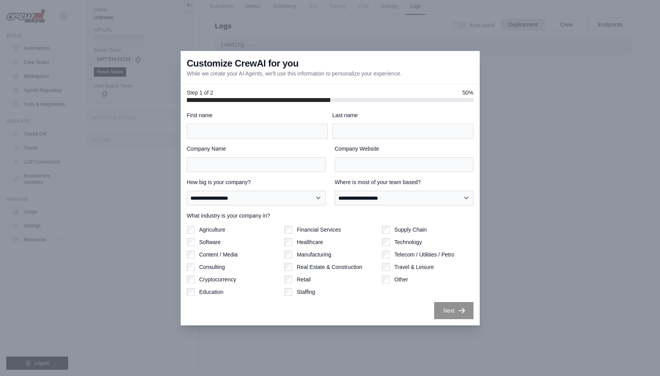
click at [316, 120] on div "First name" at bounding box center [257, 124] width 141 height 27
click at [316, 122] on div "First name" at bounding box center [257, 124] width 141 height 27
type input "*"
type input "*****"
type input "*"
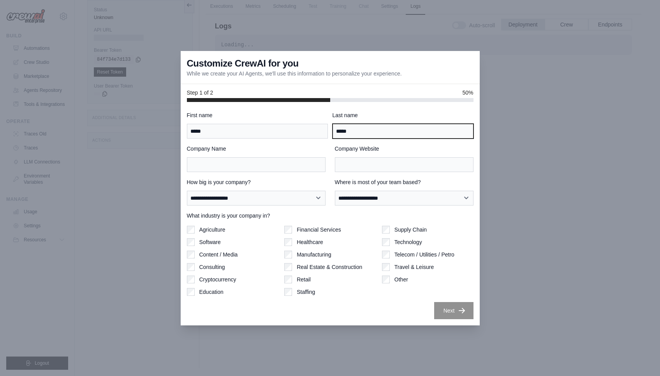
type input "*****"
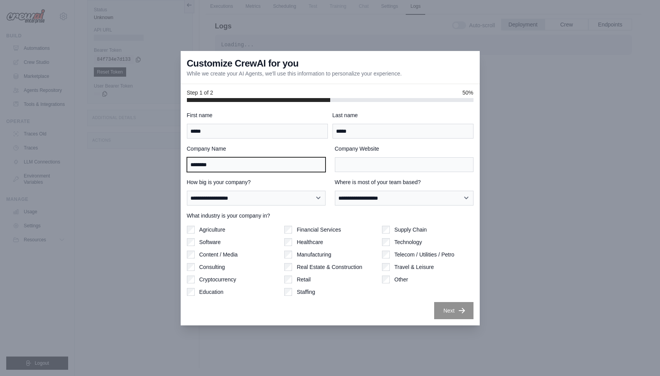
type input "********"
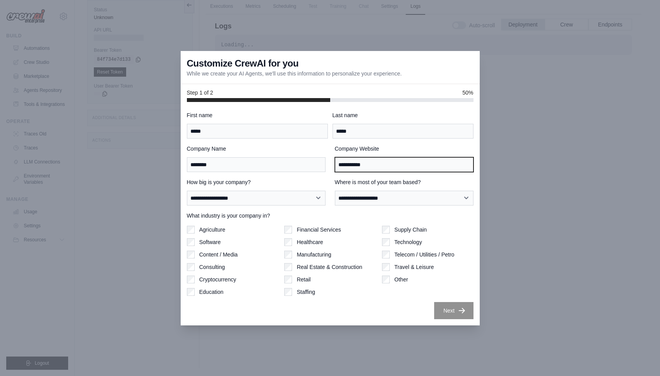
type input "**********"
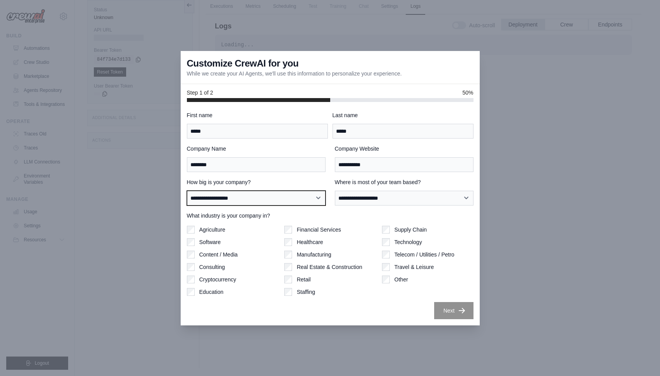
select select "**********"
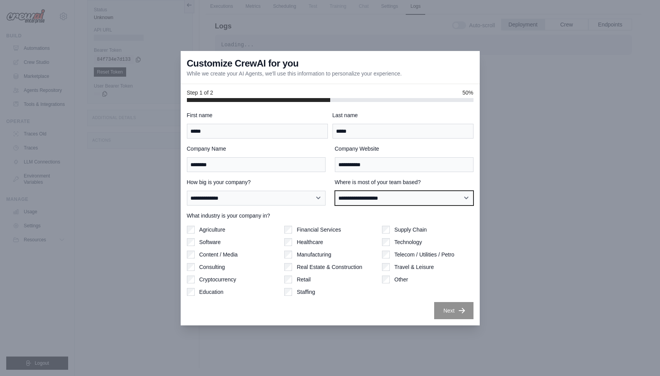
select select "**********"
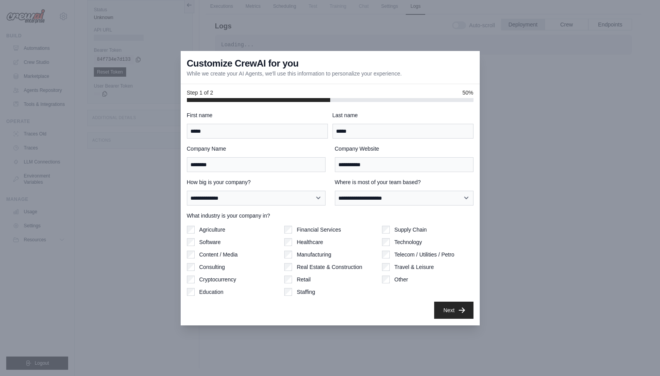
click at [457, 306] on button "Next" at bounding box center [453, 310] width 39 height 17
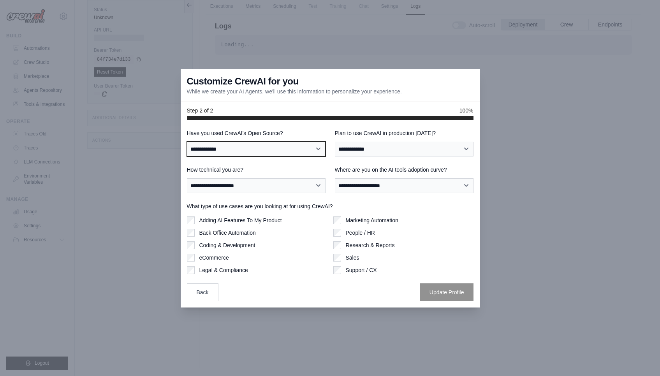
select select "**"
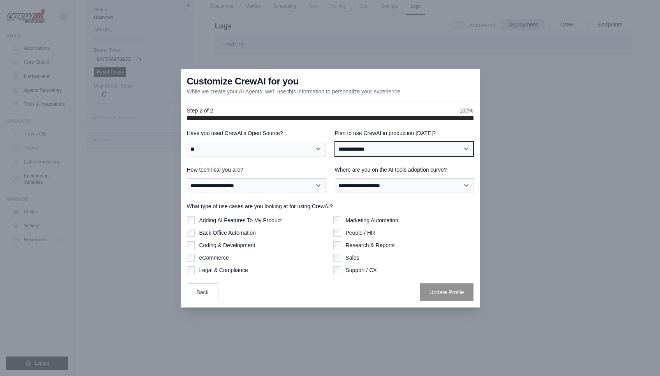
select select "****"
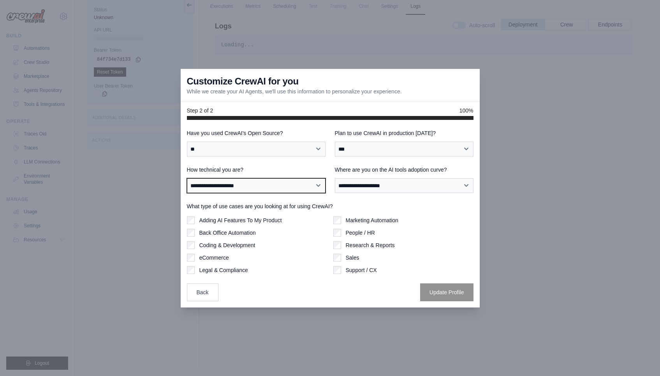
select select "**********"
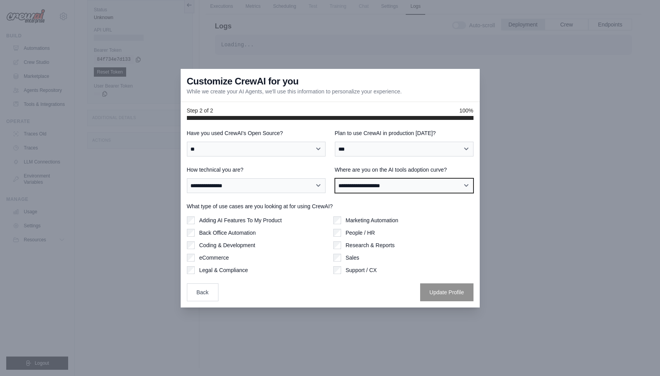
select select "**********"
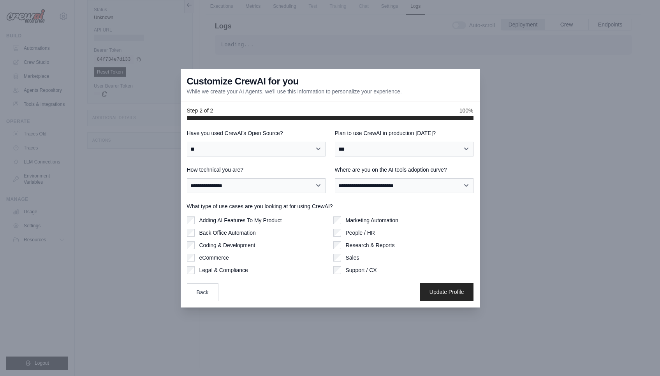
click at [465, 297] on button "Update Profile" at bounding box center [446, 292] width 53 height 18
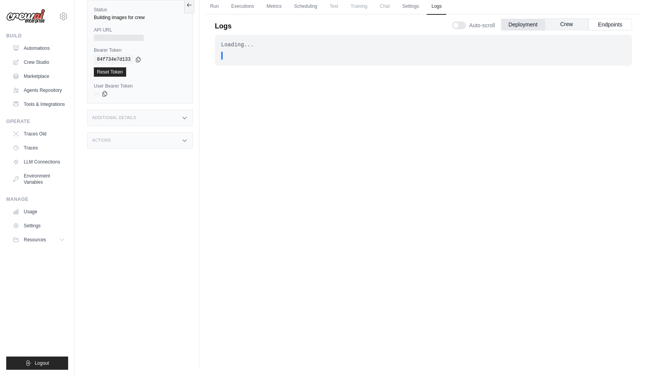
click at [569, 28] on button "Crew" at bounding box center [567, 24] width 44 height 12
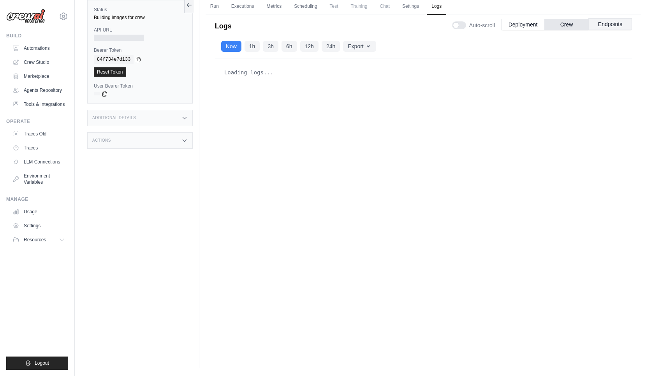
click at [602, 29] on button "Endpoints" at bounding box center [611, 24] width 44 height 12
click at [525, 26] on button "Deployment" at bounding box center [523, 24] width 44 height 12
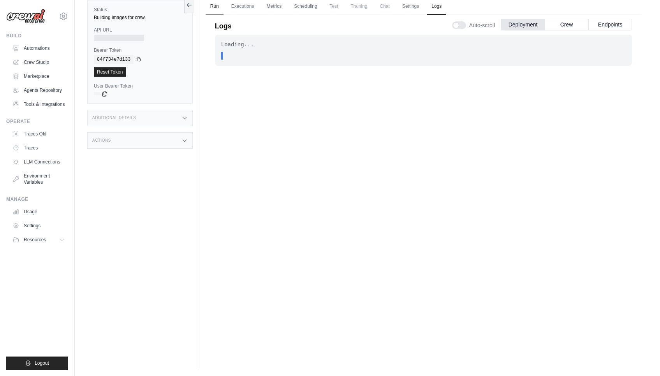
click at [217, 8] on link "Run" at bounding box center [215, 6] width 18 height 16
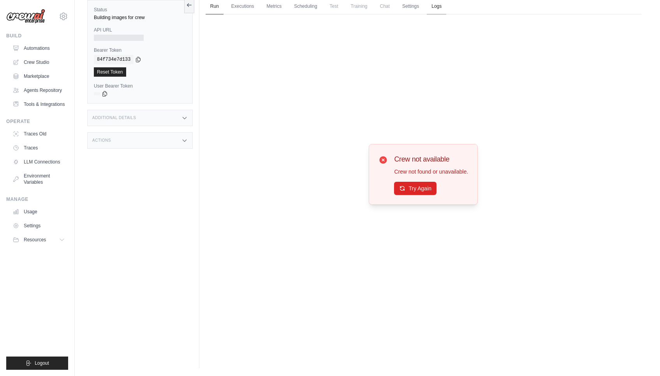
click at [441, 7] on link "Logs" at bounding box center [436, 6] width 19 height 16
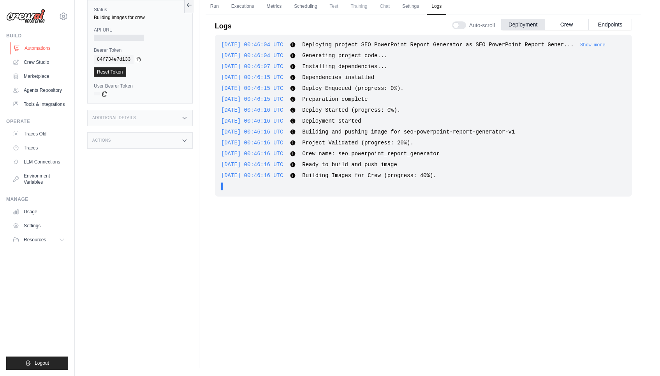
click at [46, 46] on link "Automations" at bounding box center [39, 48] width 59 height 12
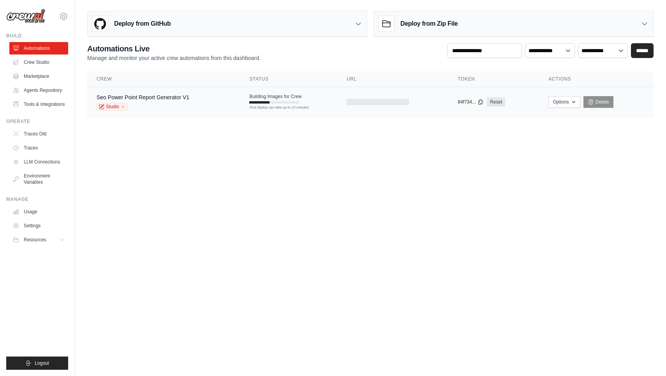
click at [427, 99] on div at bounding box center [393, 102] width 92 height 6
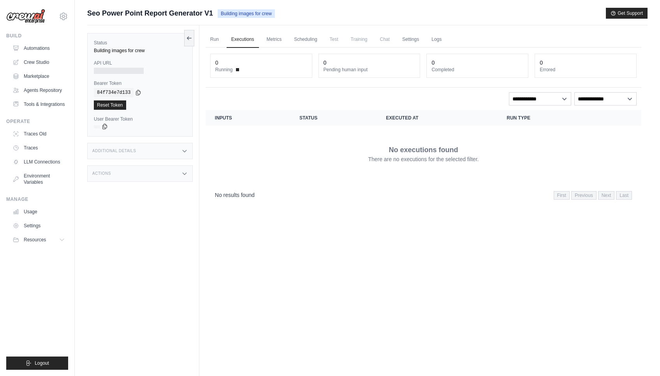
click at [105, 126] on icon at bounding box center [105, 126] width 6 height 6
click at [136, 94] on div "84f734e7d133" at bounding box center [140, 92] width 92 height 9
click at [127, 46] on div "Status Building images for crew" at bounding box center [140, 47] width 92 height 14
click at [190, 159] on div "Additional Details" at bounding box center [140, 151] width 106 height 16
click at [189, 157] on div "Additional Details" at bounding box center [140, 151] width 106 height 16
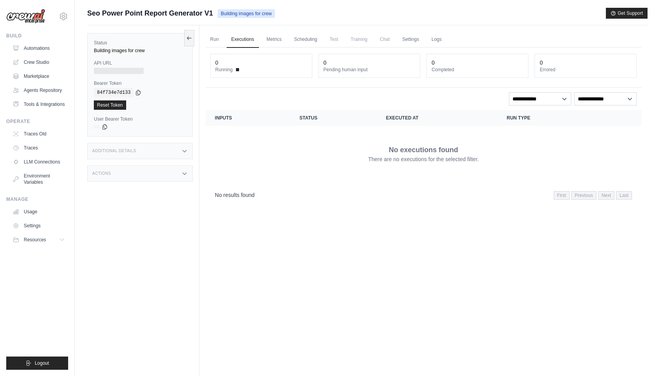
click at [184, 180] on div "Actions" at bounding box center [140, 174] width 106 height 16
click at [254, 12] on span "Building images for crew" at bounding box center [246, 13] width 57 height 9
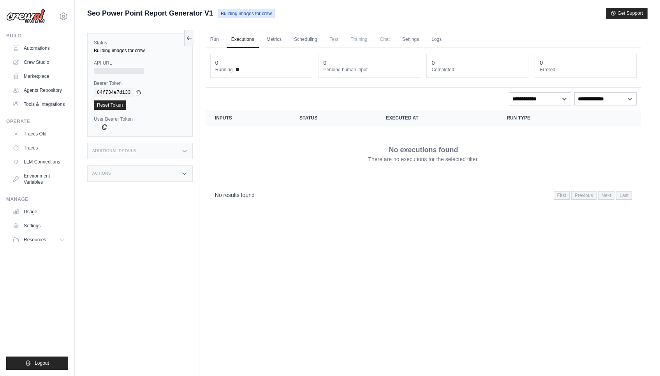
click at [556, 69] on dt "Errored" at bounding box center [586, 70] width 92 height 6
click at [414, 37] on link "Settings" at bounding box center [411, 40] width 26 height 16
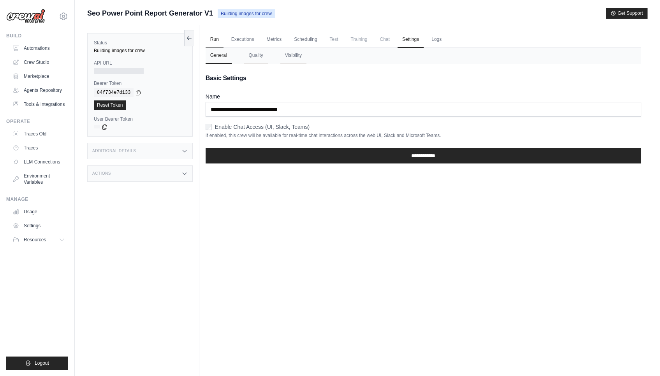
click at [217, 36] on link "Run" at bounding box center [215, 40] width 18 height 16
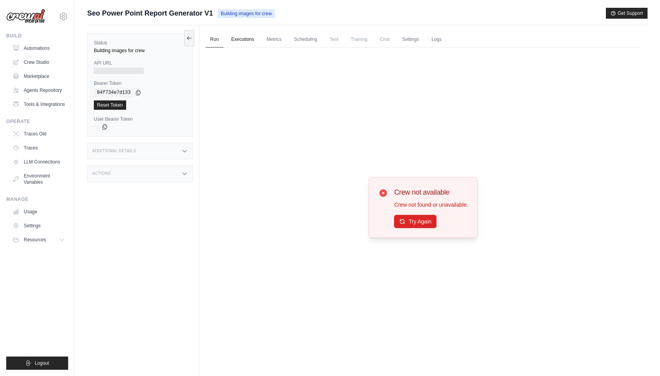
click at [230, 37] on link "Executions" at bounding box center [243, 40] width 32 height 16
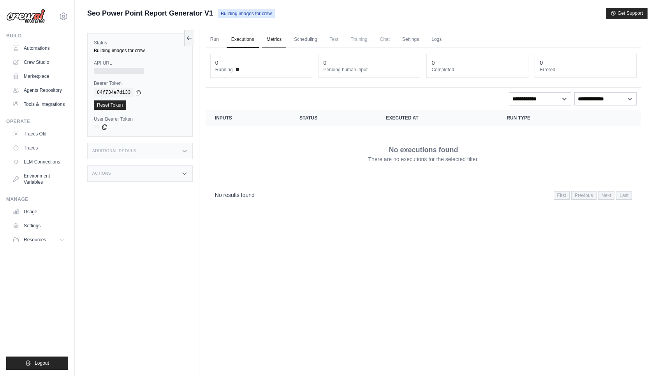
click at [269, 36] on link "Metrics" at bounding box center [274, 40] width 25 height 16
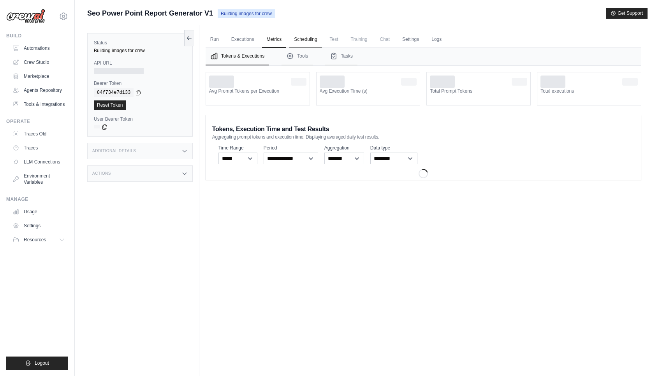
click at [304, 41] on link "Scheduling" at bounding box center [305, 40] width 32 height 16
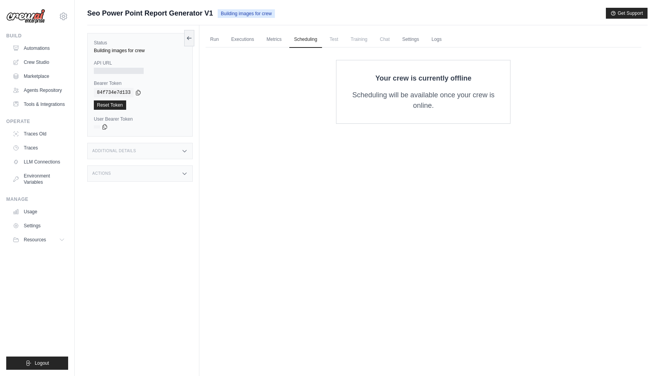
click at [287, 42] on ul "Run Executions Metrics Scheduling Test Training Chat Settings Logs" at bounding box center [424, 40] width 436 height 16
click at [277, 42] on link "Metrics" at bounding box center [274, 40] width 25 height 16
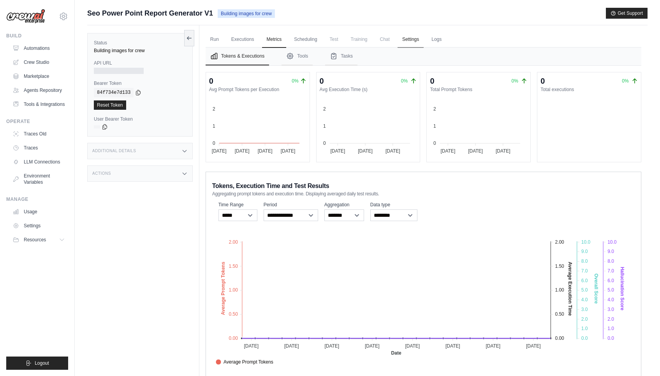
click at [408, 36] on link "Settings" at bounding box center [411, 40] width 26 height 16
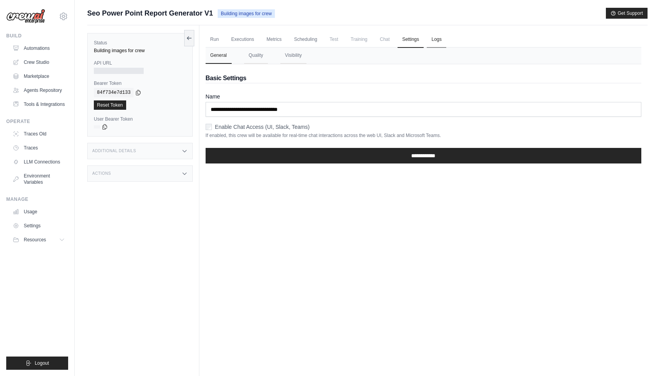
click at [434, 37] on link "Logs" at bounding box center [436, 40] width 19 height 16
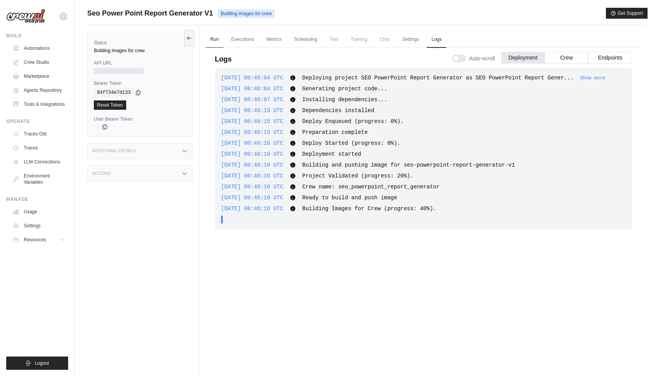
click at [215, 44] on link "Run" at bounding box center [215, 40] width 18 height 16
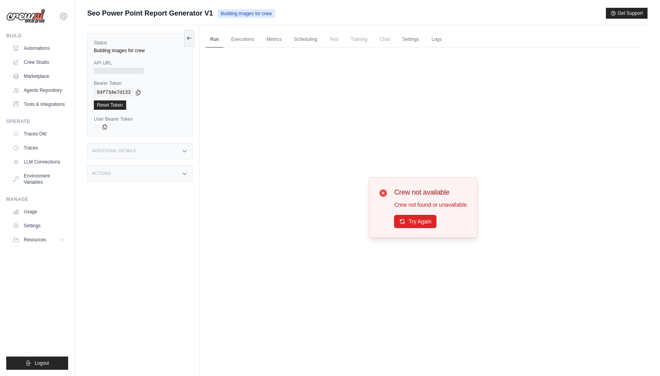
click at [427, 41] on ul "Run Executions Metrics Scheduling Test Training Chat Settings Logs" at bounding box center [424, 40] width 436 height 16
click at [435, 41] on link "Logs" at bounding box center [436, 40] width 19 height 16
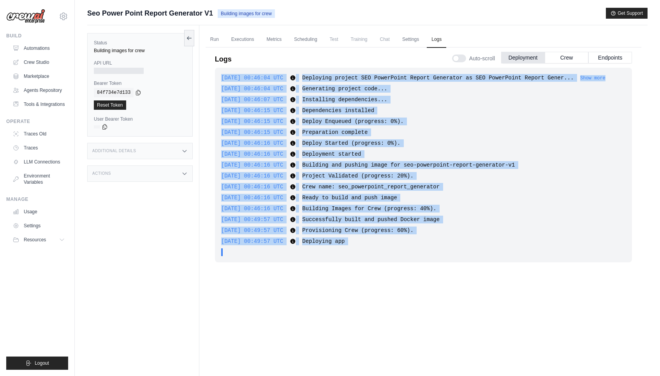
drag, startPoint x: 367, startPoint y: 257, endPoint x: 220, endPoint y: 76, distance: 233.2
click at [220, 76] on div "2025-09-24 00:46:04 UTC Deploying project SEO PowerPoint Report Generator as SE…" at bounding box center [423, 165] width 417 height 195
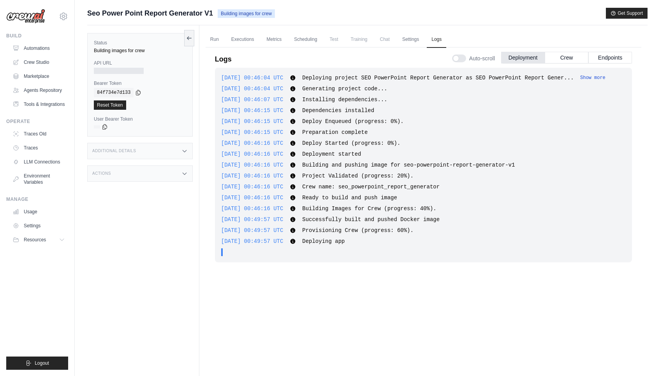
click at [580, 81] on button "Show more" at bounding box center [592, 78] width 25 height 6
click at [594, 81] on button "Show less" at bounding box center [606, 78] width 25 height 6
click at [580, 81] on button "Show more" at bounding box center [592, 78] width 25 height 6
click at [594, 81] on button "Show less" at bounding box center [606, 78] width 25 height 6
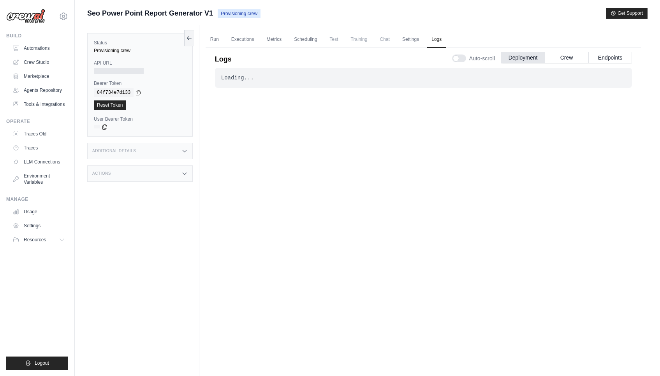
click at [326, 135] on div "Loading... . . . In Progress" at bounding box center [423, 214] width 417 height 292
click at [282, 70] on div "Loading... . . . In Progress" at bounding box center [423, 78] width 417 height 20
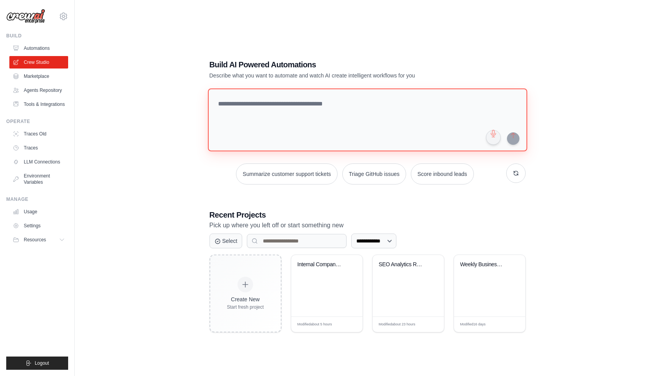
click at [296, 112] on textarea at bounding box center [367, 119] width 319 height 63
type textarea "**********"
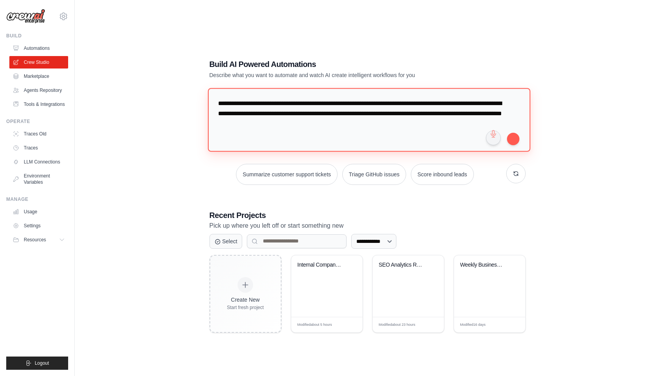
type textarea "**********"
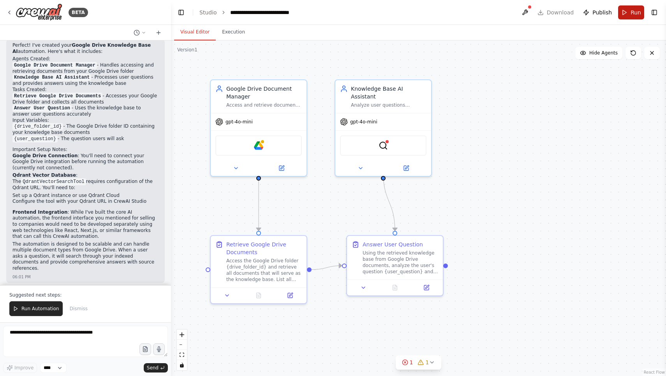
click at [622, 11] on button "Run" at bounding box center [631, 12] width 26 height 14
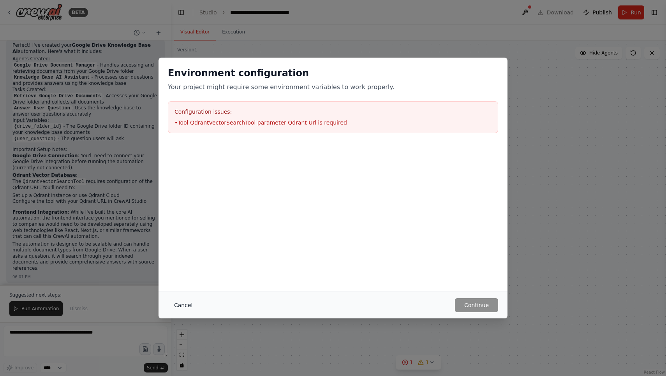
click at [189, 305] on button "Cancel" at bounding box center [183, 305] width 31 height 14
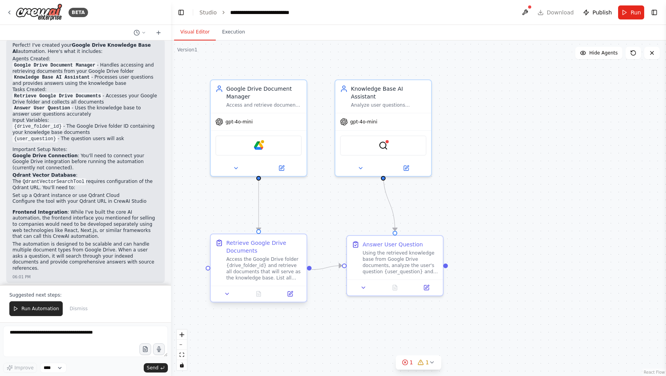
click at [260, 248] on div "Retrieve Google Drive Documents" at bounding box center [264, 247] width 76 height 16
click at [293, 294] on button at bounding box center [290, 293] width 27 height 9
click at [423, 288] on button at bounding box center [426, 286] width 27 height 9
click at [402, 163] on button at bounding box center [406, 166] width 44 height 9
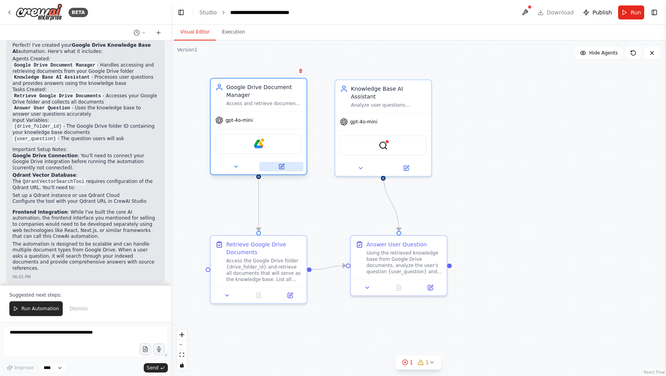
click at [288, 172] on div at bounding box center [259, 167] width 96 height 16
click at [283, 168] on icon at bounding box center [281, 166] width 5 height 5
click at [287, 166] on button at bounding box center [281, 166] width 44 height 9
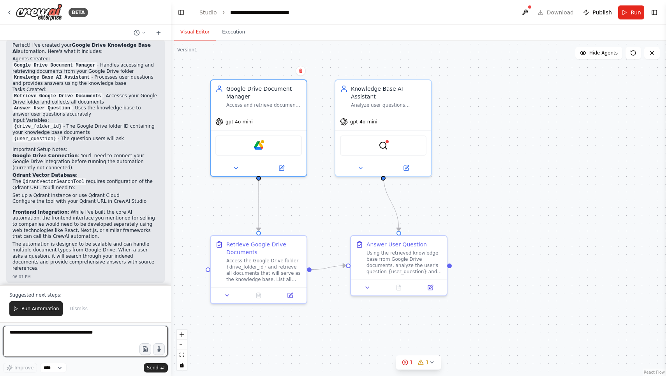
click at [106, 333] on textarea at bounding box center [85, 341] width 165 height 31
type textarea "**********"
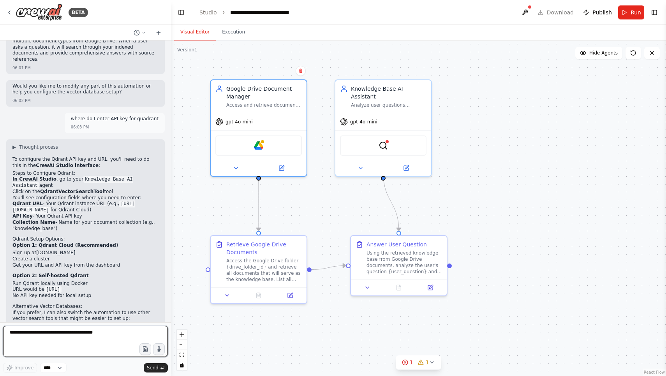
scroll to position [867, 0]
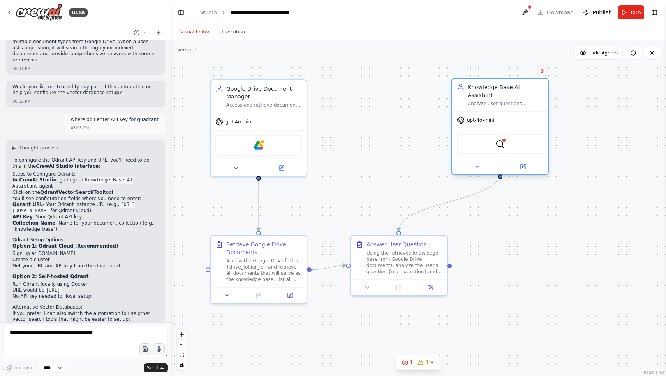
drag, startPoint x: 392, startPoint y: 100, endPoint x: 511, endPoint y: 99, distance: 119.2
click at [511, 99] on div "Knowledge Base AI Assistant Analyze user questions {user_question} and provide …" at bounding box center [500, 95] width 96 height 33
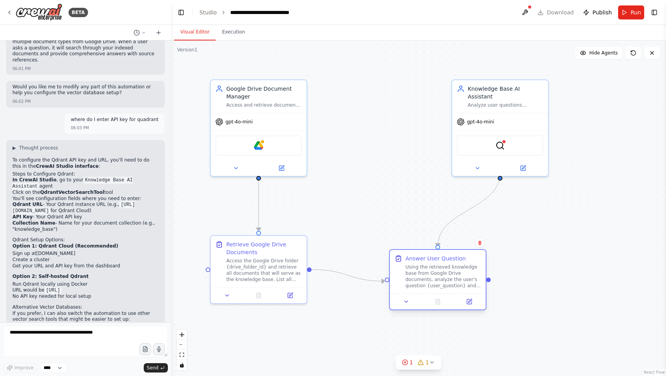
drag, startPoint x: 406, startPoint y: 245, endPoint x: 477, endPoint y: 259, distance: 72.6
click at [466, 259] on div "Answer User Question" at bounding box center [435, 259] width 60 height 8
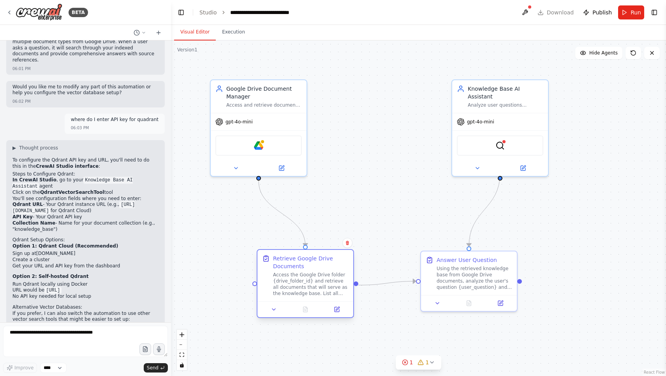
drag, startPoint x: 249, startPoint y: 269, endPoint x: 293, endPoint y: 287, distance: 48.4
click at [293, 287] on div "Access the Google Drive folder {drive_folder_id} and retrieve all documents tha…" at bounding box center [311, 284] width 76 height 25
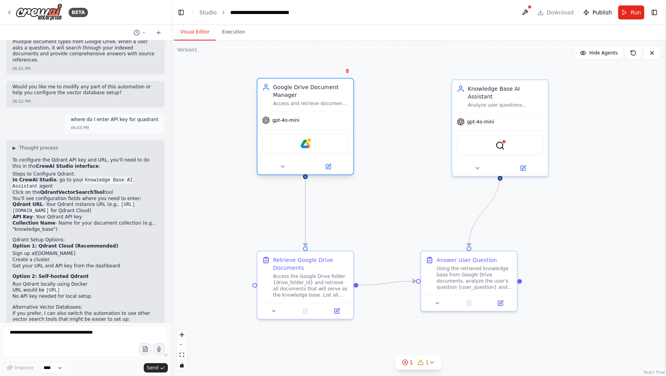
drag, startPoint x: 237, startPoint y: 140, endPoint x: 270, endPoint y: 139, distance: 32.7
click at [270, 139] on div "Google Drive" at bounding box center [305, 144] width 86 height 20
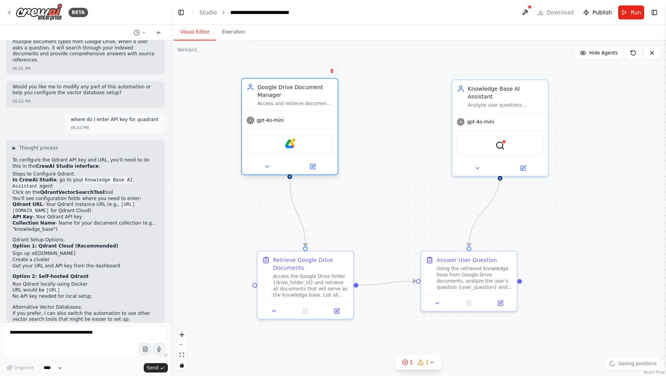
click at [303, 151] on div "Google Drive" at bounding box center [290, 144] width 86 height 20
click at [310, 168] on icon at bounding box center [312, 166] width 5 height 5
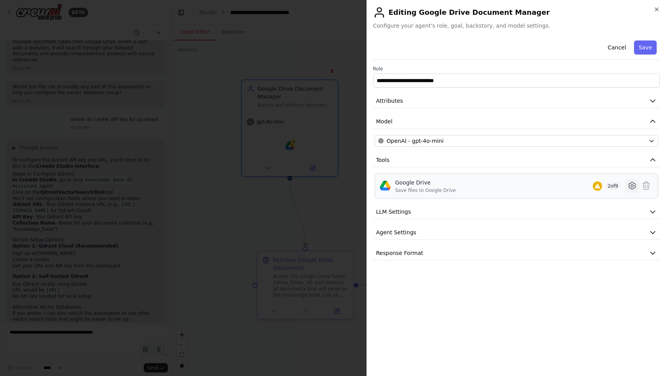
click at [634, 185] on icon at bounding box center [632, 185] width 9 height 9
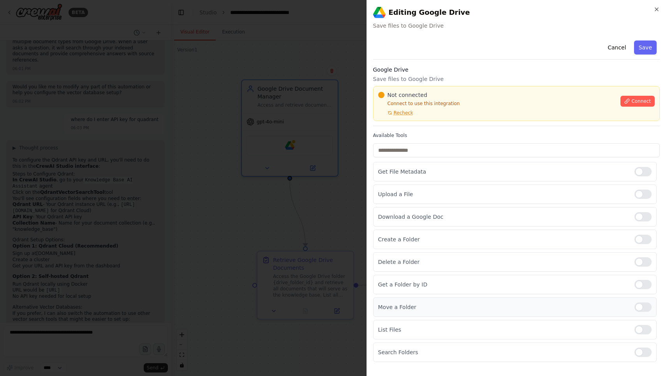
scroll to position [0, 0]
click at [641, 99] on span "Connect" at bounding box center [640, 101] width 19 height 6
click at [407, 110] on span "Recheck" at bounding box center [403, 113] width 19 height 6
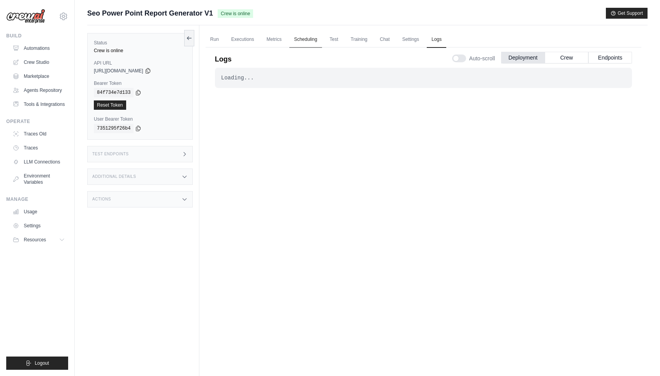
click at [311, 38] on link "Scheduling" at bounding box center [305, 40] width 32 height 16
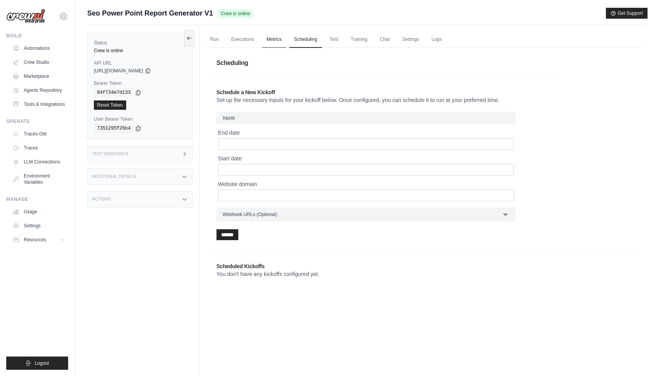
click at [271, 37] on link "Metrics" at bounding box center [274, 40] width 25 height 16
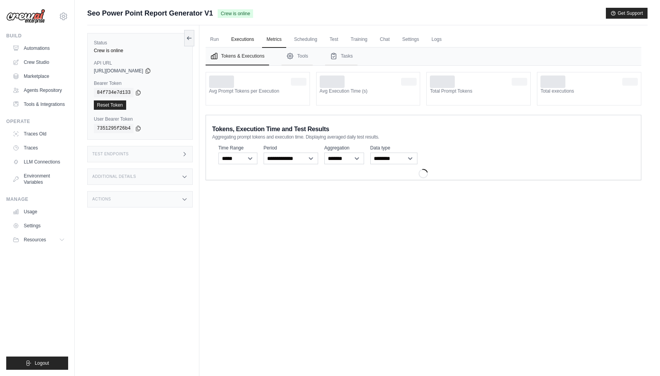
click at [242, 37] on link "Executions" at bounding box center [243, 40] width 32 height 16
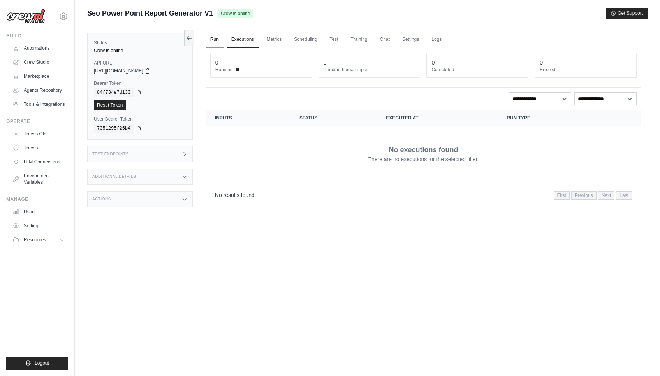
click at [213, 37] on link "Run" at bounding box center [215, 40] width 18 height 16
